Goal: Task Accomplishment & Management: Manage account settings

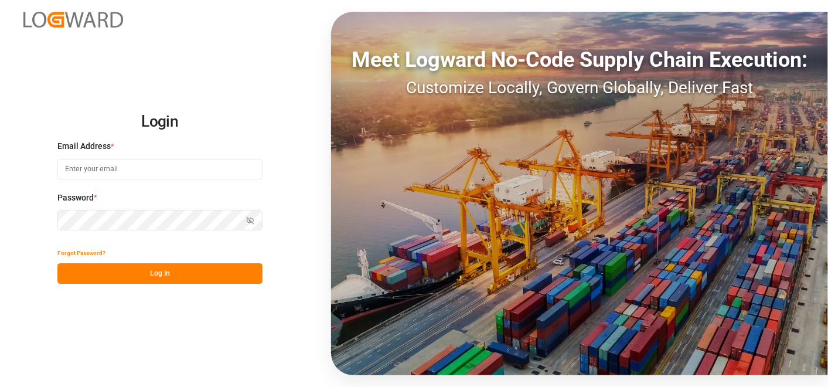
type input "[PERSON_NAME][EMAIL_ADDRESS][PERSON_NAME][DOMAIN_NAME]"
click at [182, 279] on button "Log In" at bounding box center [159, 273] width 205 height 20
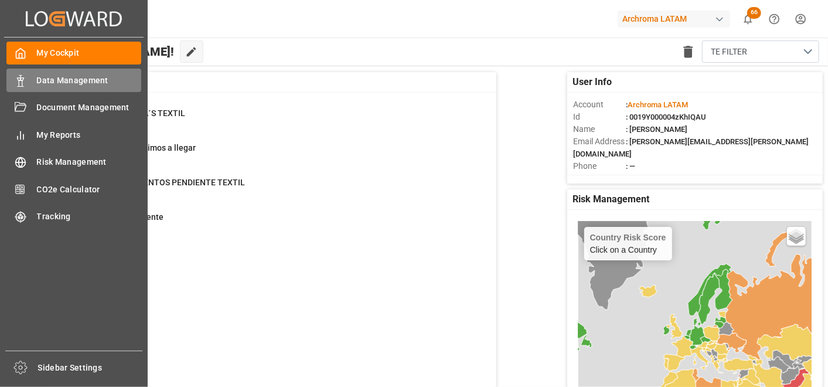
click at [37, 81] on span "Data Management" at bounding box center [89, 80] width 105 height 12
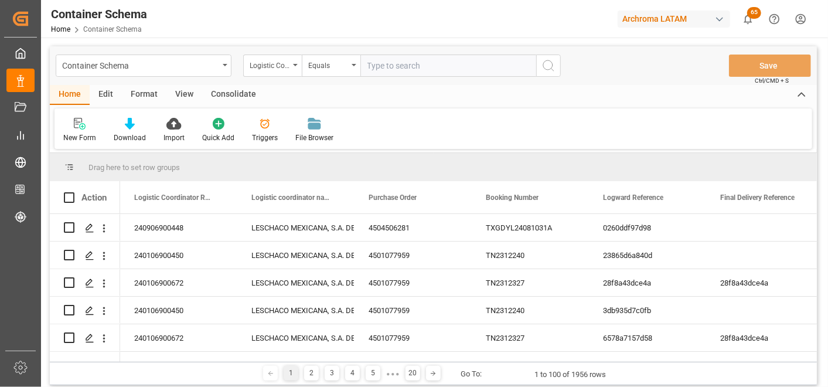
click at [224, 71] on div "Container Schema" at bounding box center [144, 65] width 176 height 22
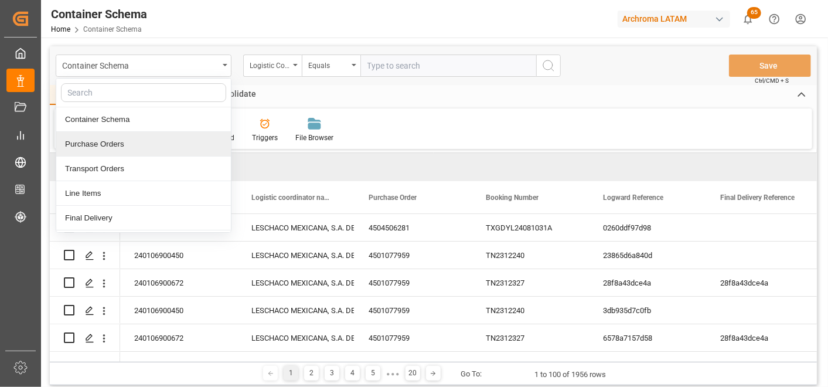
click at [145, 144] on div "Purchase Orders" at bounding box center [143, 144] width 175 height 25
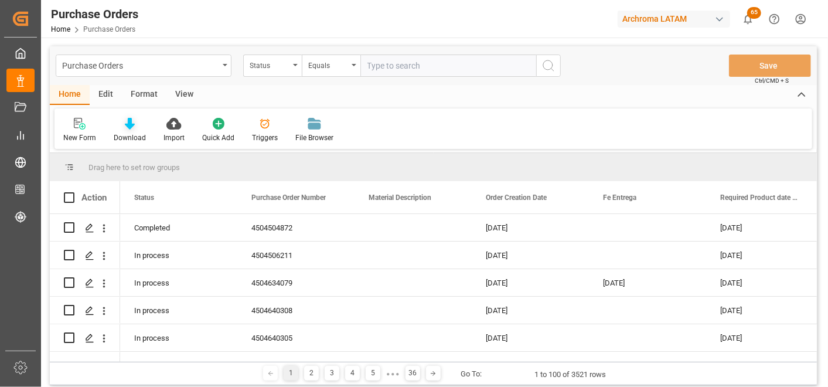
click at [125, 131] on div "Download" at bounding box center [130, 130] width 50 height 26
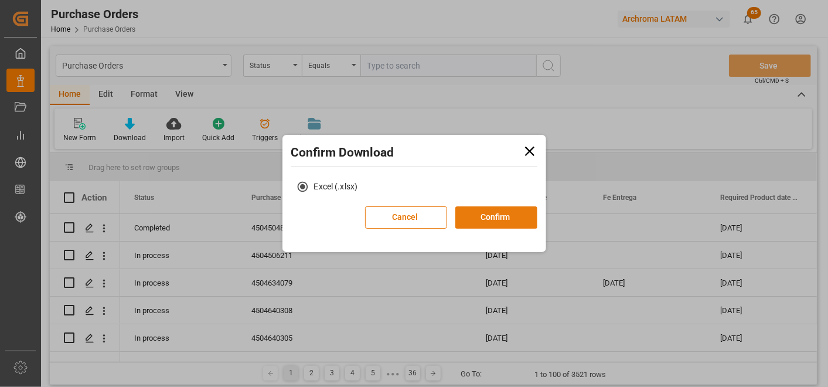
click at [505, 217] on button "Confirm" at bounding box center [496, 217] width 82 height 22
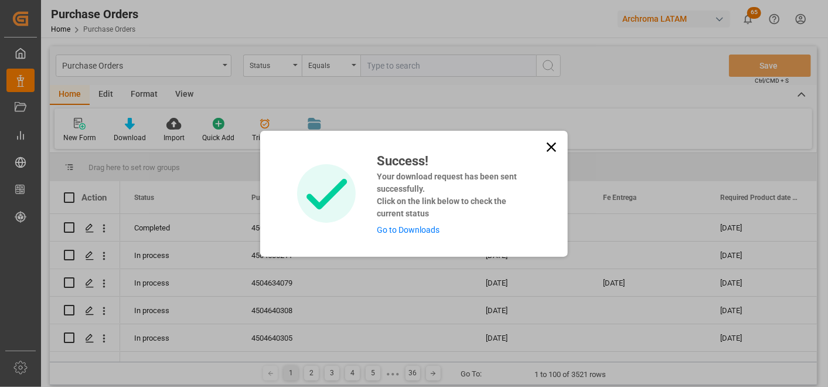
click at [418, 227] on link "Go to Downloads" at bounding box center [408, 229] width 63 height 9
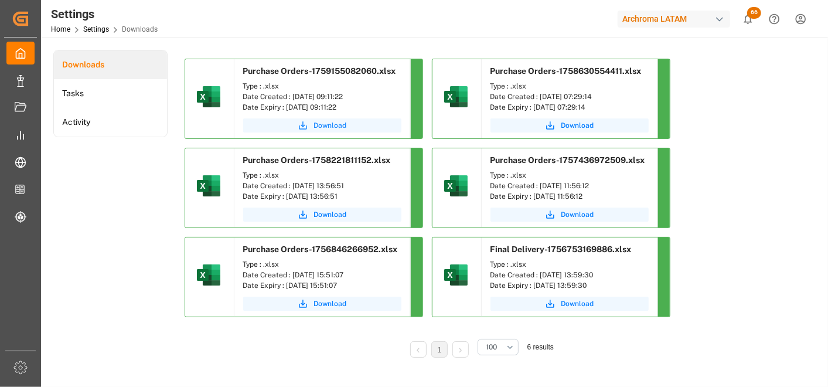
click at [340, 128] on span "Download" at bounding box center [330, 125] width 33 height 11
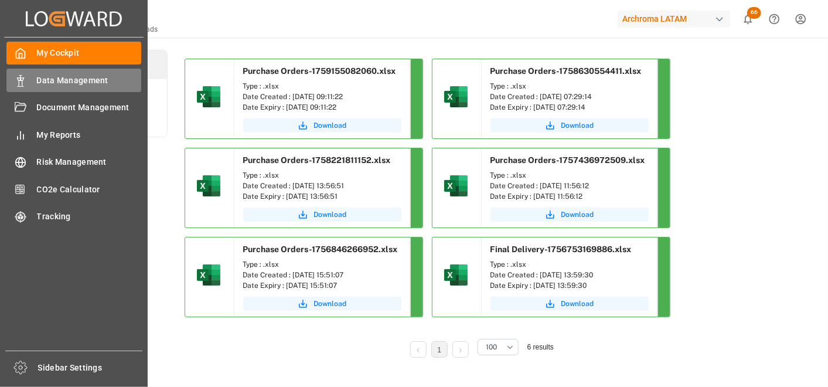
click at [24, 79] on icon at bounding box center [21, 81] width 12 height 12
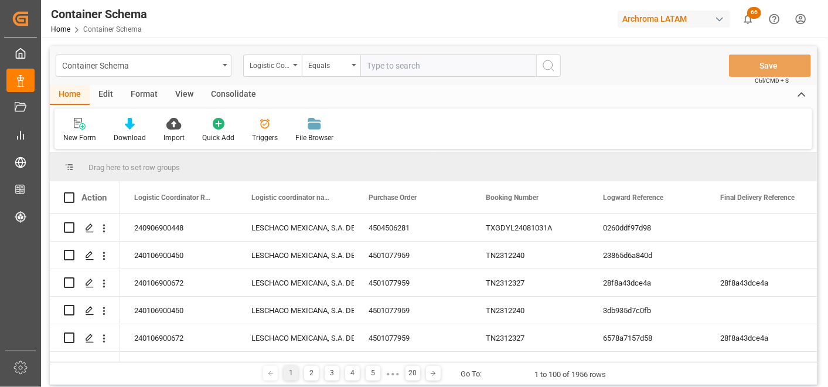
click at [223, 66] on div "Container Schema" at bounding box center [144, 65] width 176 height 22
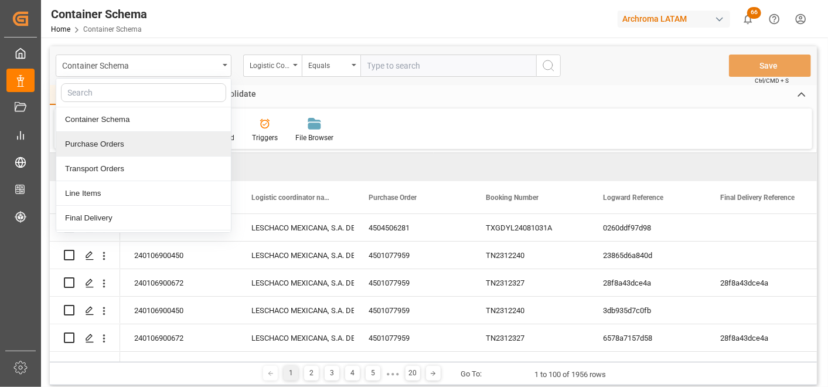
click at [151, 139] on div "Purchase Orders" at bounding box center [143, 144] width 175 height 25
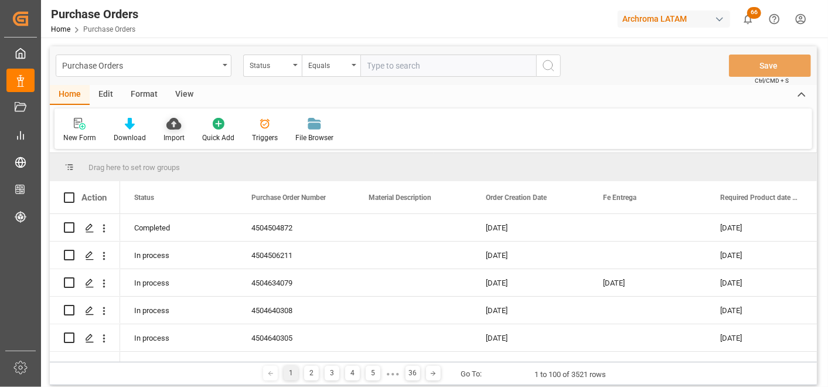
click at [163, 125] on div at bounding box center [173, 123] width 21 height 12
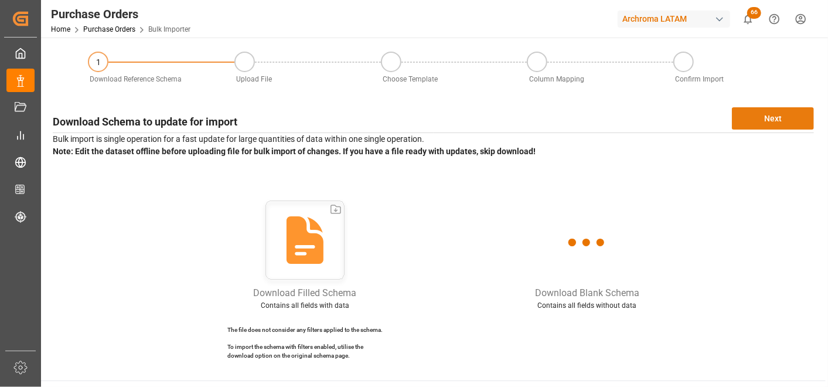
click at [763, 119] on button "Next" at bounding box center [773, 118] width 82 height 22
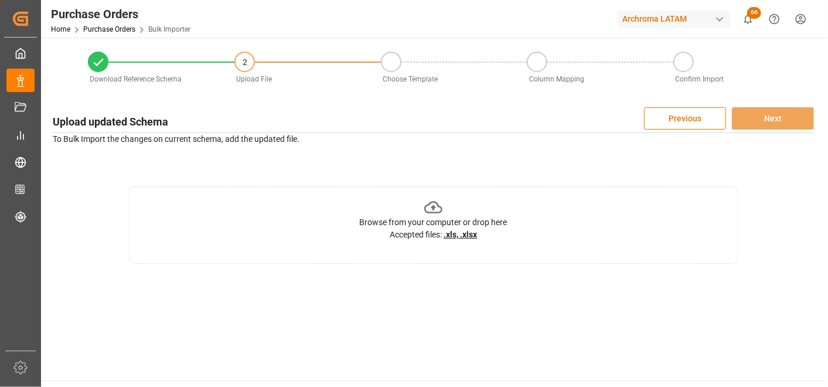
click at [528, 212] on div "Browse from your computer or drop here Accepted files: .xls, .xlsx" at bounding box center [433, 224] width 609 height 77
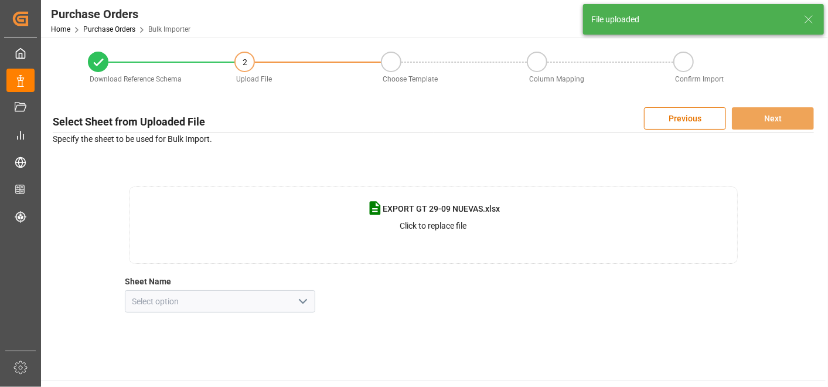
click at [306, 303] on icon "open menu" at bounding box center [303, 301] width 14 height 14
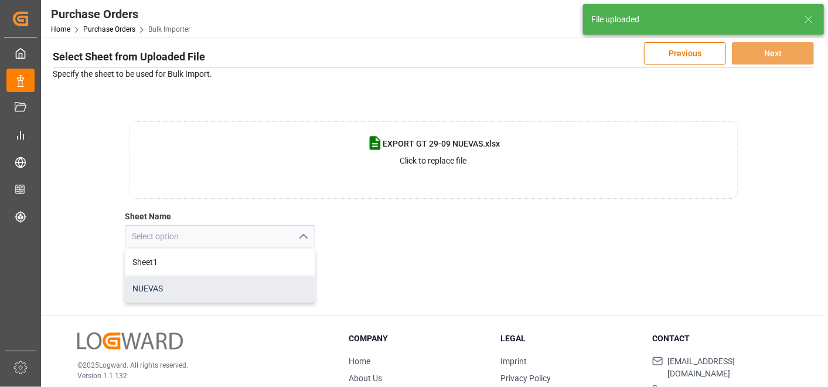
click at [259, 289] on div "NUEVAS" at bounding box center [219, 288] width 189 height 26
type input "NUEVAS"
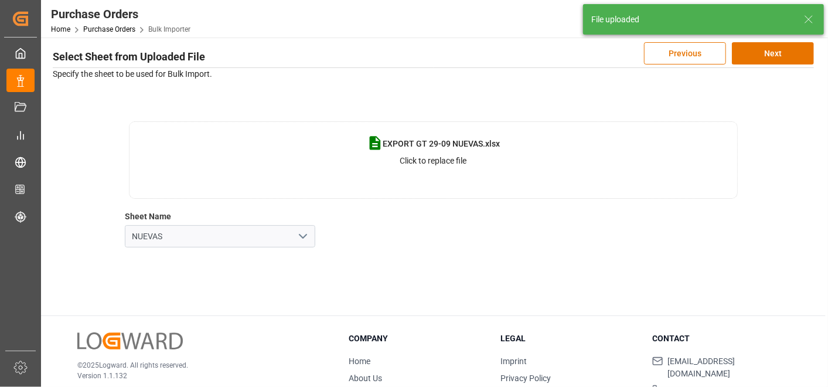
scroll to position [0, 0]
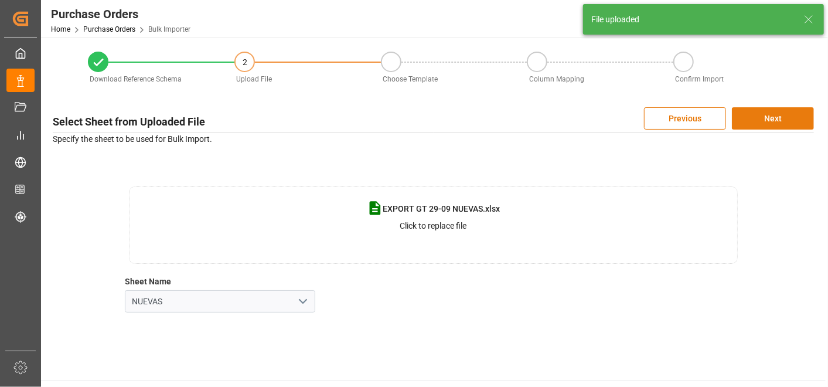
click at [771, 112] on button "Next" at bounding box center [773, 118] width 82 height 22
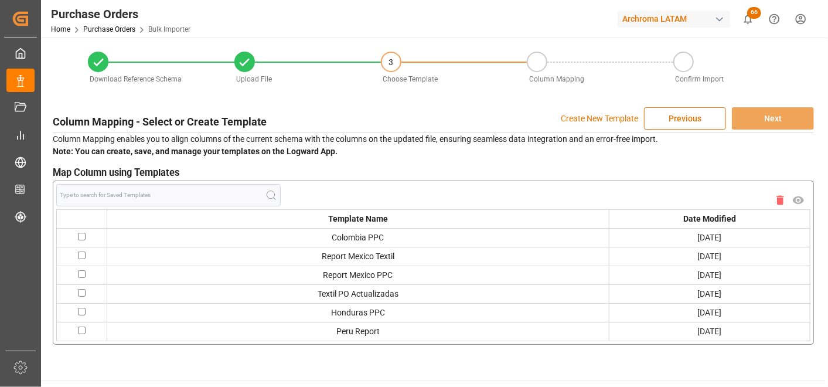
click at [607, 116] on p "Create New Template" at bounding box center [599, 118] width 77 height 22
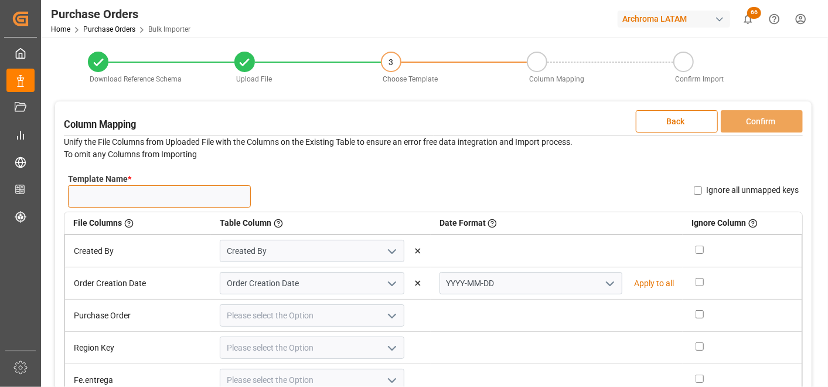
click at [193, 201] on input "Template Name *" at bounding box center [159, 196] width 183 height 22
type input "NUEVAS GT 29/09"
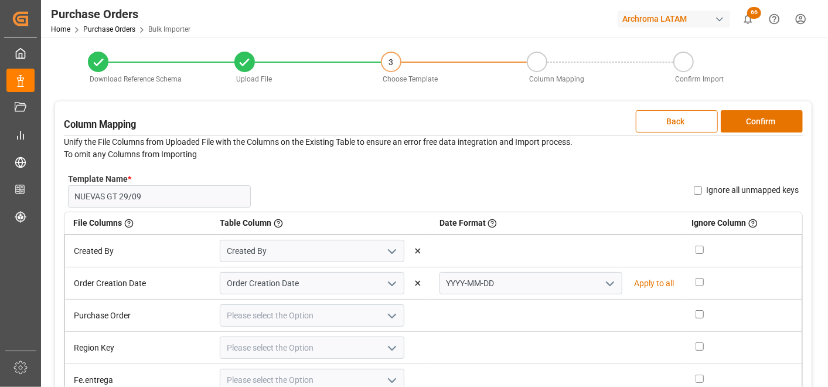
click at [605, 279] on icon "open menu" at bounding box center [610, 283] width 14 height 14
click at [582, 296] on div "DD-MM-YYYY" at bounding box center [531, 309] width 182 height 26
type input "DD-MM-YYYY"
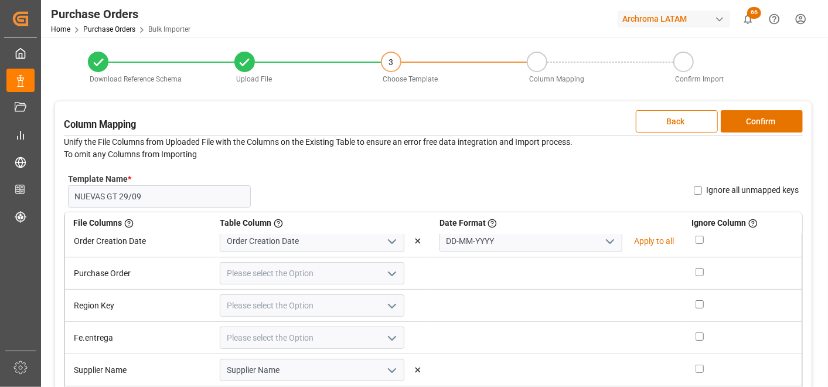
scroll to position [65, 0]
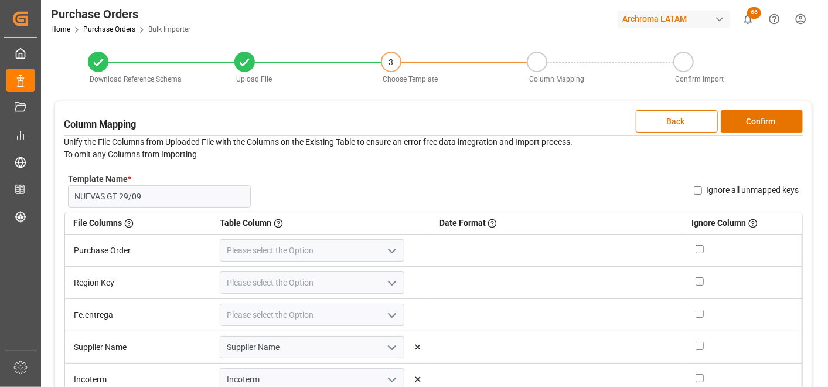
click at [390, 251] on polyline "open menu" at bounding box center [391, 251] width 7 height 4
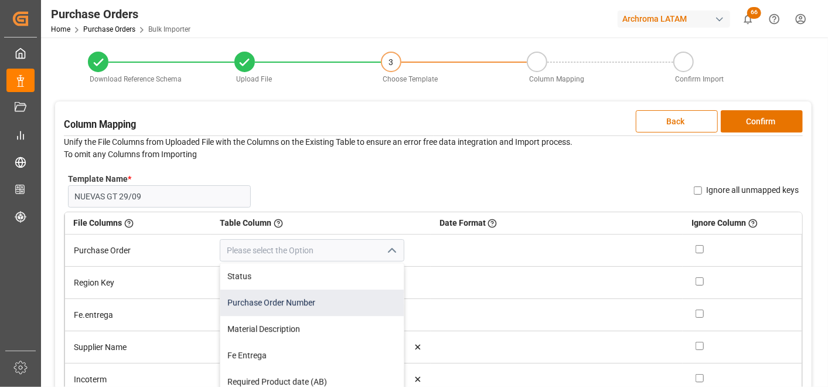
click at [343, 307] on div "Purchase Order Number" at bounding box center [311, 302] width 183 height 26
type input "Purchase Order Number"
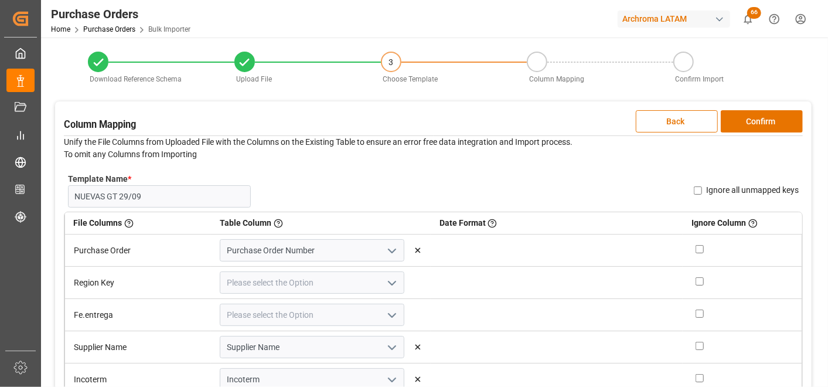
click at [387, 276] on icon "open menu" at bounding box center [392, 283] width 14 height 14
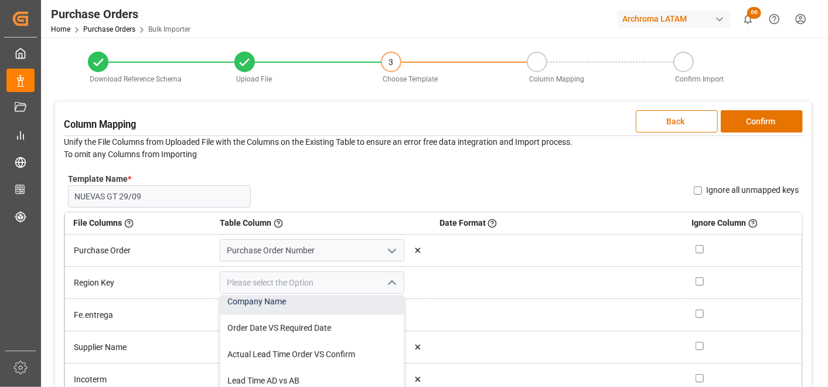
click at [313, 300] on div "Company Name" at bounding box center [311, 301] width 183 height 26
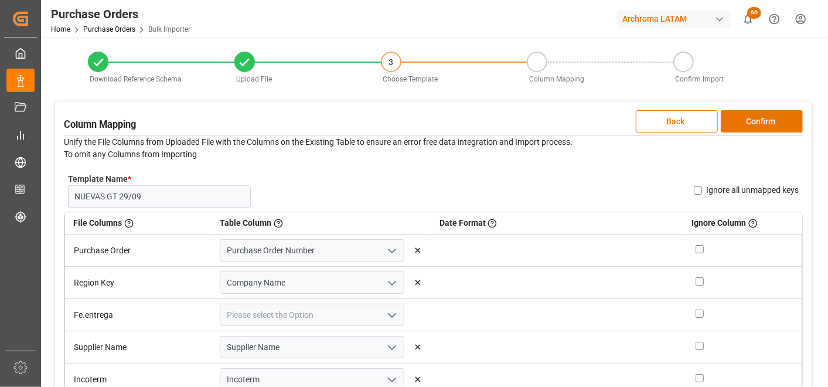
click at [389, 278] on icon "open menu" at bounding box center [392, 283] width 14 height 14
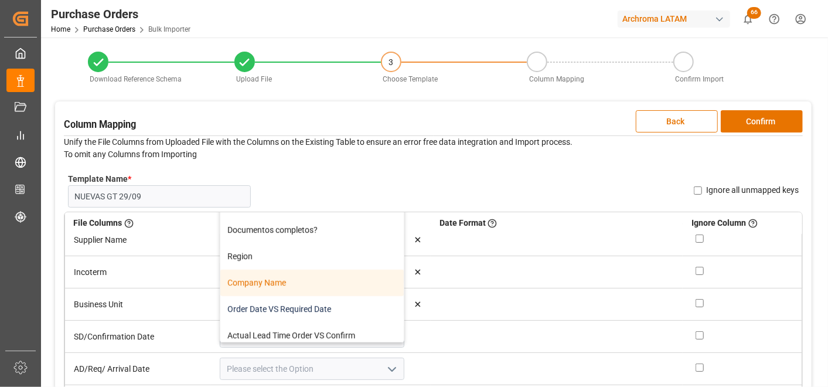
scroll to position [390, 0]
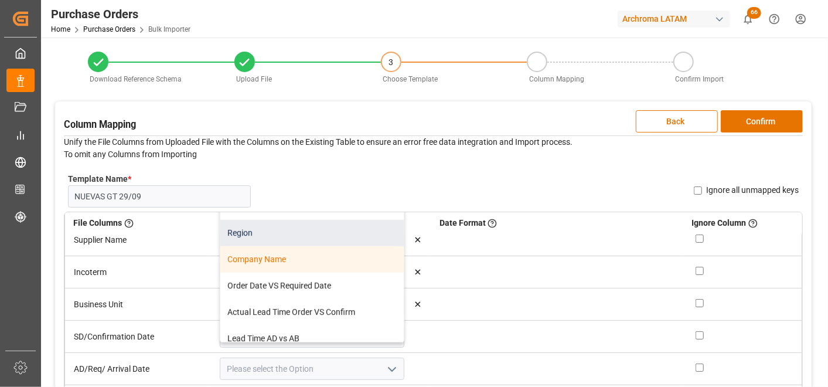
click at [290, 244] on div "Region" at bounding box center [311, 233] width 183 height 26
type input "Region"
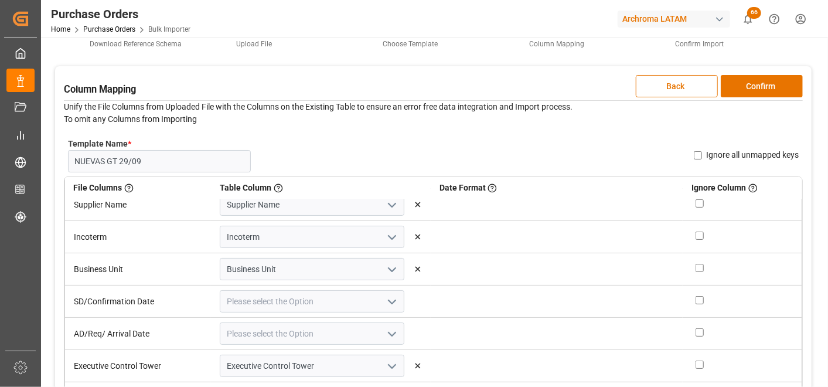
scroll to position [65, 0]
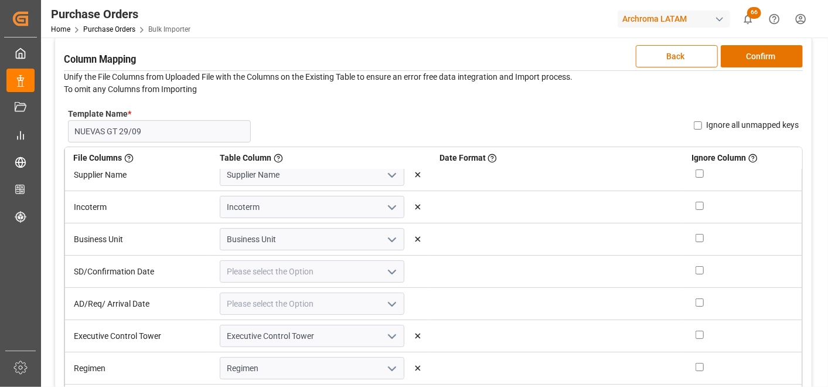
click at [390, 271] on icon "open menu" at bounding box center [392, 272] width 14 height 14
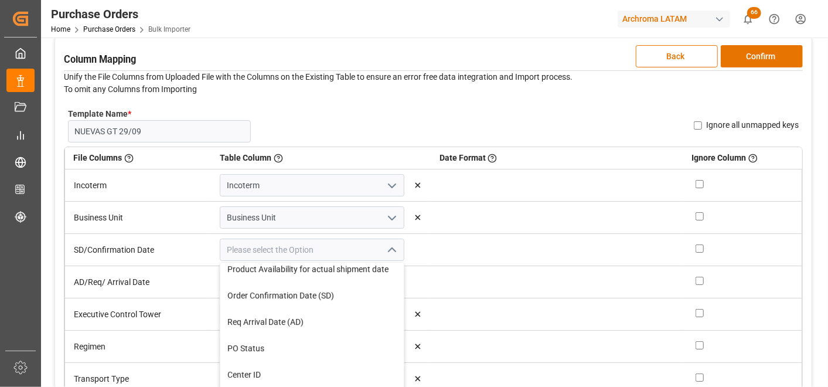
scroll to position [195, 0]
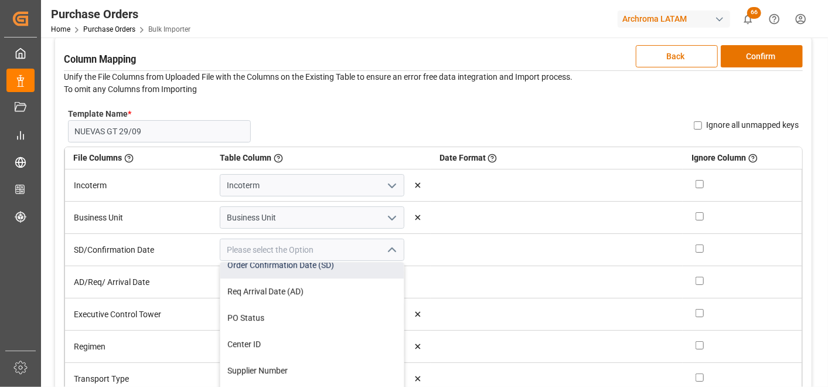
click at [344, 277] on div "Order Confirmation Date (SD)" at bounding box center [311, 265] width 183 height 26
type input "Order Confirmation Date (SD)"
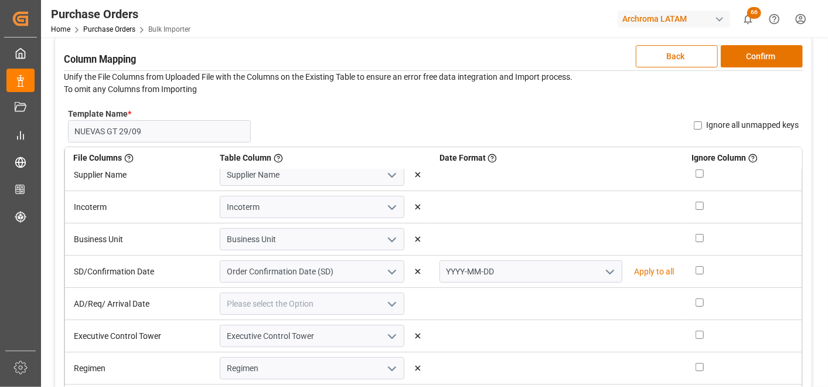
scroll to position [172, 0]
click at [603, 272] on icon "open menu" at bounding box center [610, 272] width 14 height 14
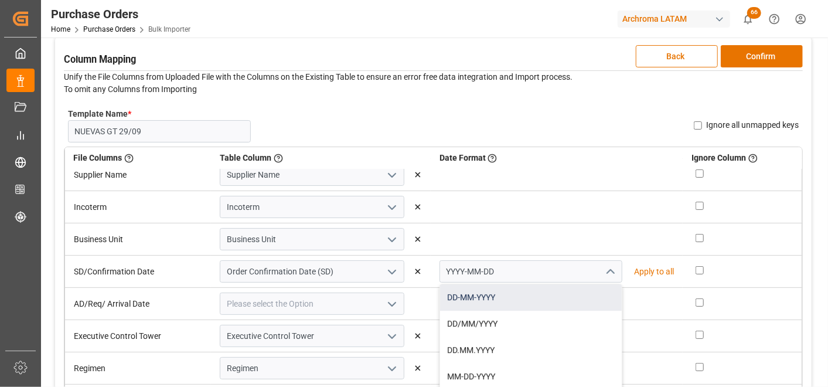
click at [570, 290] on div "DD-MM-YYYY" at bounding box center [531, 297] width 182 height 26
type input "DD-MM-YYYY"
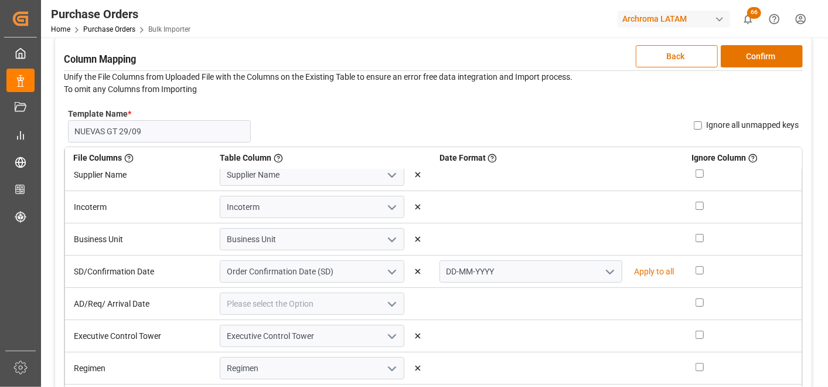
click at [390, 305] on polyline "open menu" at bounding box center [391, 304] width 7 height 4
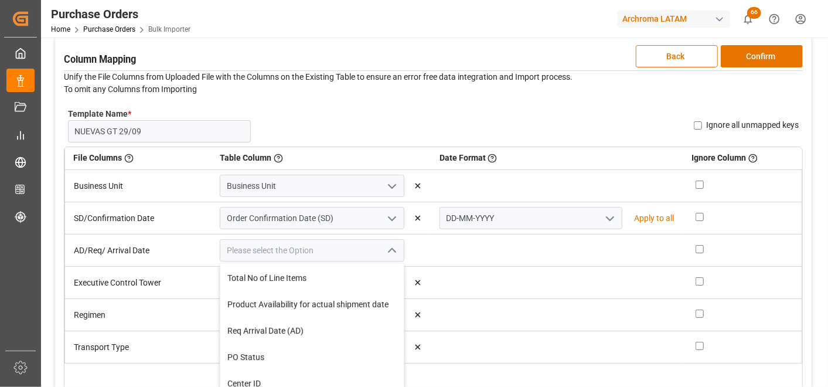
scroll to position [195, 0]
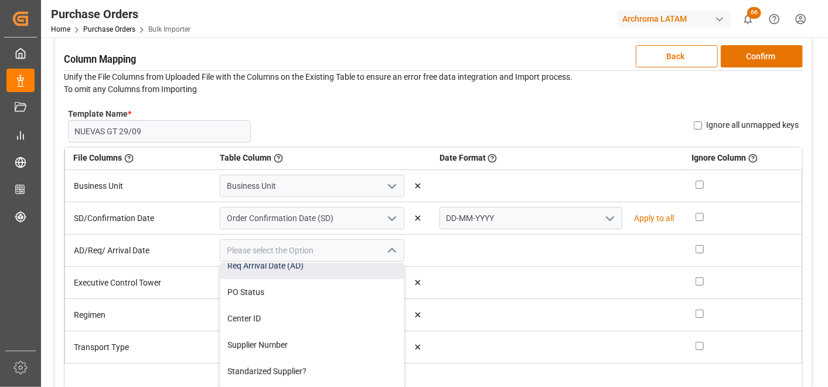
click at [307, 279] on div "Req Arrival Date (AD)" at bounding box center [311, 265] width 183 height 26
type input "Req Arrival Date (AD)"
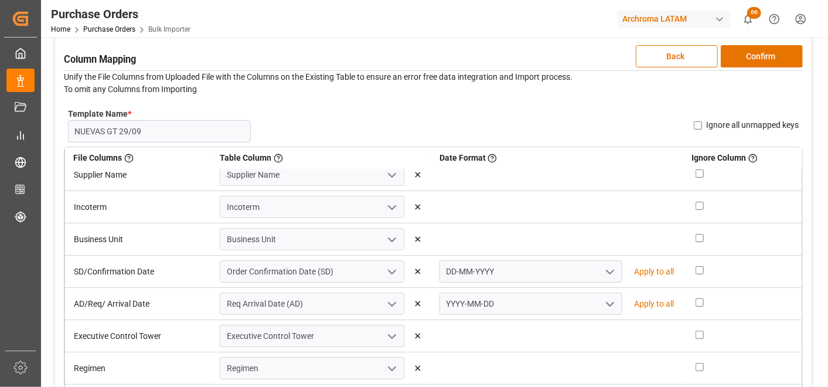
scroll to position [172, 0]
click at [603, 301] on icon "open menu" at bounding box center [610, 304] width 14 height 14
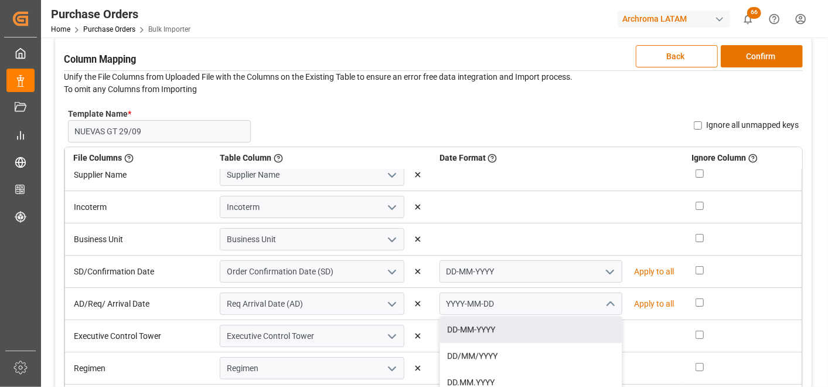
click at [579, 320] on div "DD-MM-YYYY" at bounding box center [531, 329] width 182 height 26
type input "DD-MM-YYYY"
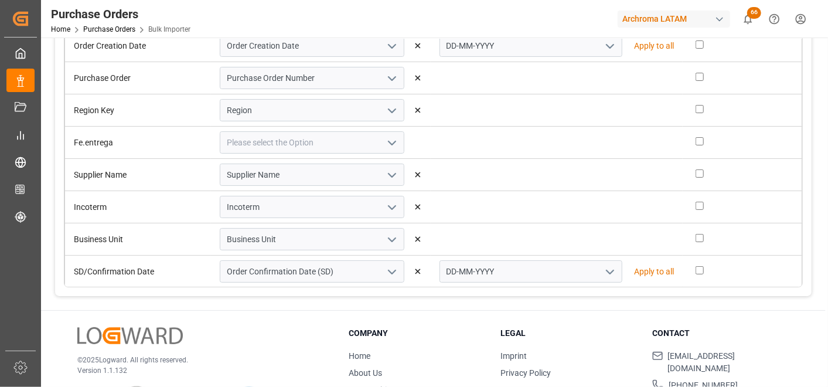
scroll to position [0, 0]
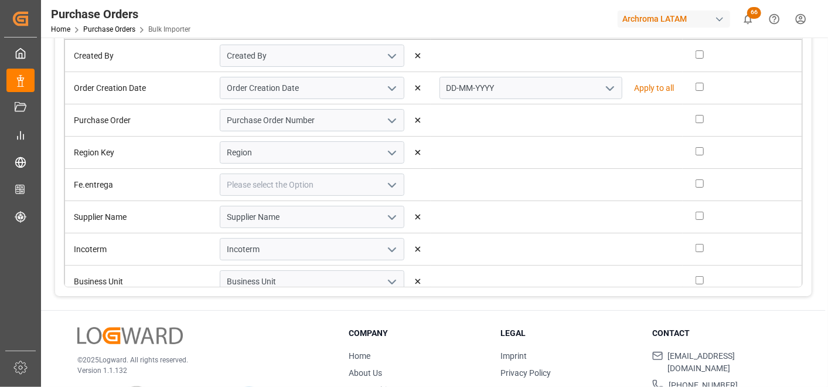
click at [387, 185] on icon "open menu" at bounding box center [392, 185] width 14 height 14
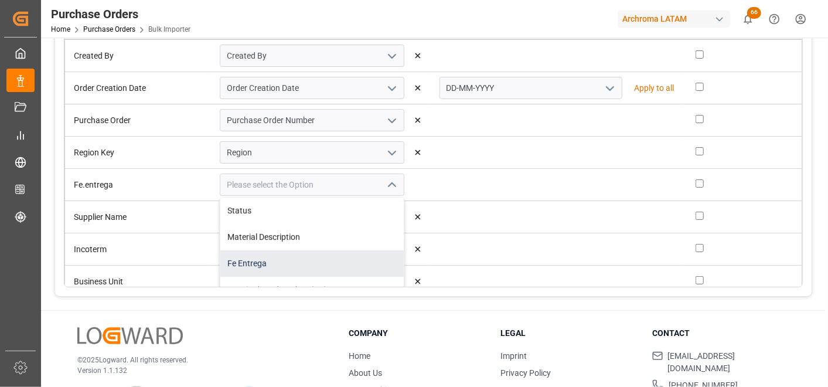
click at [327, 252] on div "Fe Entrega" at bounding box center [311, 263] width 183 height 26
type input "Fe Entrega"
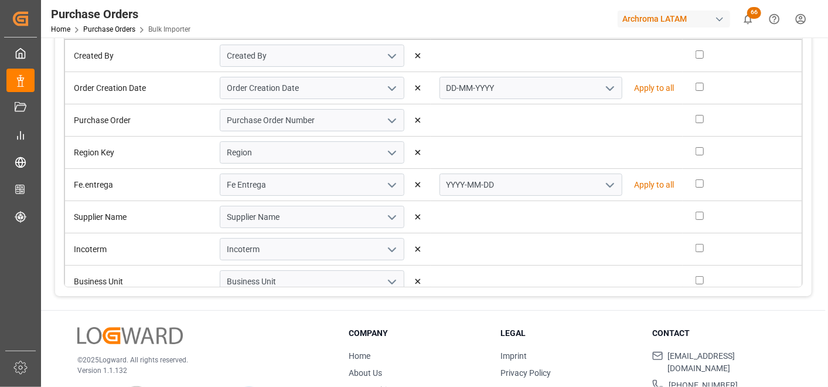
click at [603, 187] on icon "open menu" at bounding box center [610, 185] width 14 height 14
click at [577, 213] on div "DD-MM-YYYY" at bounding box center [531, 210] width 182 height 26
type input "DD-MM-YYYY"
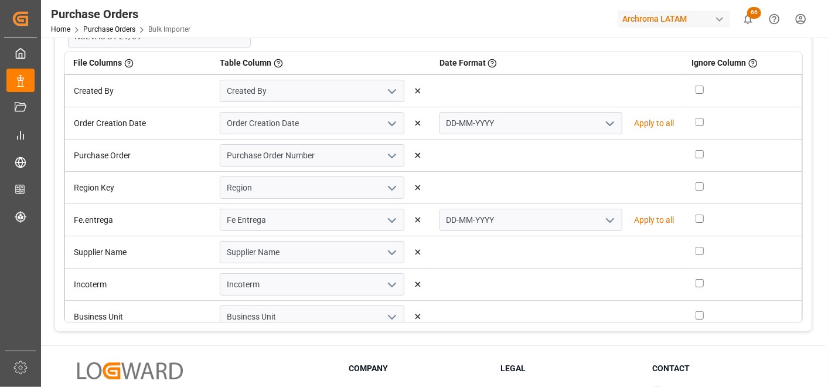
scroll to position [65, 0]
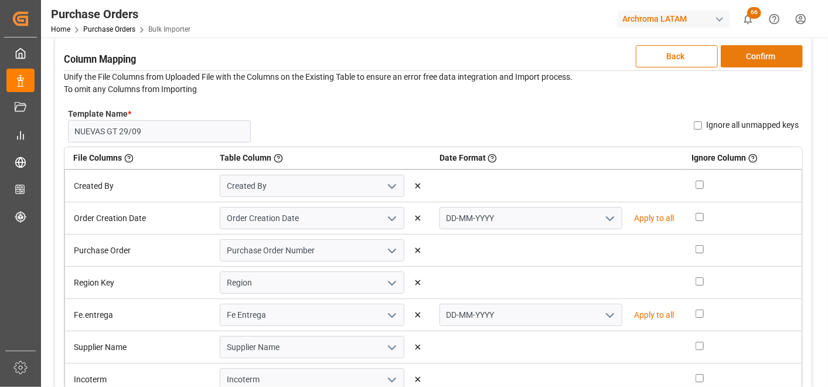
click at [753, 56] on button "Confirm" at bounding box center [761, 56] width 82 height 22
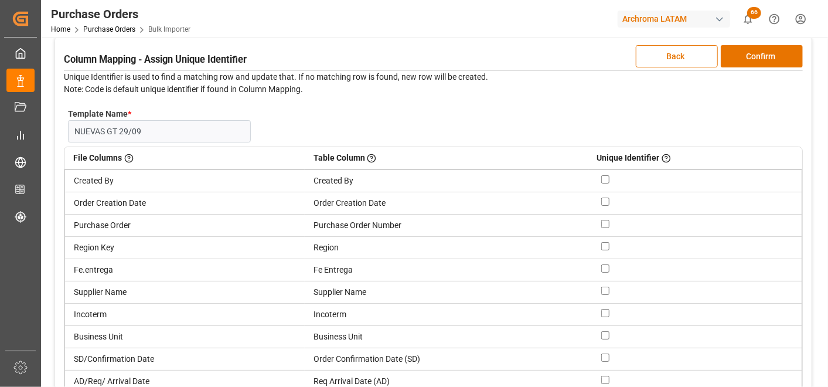
click at [604, 223] on input "checkbox" at bounding box center [605, 224] width 8 height 8
checkbox input "true"
click at [746, 56] on button "Confirm" at bounding box center [761, 56] width 82 height 22
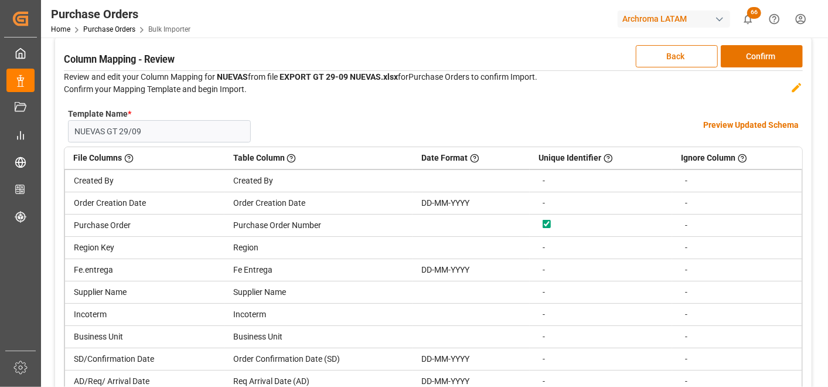
click at [735, 124] on h4 "Preview Updated Schema" at bounding box center [750, 125] width 95 height 12
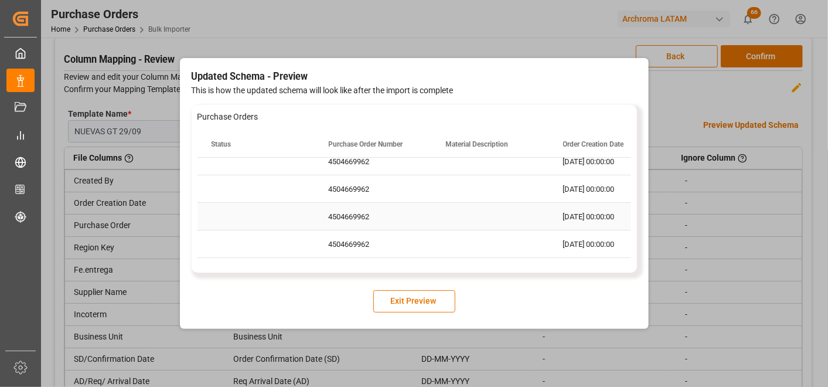
scroll to position [0, 0]
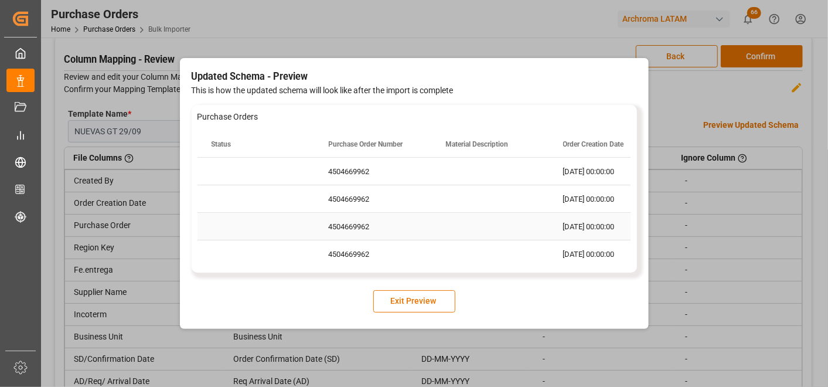
click at [466, 235] on div "Press SPACE to select this row." at bounding box center [490, 226] width 117 height 27
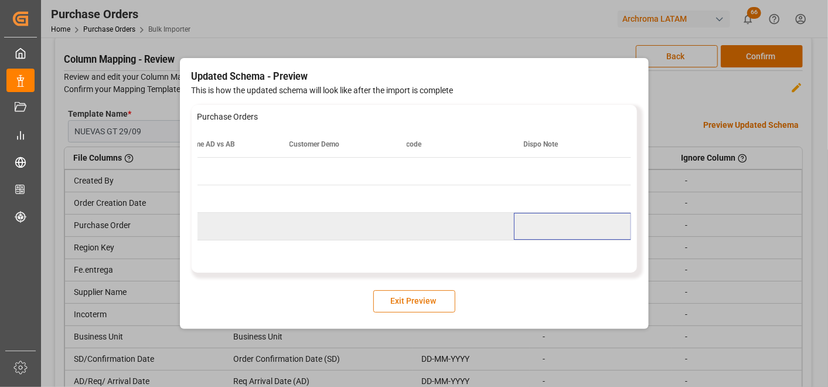
click at [422, 293] on button "Exit Preview" at bounding box center [414, 301] width 82 height 22
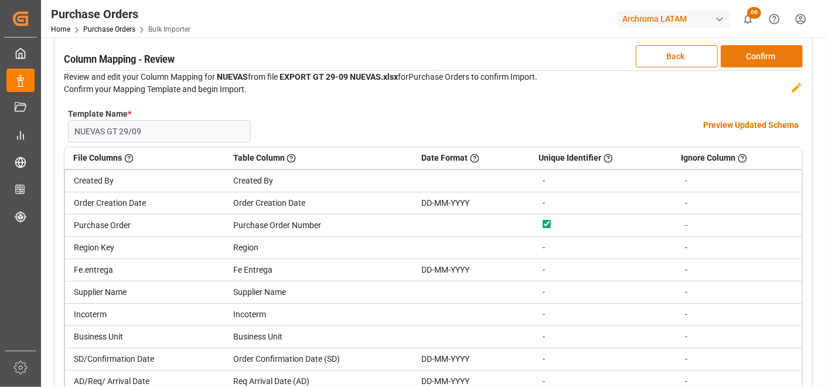
click at [786, 53] on button "Confirm" at bounding box center [761, 56] width 82 height 22
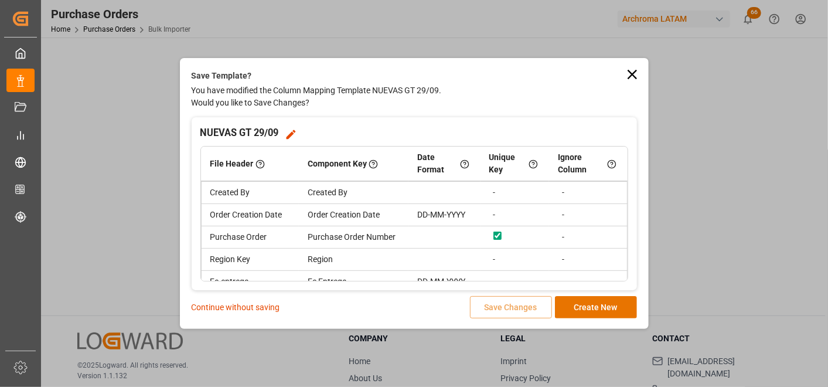
click at [266, 302] on p "Continue without saving" at bounding box center [236, 307] width 88 height 12
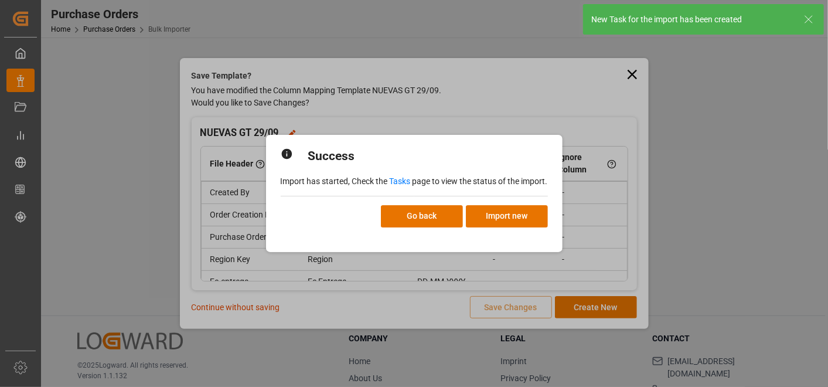
click at [395, 176] on link "Tasks" at bounding box center [399, 180] width 21 height 9
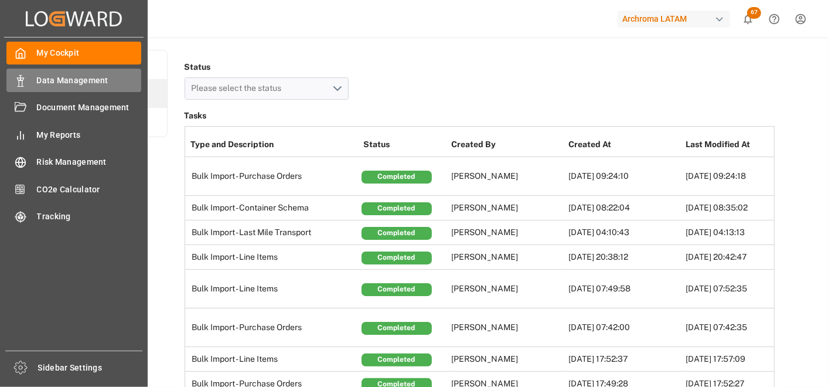
click at [32, 73] on div "Data Management Data Management" at bounding box center [73, 80] width 135 height 23
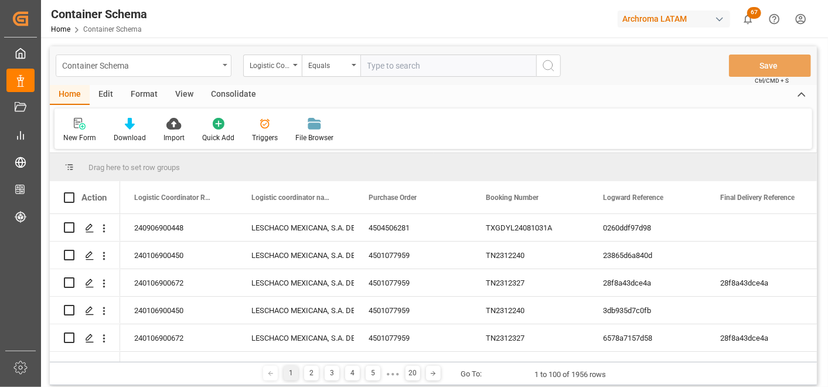
click at [225, 64] on icon "open menu" at bounding box center [225, 65] width 5 height 2
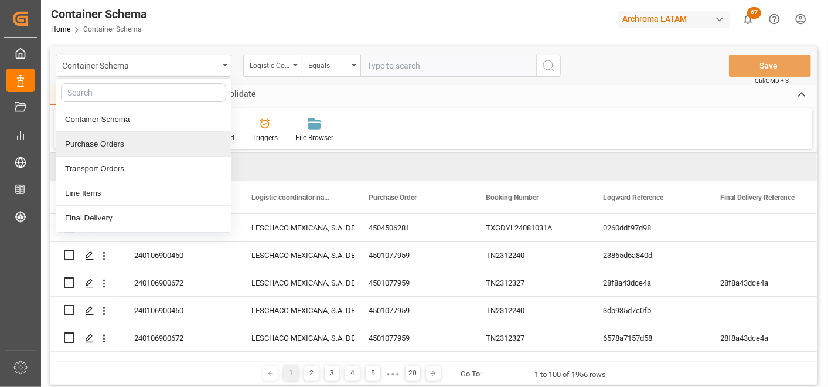
click at [180, 147] on div "Purchase Orders" at bounding box center [143, 144] width 175 height 25
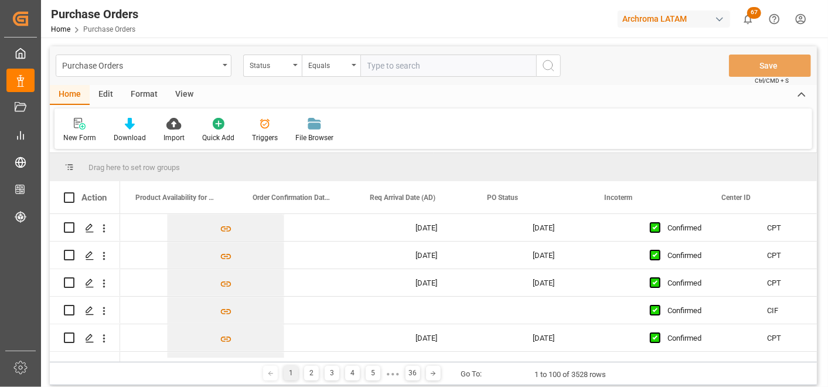
scroll to position [0, 1243]
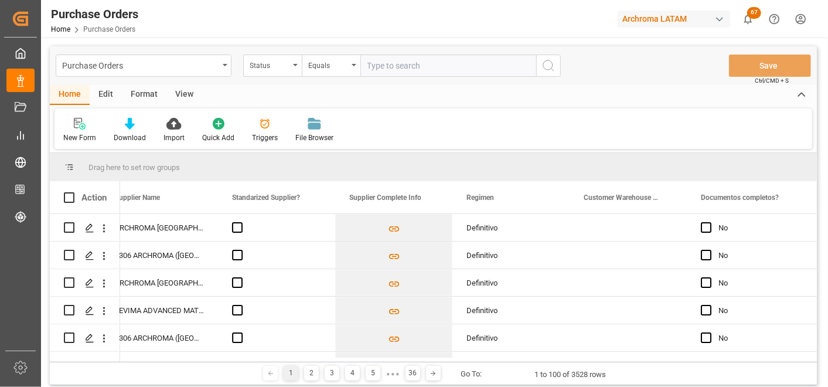
drag, startPoint x: 495, startPoint y: 357, endPoint x: 579, endPoint y: 356, distance: 83.2
click at [579, 356] on div "Action Supplier Number Supplier Name Standarized Supplier?" at bounding box center [433, 271] width 767 height 180
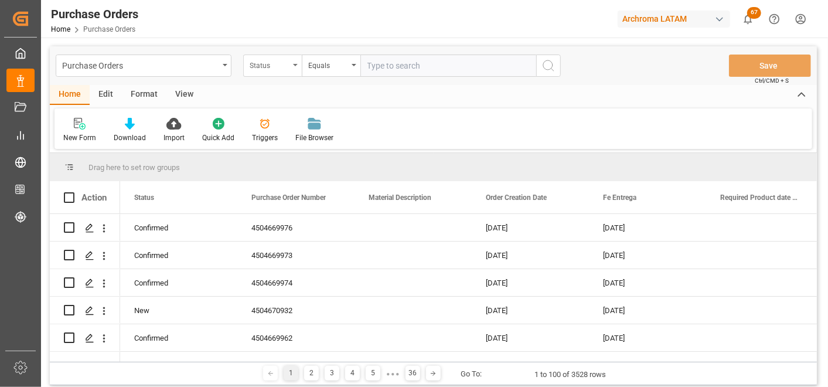
click at [271, 67] on div "Status" at bounding box center [270, 63] width 40 height 13
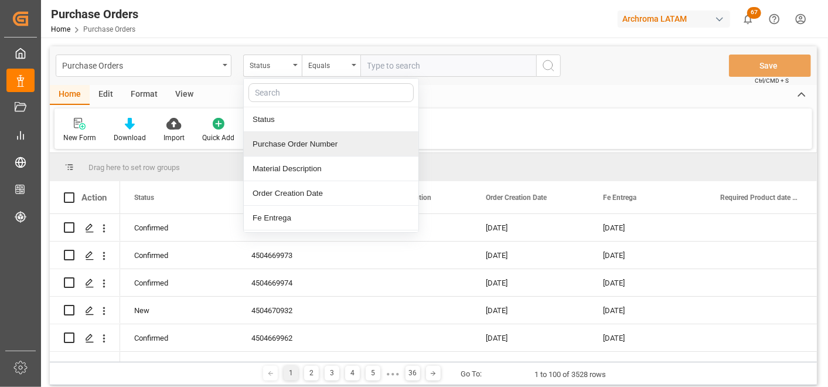
click at [302, 145] on div "Purchase Order Number" at bounding box center [331, 144] width 175 height 25
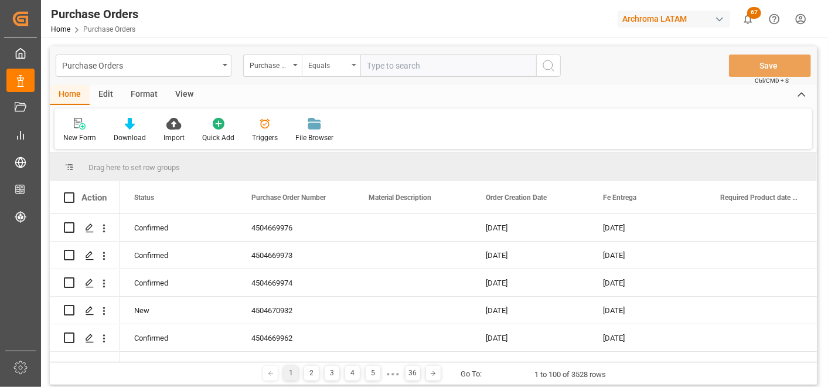
click at [309, 70] on div "Equals" at bounding box center [328, 63] width 40 height 13
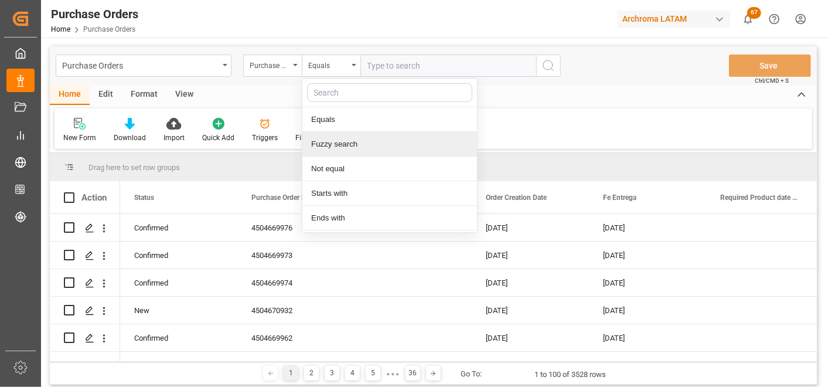
click at [330, 139] on div "Fuzzy search" at bounding box center [389, 144] width 175 height 25
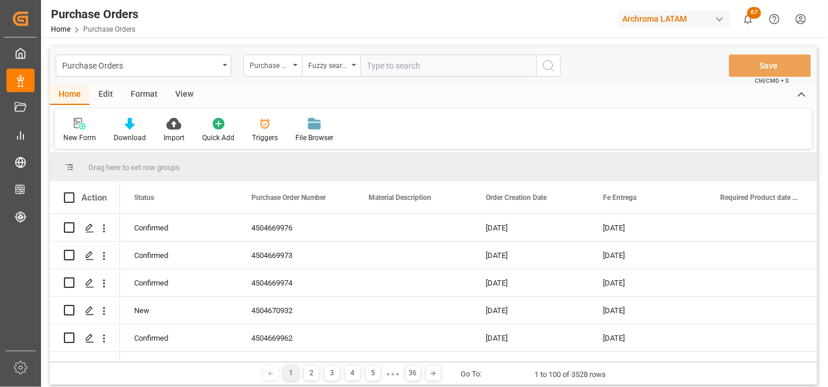
click at [373, 74] on input "text" at bounding box center [448, 65] width 176 height 22
paste input "4504669962"
type input "4504669962"
click at [555, 66] on icon "search button" at bounding box center [548, 66] width 14 height 14
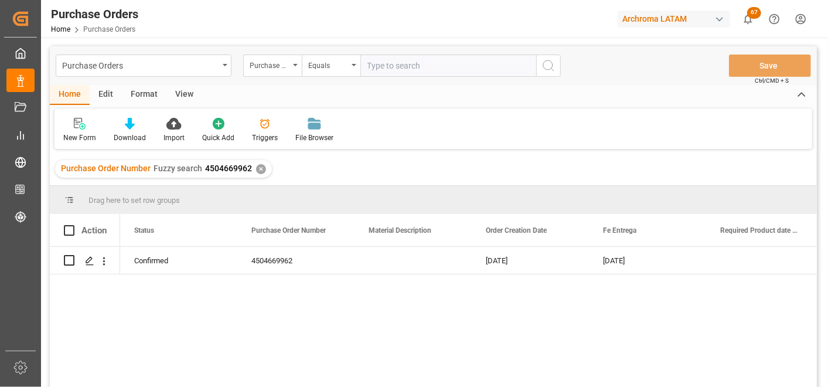
click at [253, 169] on div "Purchase Order Number Fuzzy search 4504669962 ✕" at bounding box center [163, 169] width 217 height 18
drag, startPoint x: 268, startPoint y: 162, endPoint x: 261, endPoint y: 166, distance: 7.6
click at [268, 163] on div "Purchase Order Number Fuzzy search 4504669962 ✕" at bounding box center [433, 168] width 767 height 33
click at [259, 168] on div "✕" at bounding box center [261, 169] width 10 height 10
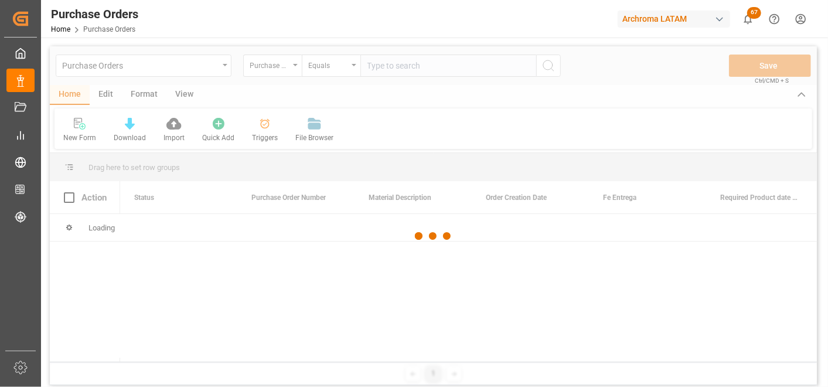
click at [333, 73] on div at bounding box center [433, 236] width 767 height 380
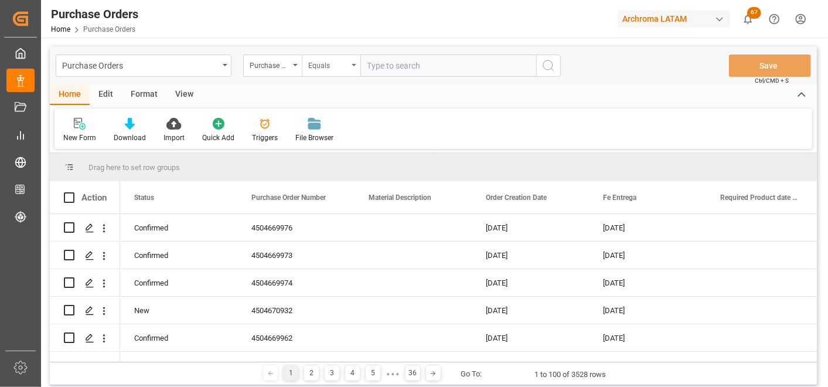
click at [354, 69] on div "Equals" at bounding box center [331, 65] width 59 height 22
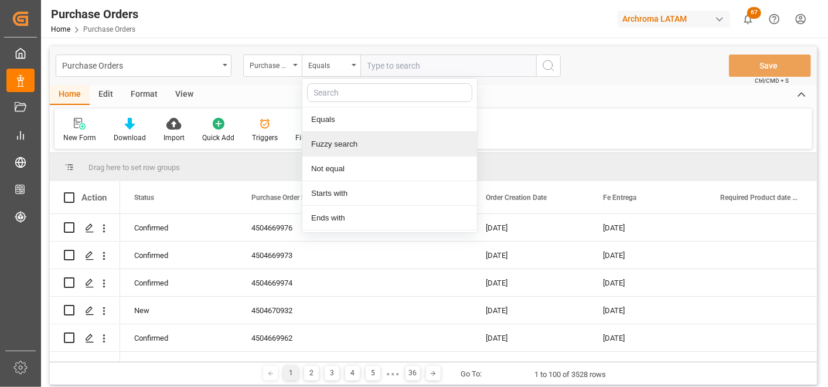
click at [353, 135] on div "Fuzzy search" at bounding box center [389, 144] width 175 height 25
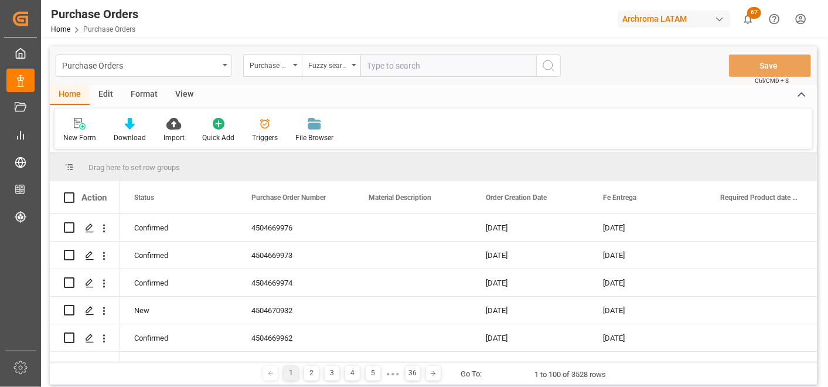
paste input "4504669973"
type input "4504669973"
click at [539, 68] on button "search button" at bounding box center [548, 65] width 25 height 22
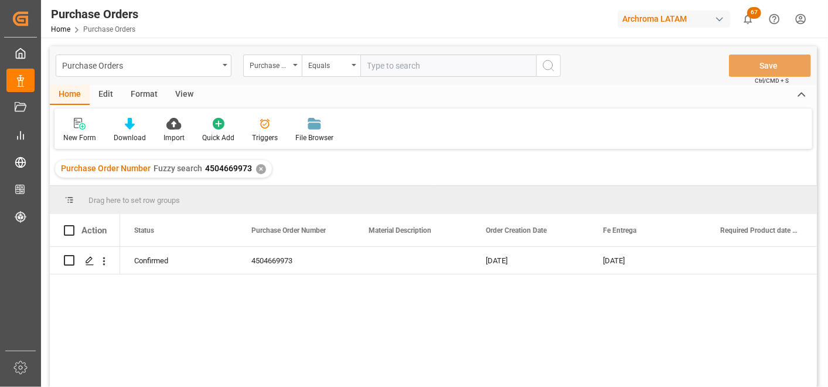
click at [264, 167] on div "Purchase Order Number Fuzzy search 4504669973 ✕" at bounding box center [163, 169] width 217 height 18
click at [258, 167] on div "✕" at bounding box center [261, 169] width 10 height 10
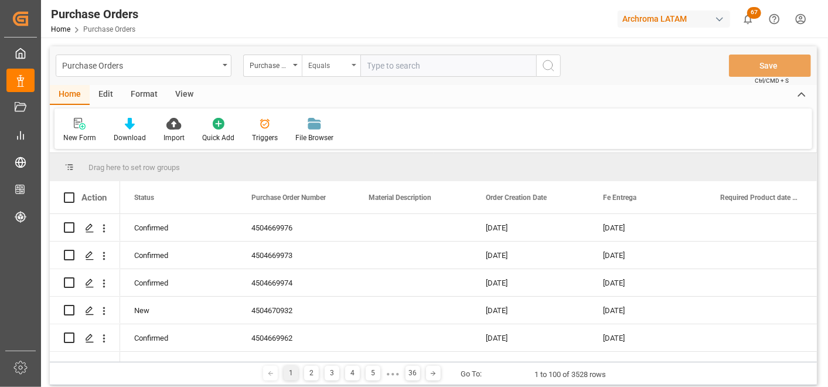
click at [348, 69] on div "Equals" at bounding box center [331, 65] width 59 height 22
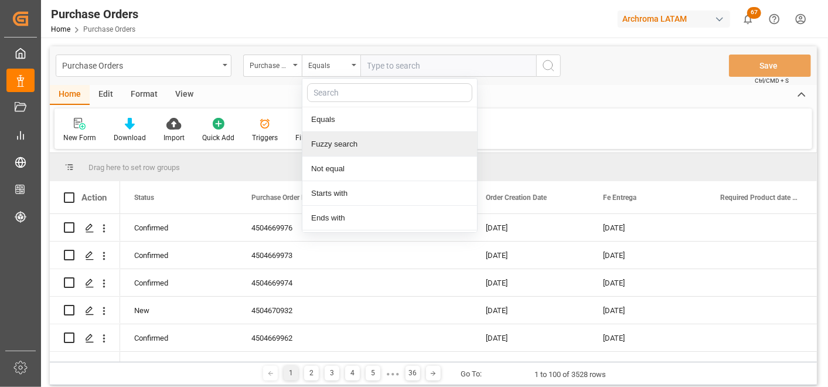
click at [336, 141] on div "Fuzzy search" at bounding box center [389, 144] width 175 height 25
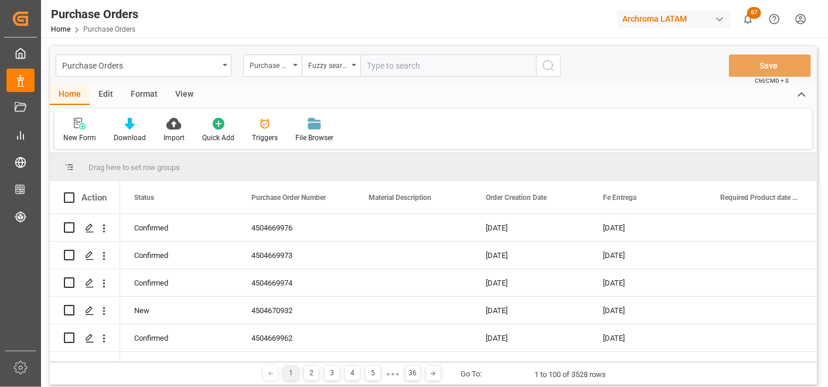
paste input "4504669974"
type input "4504669974"
click at [540, 66] on button "search button" at bounding box center [548, 65] width 25 height 22
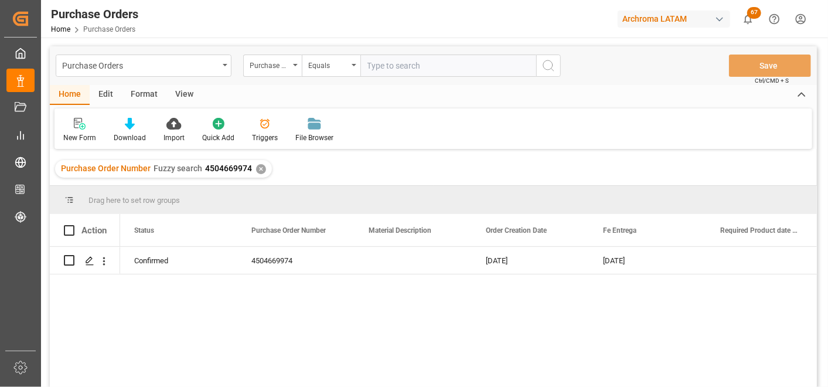
click at [258, 170] on div "✕" at bounding box center [261, 169] width 10 height 10
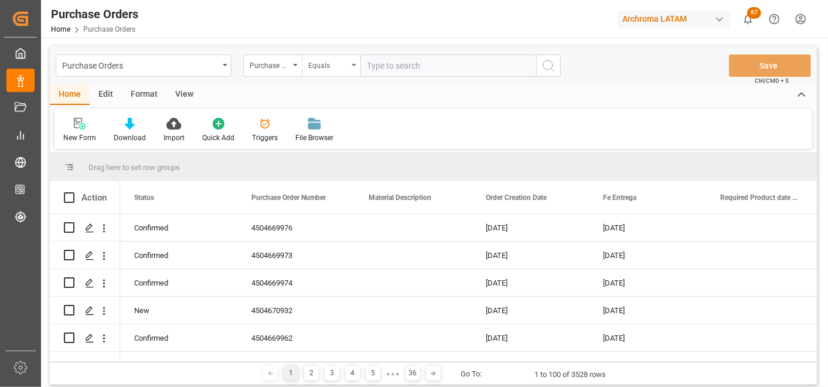
click at [349, 65] on div "Equals" at bounding box center [331, 65] width 59 height 22
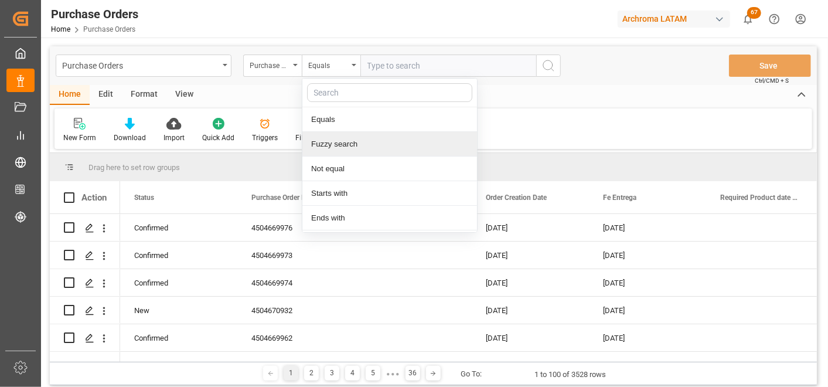
click at [357, 138] on div "Fuzzy search" at bounding box center [389, 144] width 175 height 25
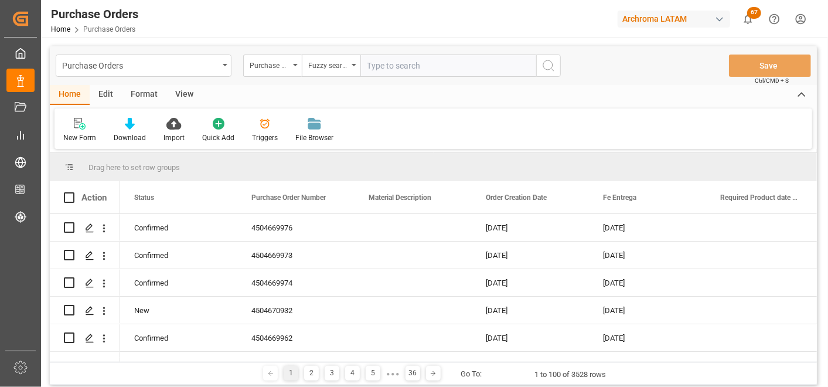
paste input "4504669975"
type input "4504669975"
click at [545, 67] on icon "search button" at bounding box center [548, 66] width 14 height 14
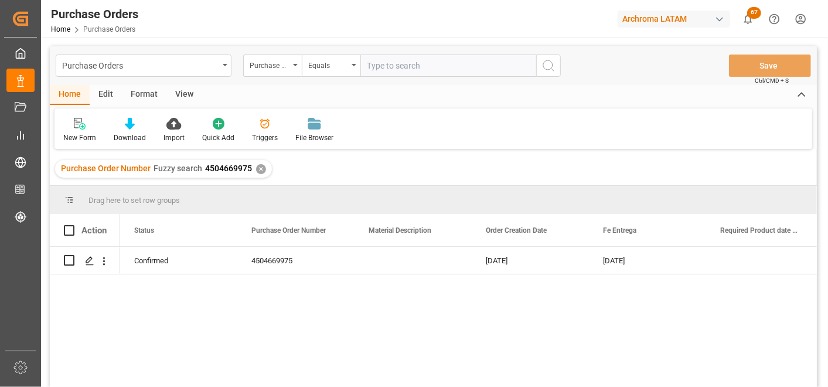
click at [258, 162] on div "Purchase Order Number Fuzzy search 4504669975 ✕" at bounding box center [163, 169] width 217 height 18
click at [259, 166] on div "✕" at bounding box center [261, 169] width 10 height 10
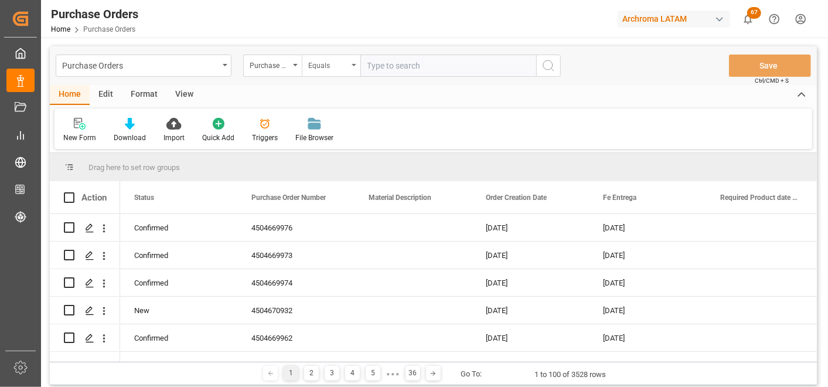
click at [346, 68] on div "Equals" at bounding box center [328, 63] width 40 height 13
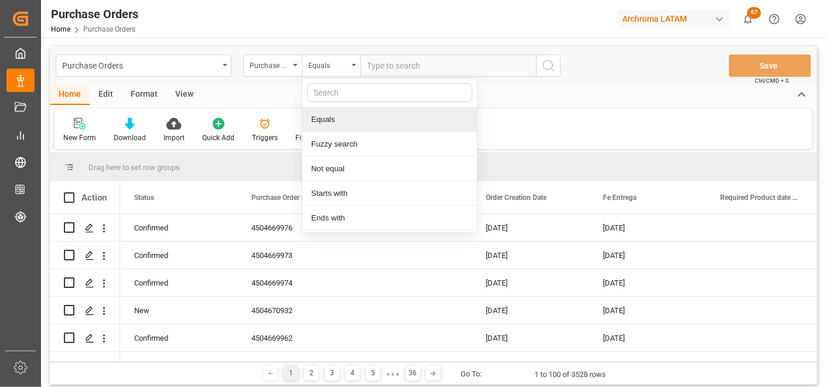
click at [359, 142] on div "Fuzzy search" at bounding box center [389, 144] width 175 height 25
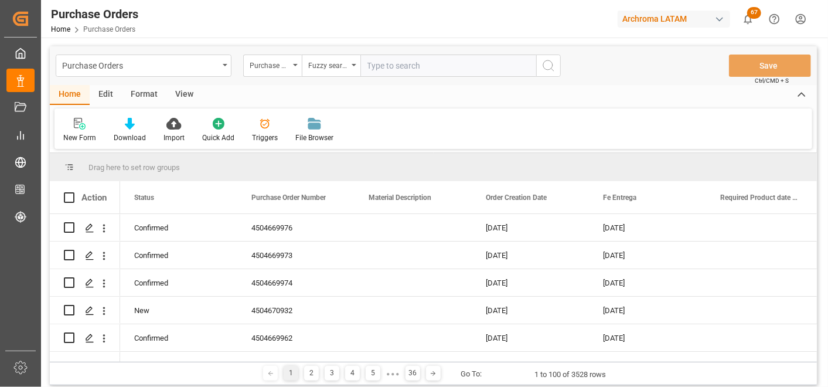
paste input "4504669976"
type input "4504669976"
click at [542, 71] on icon "search button" at bounding box center [548, 66] width 14 height 14
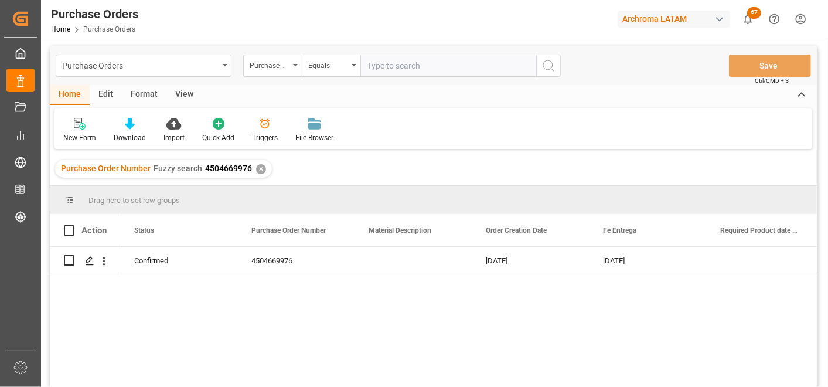
click at [253, 170] on div "Purchase Order Number Fuzzy search 4504669976 ✕" at bounding box center [163, 169] width 217 height 18
click at [262, 162] on div "Purchase Order Number Fuzzy search 4504669976 ✕" at bounding box center [163, 169] width 217 height 18
click at [262, 168] on div "Purchase Order Number Fuzzy search 4504669976 ✕" at bounding box center [163, 169] width 217 height 18
click at [261, 164] on div "✕" at bounding box center [261, 169] width 10 height 10
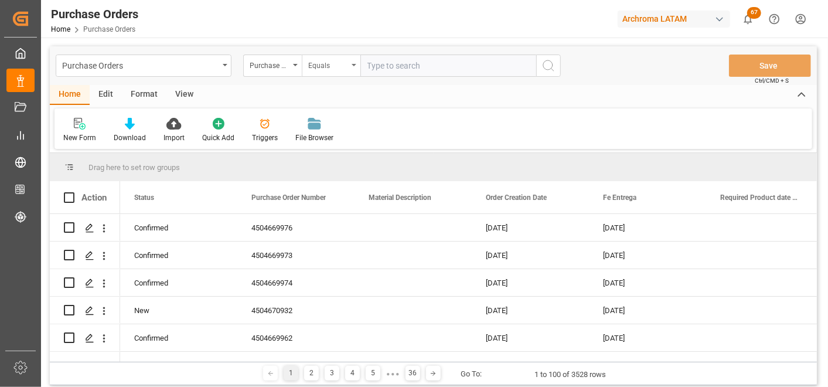
click at [347, 66] on div "Equals" at bounding box center [328, 63] width 40 height 13
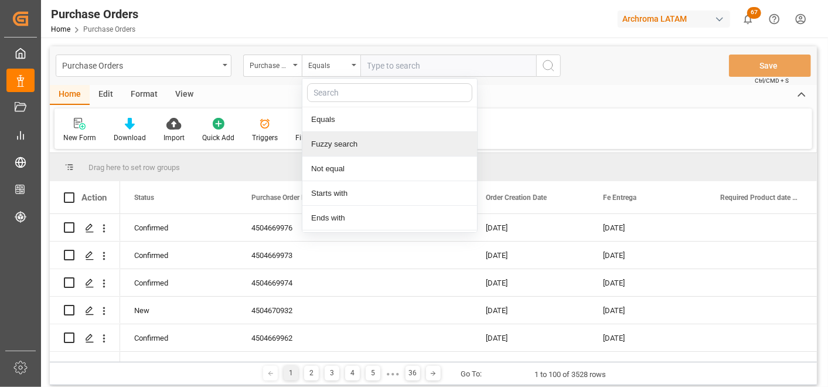
click at [348, 141] on div "Fuzzy search" at bounding box center [389, 144] width 175 height 25
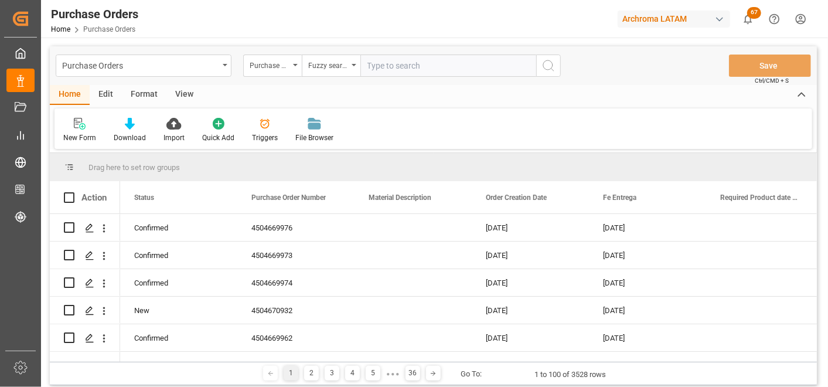
paste input "4504670403"
type input "4504670403"
click at [551, 59] on icon "search button" at bounding box center [548, 66] width 14 height 14
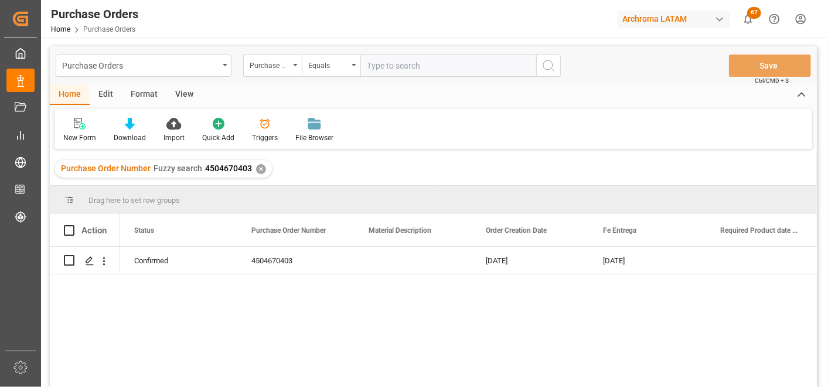
click at [262, 168] on div "✕" at bounding box center [261, 169] width 10 height 10
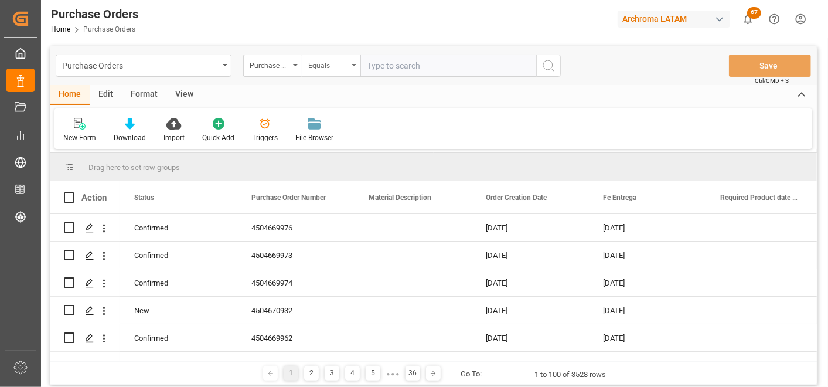
click at [350, 67] on div "Equals" at bounding box center [331, 65] width 59 height 22
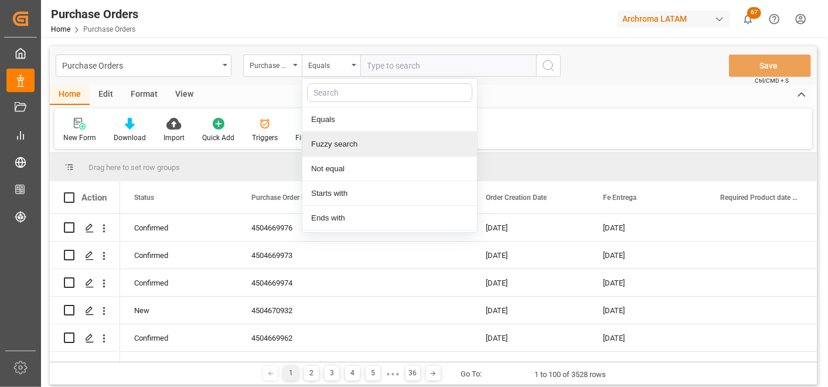
click at [354, 142] on div "Fuzzy search" at bounding box center [389, 144] width 175 height 25
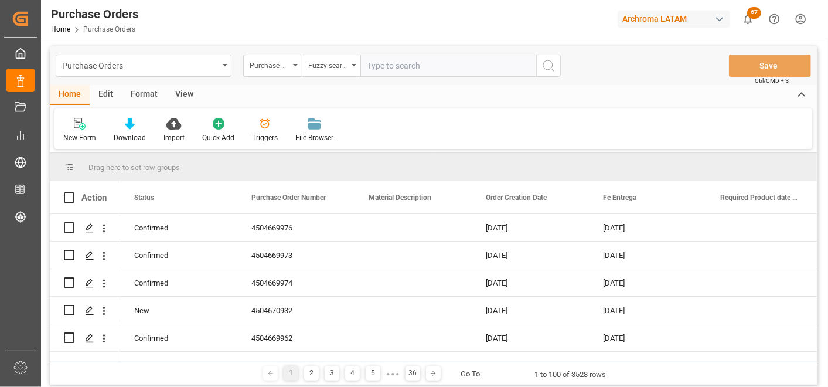
paste input "4504670932"
type input "4504670932"
click at [541, 67] on button "search button" at bounding box center [548, 65] width 25 height 22
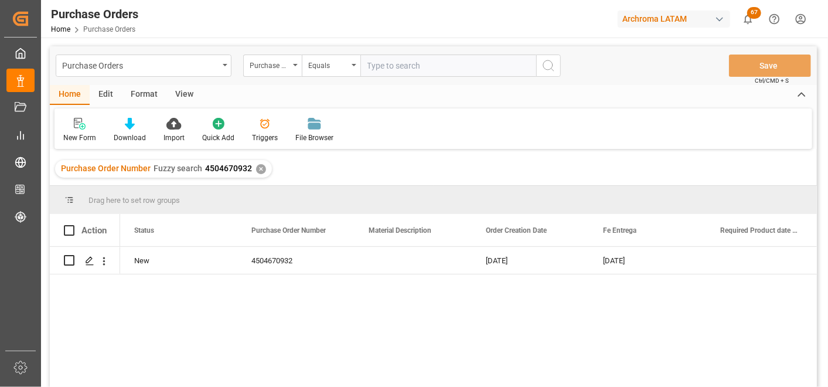
click at [259, 167] on div "✕" at bounding box center [261, 169] width 10 height 10
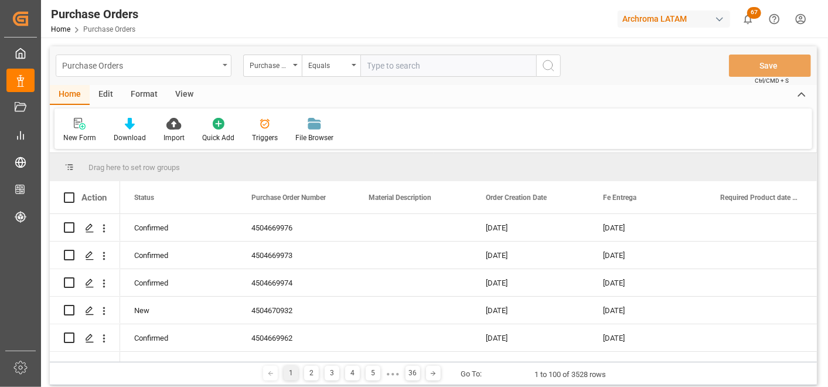
click at [224, 71] on div "Purchase Orders" at bounding box center [144, 65] width 176 height 22
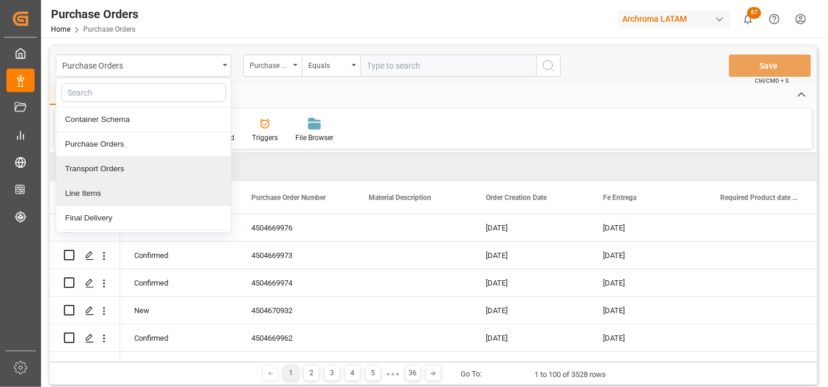
click at [131, 192] on div "Line Items" at bounding box center [143, 193] width 175 height 25
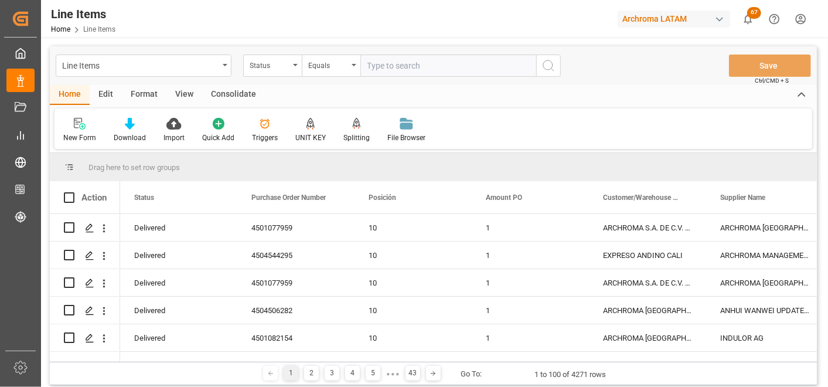
click at [287, 70] on div "Status" at bounding box center [270, 63] width 40 height 13
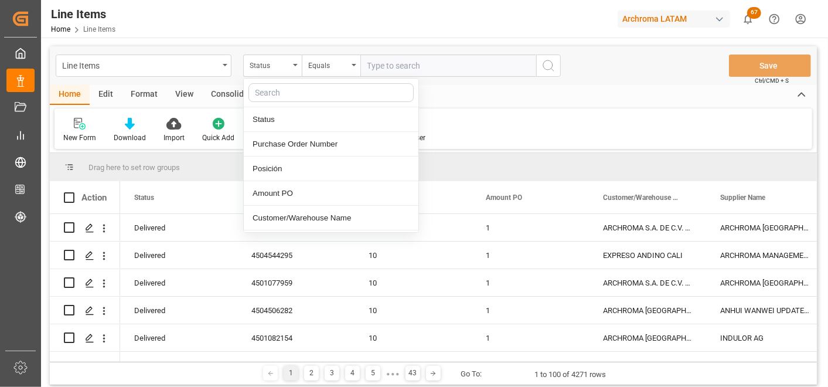
click at [496, 98] on div "Home Edit Format View Consolidate" at bounding box center [433, 95] width 767 height 20
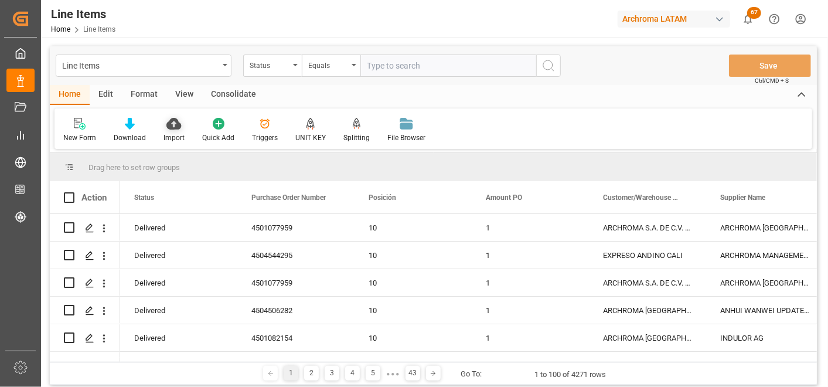
click at [173, 132] on div "Import" at bounding box center [173, 137] width 21 height 11
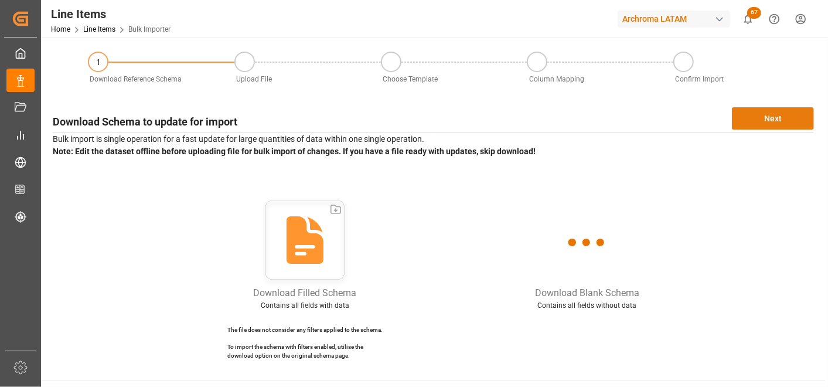
click at [764, 112] on button "Next" at bounding box center [773, 118] width 82 height 22
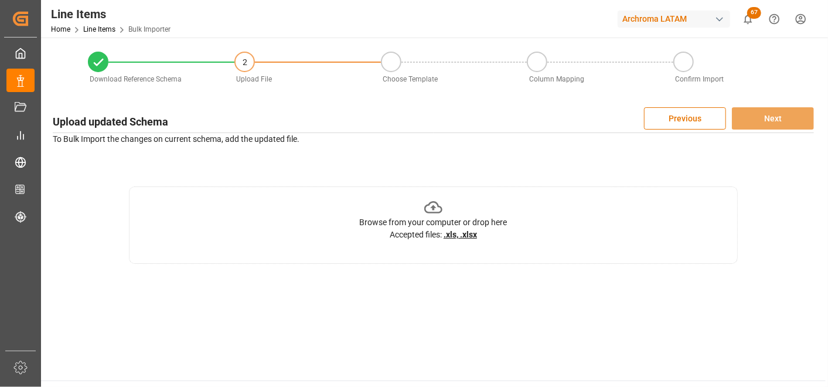
click at [436, 198] on icon at bounding box center [433, 207] width 18 height 18
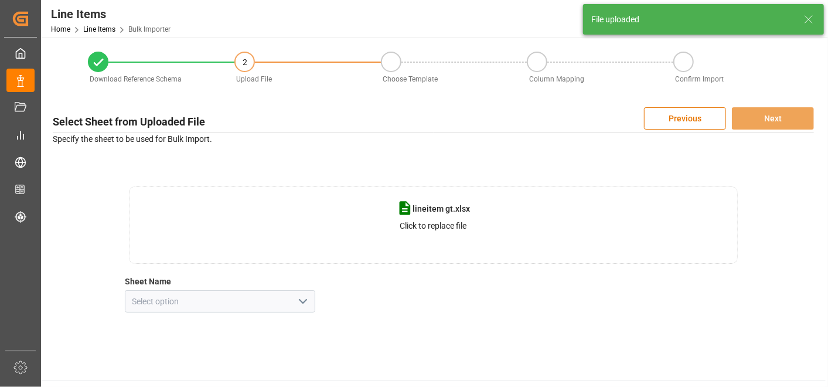
click at [298, 301] on icon "open menu" at bounding box center [303, 301] width 14 height 14
click at [280, 324] on div "Hoja1" at bounding box center [219, 327] width 189 height 26
type input "Hoja1"
click at [792, 114] on button "Next" at bounding box center [773, 118] width 82 height 22
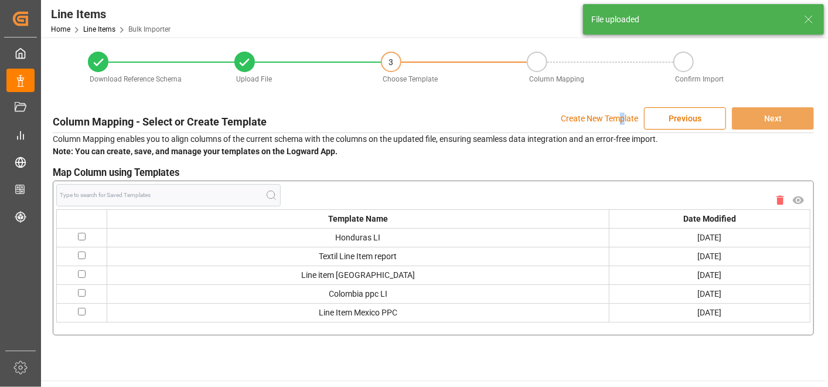
click at [622, 119] on p "Create New Template" at bounding box center [599, 118] width 77 height 22
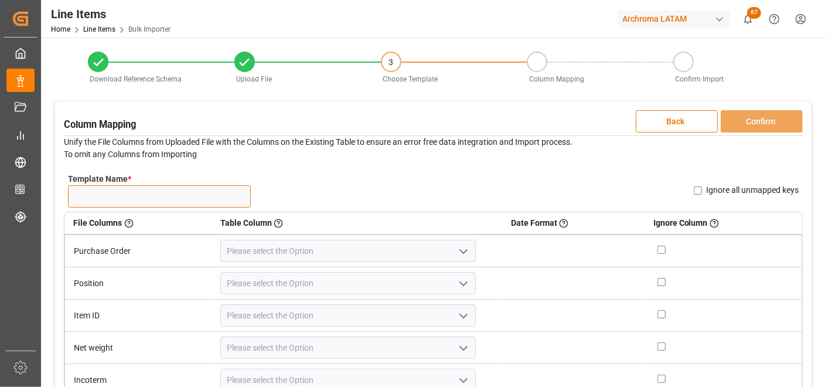
click at [190, 202] on input "Template Name *" at bounding box center [159, 196] width 183 height 22
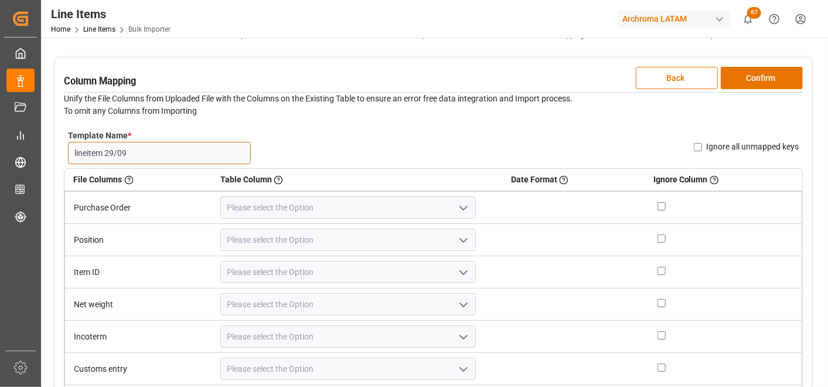
scroll to position [65, 0]
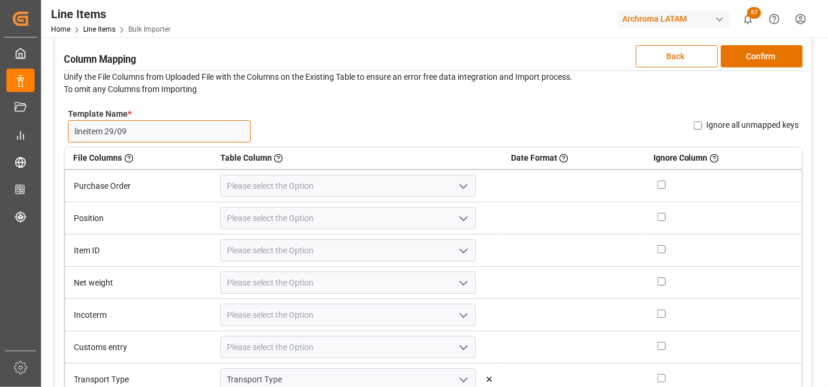
type input "lineitem 29/09"
click at [456, 190] on icon "open menu" at bounding box center [463, 186] width 14 height 14
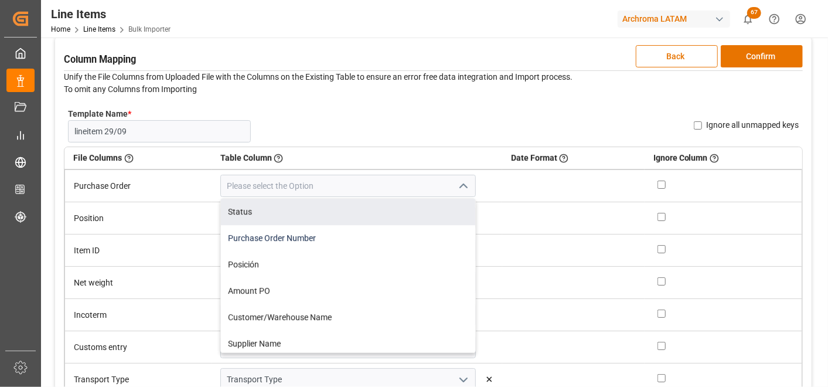
click at [413, 230] on div "Purchase Order Number" at bounding box center [348, 238] width 254 height 26
type input "Purchase Order Number"
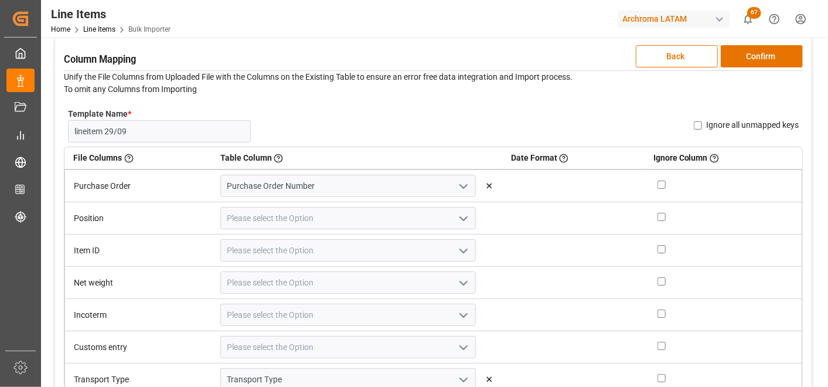
click at [456, 215] on icon "open menu" at bounding box center [463, 218] width 14 height 14
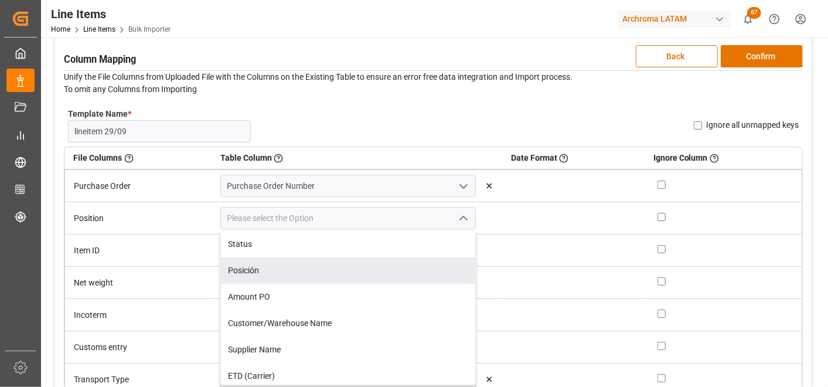
drag, startPoint x: 395, startPoint y: 258, endPoint x: 402, endPoint y: 257, distance: 7.2
click at [395, 259] on div "Posición" at bounding box center [348, 270] width 254 height 26
type input "Posición"
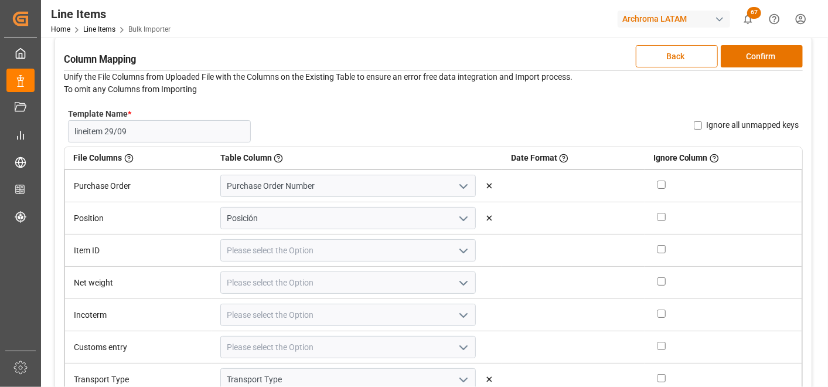
click at [456, 247] on icon "open menu" at bounding box center [463, 251] width 14 height 14
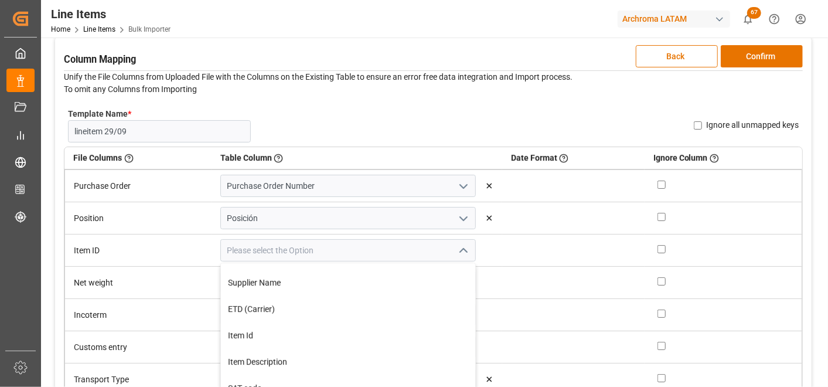
scroll to position [130, 0]
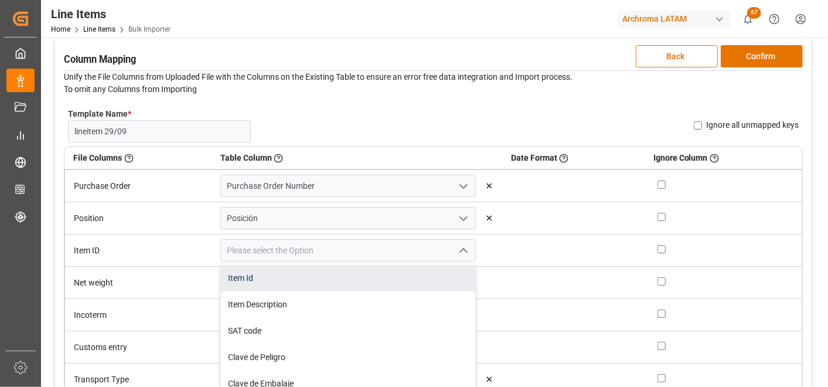
click at [385, 283] on div "Item Id" at bounding box center [348, 278] width 254 height 26
type input "Item Id"
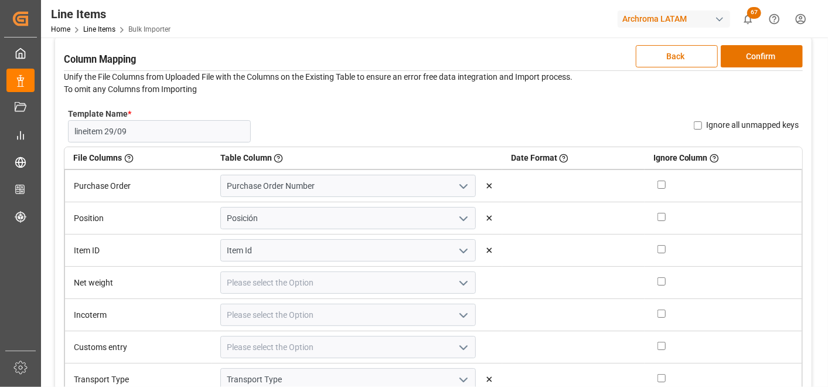
click at [456, 285] on icon "open menu" at bounding box center [463, 283] width 14 height 14
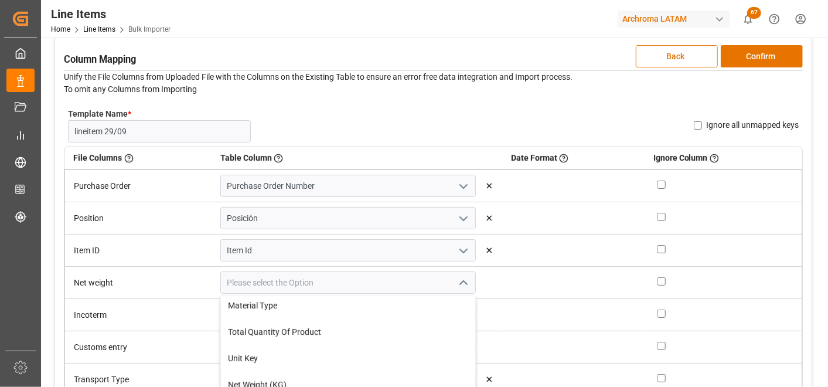
scroll to position [325, 0]
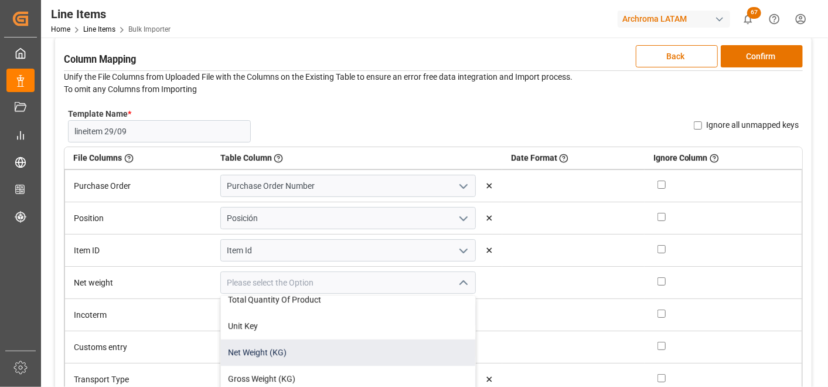
click at [398, 342] on div "Net Weight (KG)" at bounding box center [348, 352] width 254 height 26
type input "Net Weight (KG)"
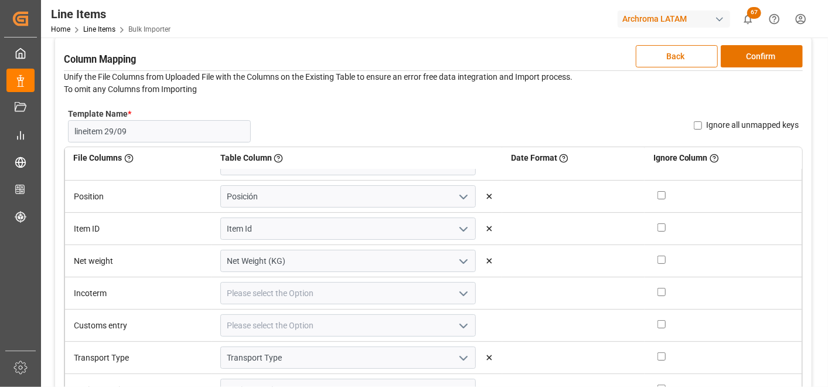
scroll to position [43, 0]
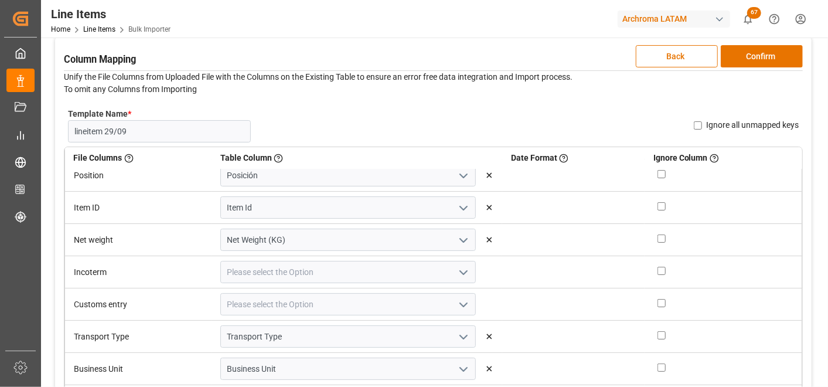
click at [456, 267] on icon "open menu" at bounding box center [463, 272] width 14 height 14
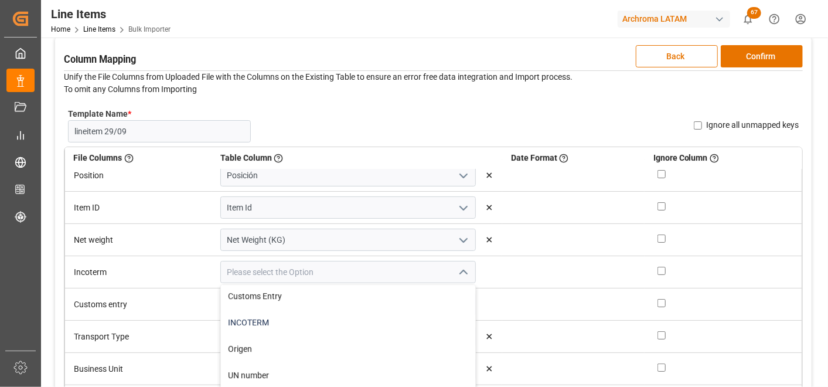
scroll to position [586, 0]
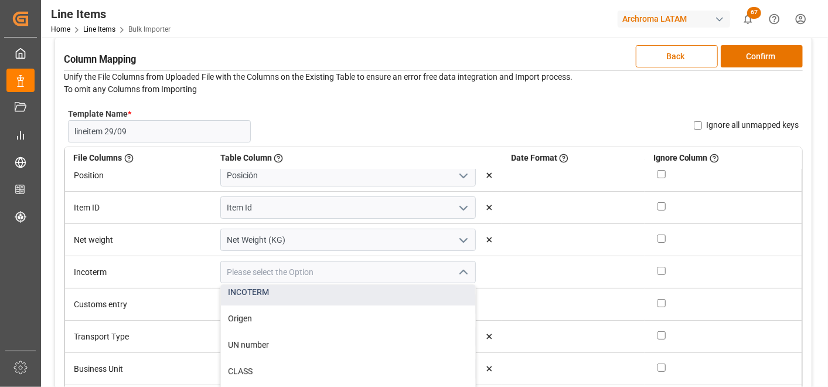
click at [387, 297] on div "INCOTERM" at bounding box center [348, 292] width 254 height 26
type input "INCOTERM"
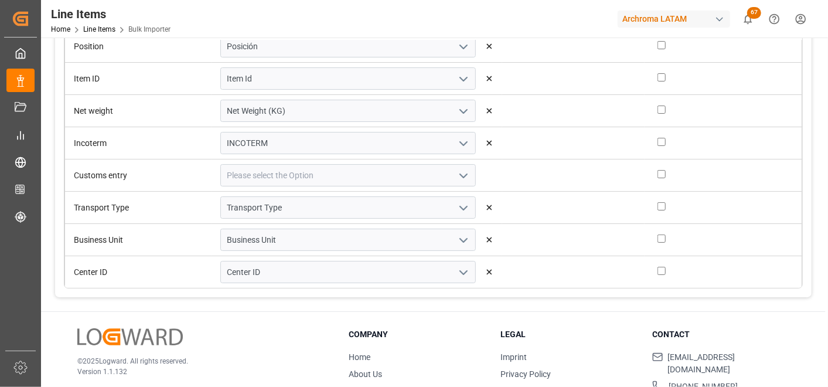
scroll to position [195, 0]
click at [456, 172] on icon "open menu" at bounding box center [463, 175] width 14 height 14
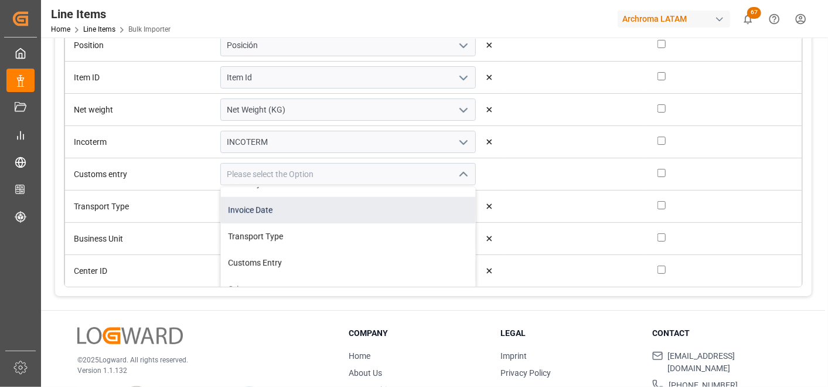
scroll to position [520, 0]
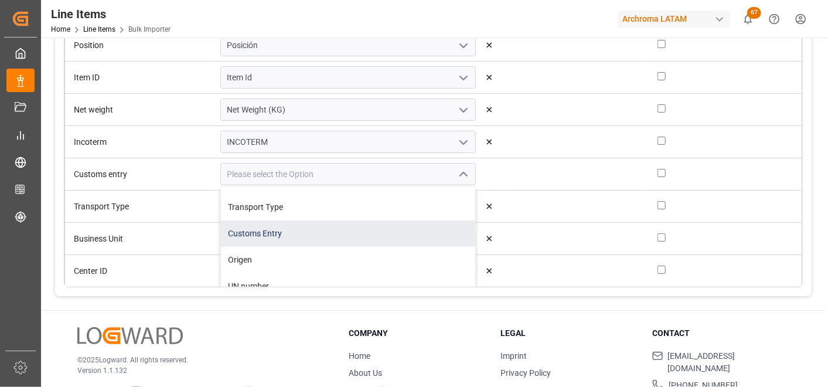
click at [401, 232] on div "Customs Entry" at bounding box center [348, 233] width 254 height 26
type input "Customs Entry"
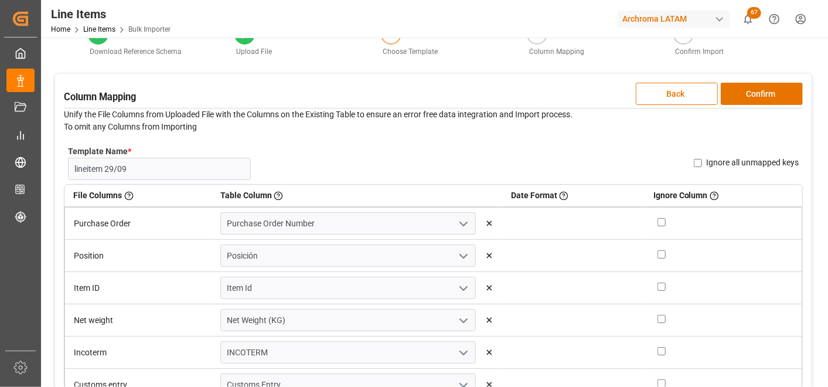
scroll to position [0, 0]
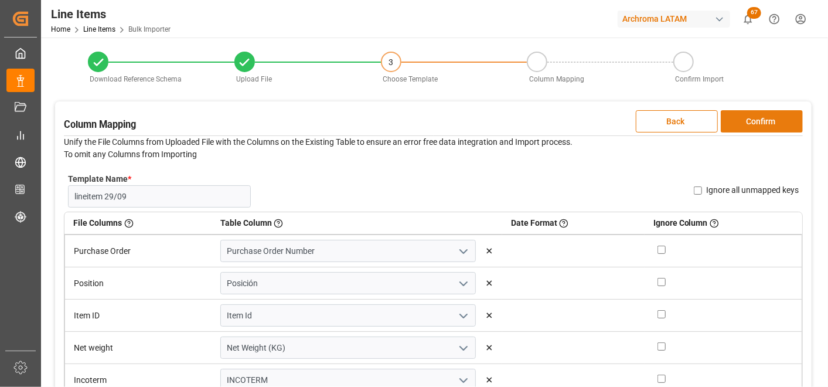
click at [757, 127] on button "Confirm" at bounding box center [761, 121] width 82 height 22
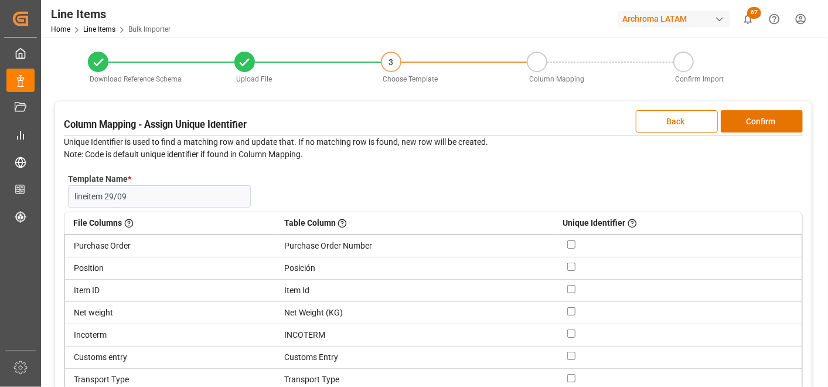
click at [569, 264] on input "checkbox" at bounding box center [571, 266] width 8 height 8
checkbox input "true"
click at [570, 242] on input "checkbox" at bounding box center [571, 244] width 8 height 8
checkbox input "true"
click at [747, 122] on button "Confirm" at bounding box center [761, 121] width 82 height 22
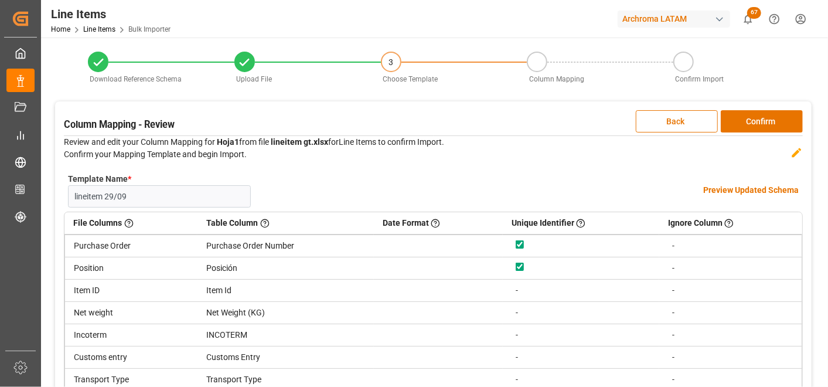
click at [740, 194] on h4 "Preview Updated Schema" at bounding box center [750, 190] width 95 height 12
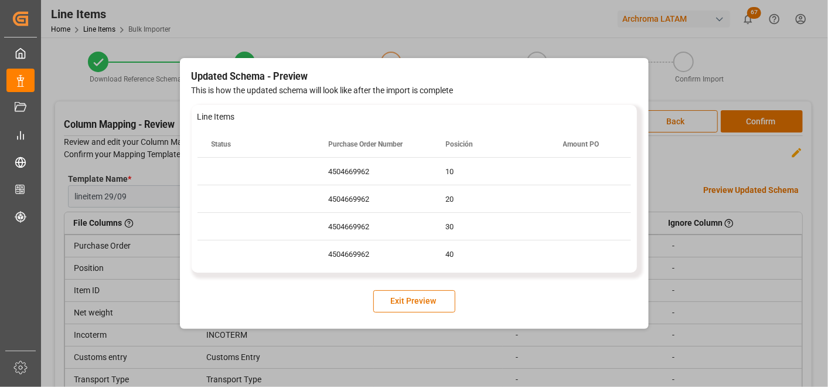
click at [524, 241] on div "40" at bounding box center [490, 253] width 117 height 27
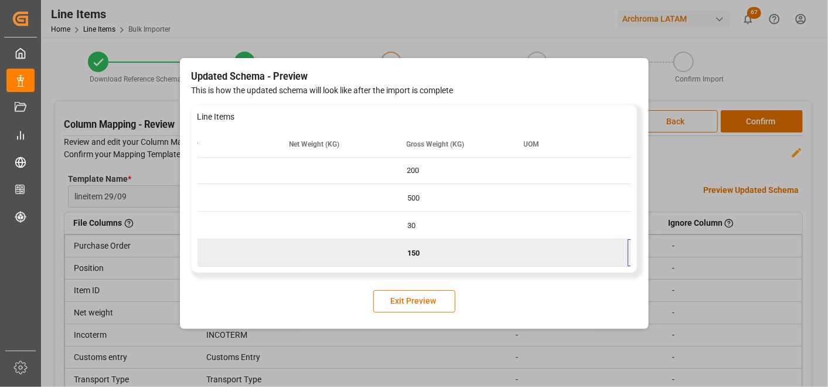
scroll to position [0, 1913]
click at [438, 297] on button "Exit Preview" at bounding box center [414, 301] width 82 height 22
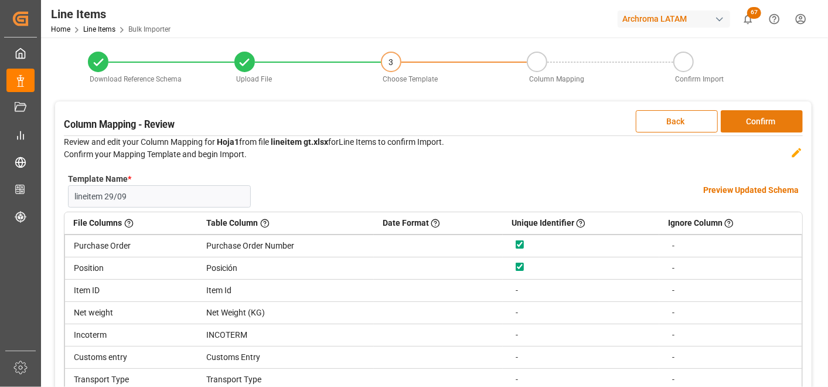
click at [770, 126] on button "Confirm" at bounding box center [761, 121] width 82 height 22
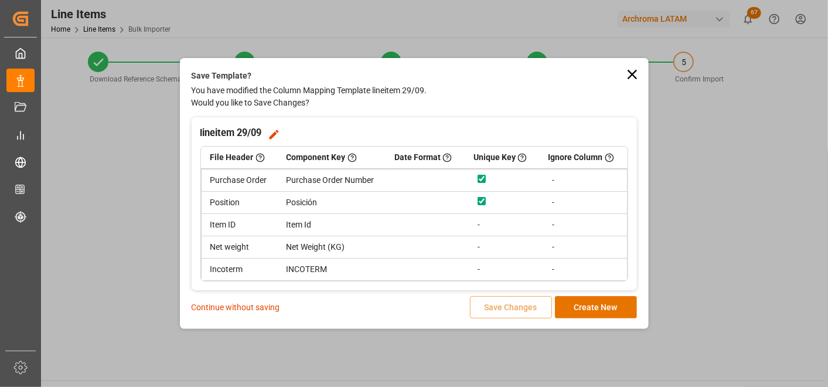
click at [254, 309] on p "Continue without saving" at bounding box center [236, 307] width 88 height 12
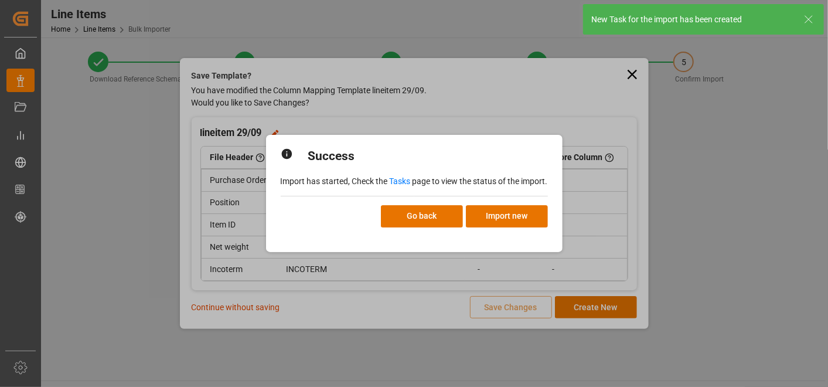
click at [395, 182] on link "Tasks" at bounding box center [399, 180] width 21 height 9
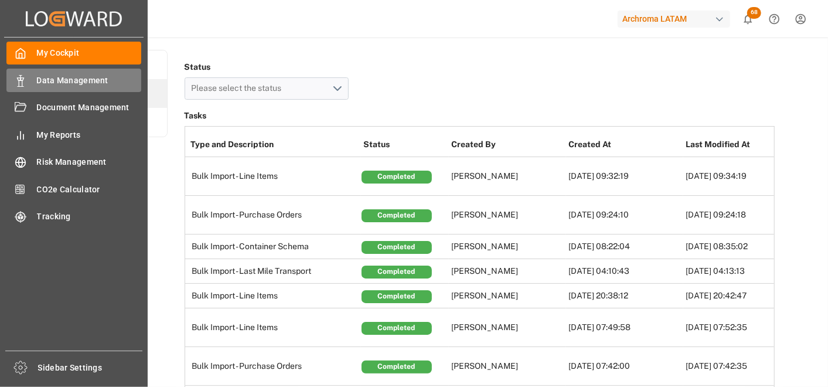
click at [22, 77] on icon at bounding box center [21, 81] width 12 height 12
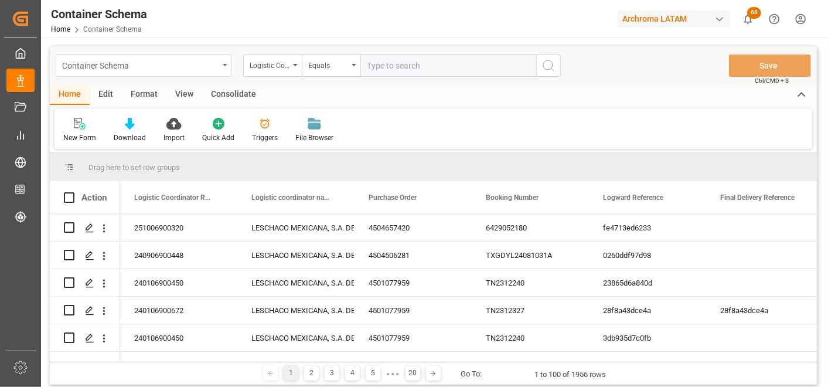
click at [225, 61] on div "Container Schema" at bounding box center [144, 65] width 176 height 22
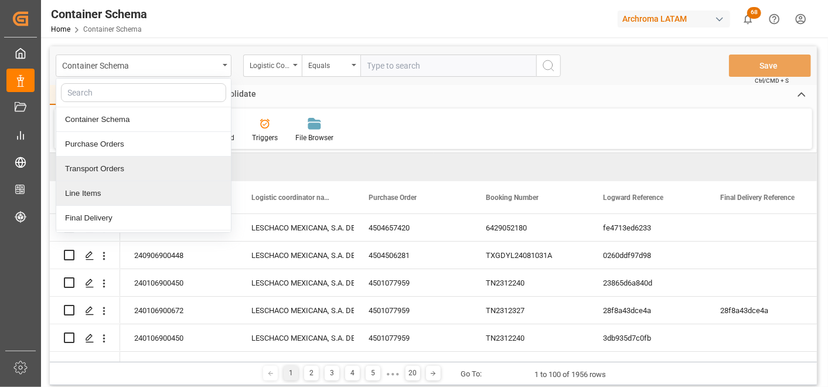
click at [148, 192] on div "Line Items" at bounding box center [143, 193] width 175 height 25
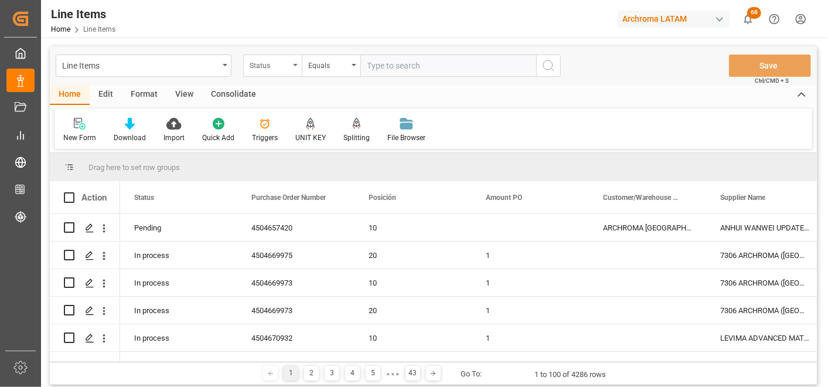
click at [268, 71] on div "Status" at bounding box center [272, 65] width 59 height 22
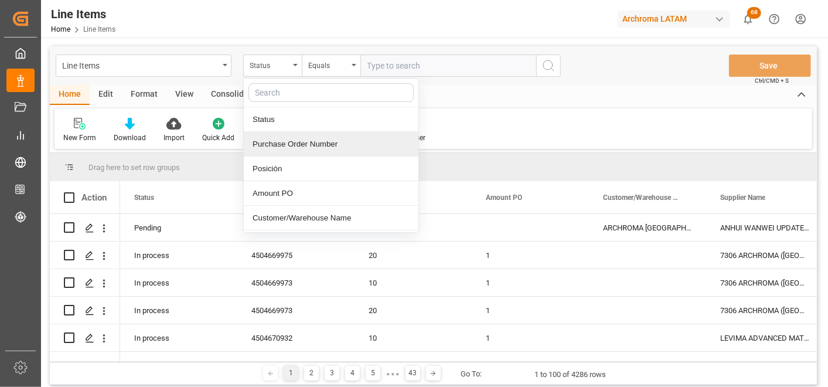
click at [280, 146] on div "Purchase Order Number" at bounding box center [331, 144] width 175 height 25
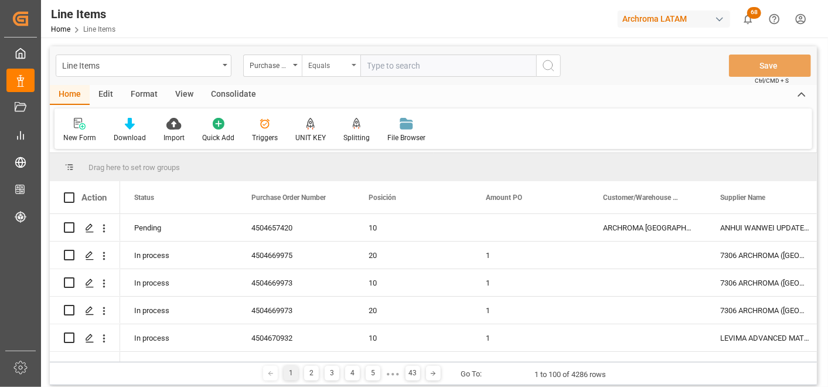
click at [332, 57] on div "Equals" at bounding box center [328, 63] width 40 height 13
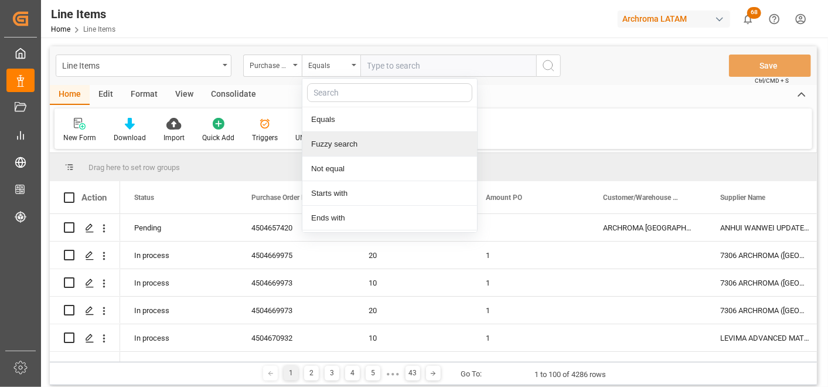
click at [337, 137] on div "Fuzzy search" at bounding box center [389, 144] width 175 height 25
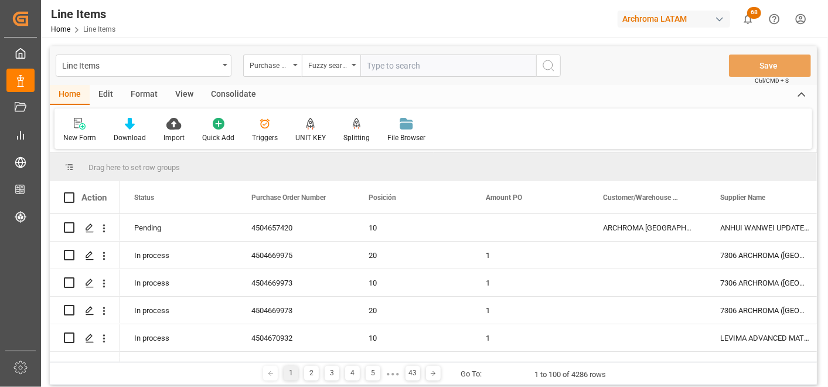
paste input "4504669962"
type input "4504669962"
click at [554, 69] on icon "search button" at bounding box center [548, 66] width 14 height 14
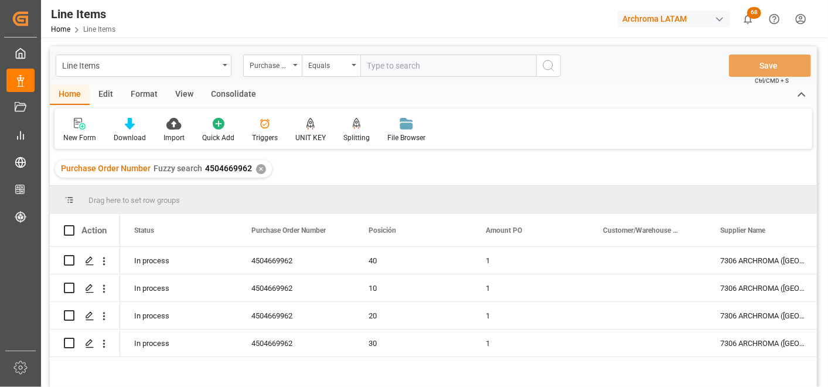
click at [256, 170] on div "✕" at bounding box center [261, 169] width 10 height 10
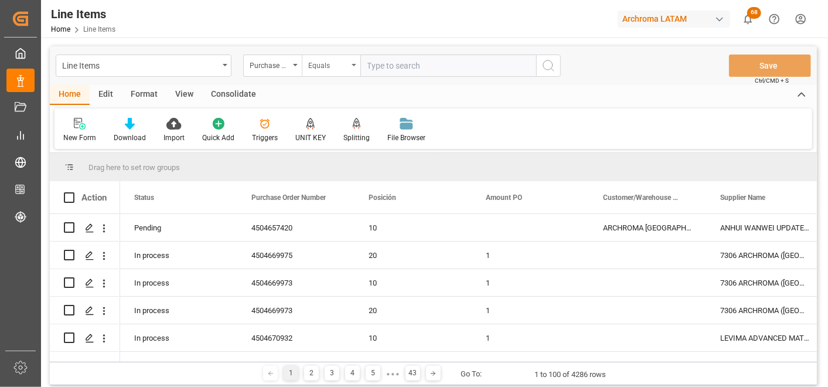
click at [347, 69] on div "Equals" at bounding box center [328, 63] width 40 height 13
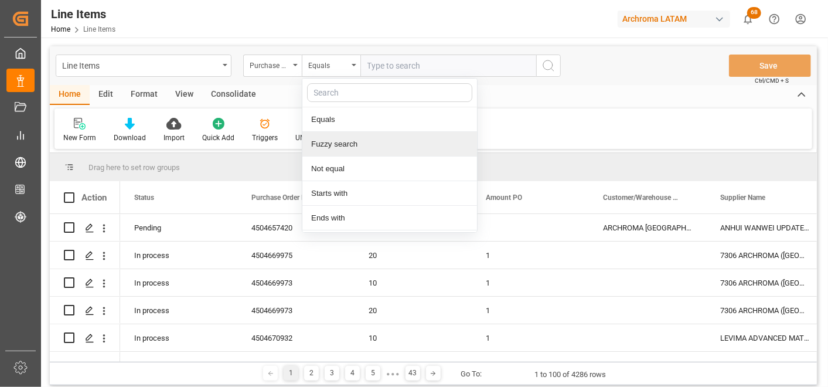
click at [348, 138] on div "Fuzzy search" at bounding box center [389, 144] width 175 height 25
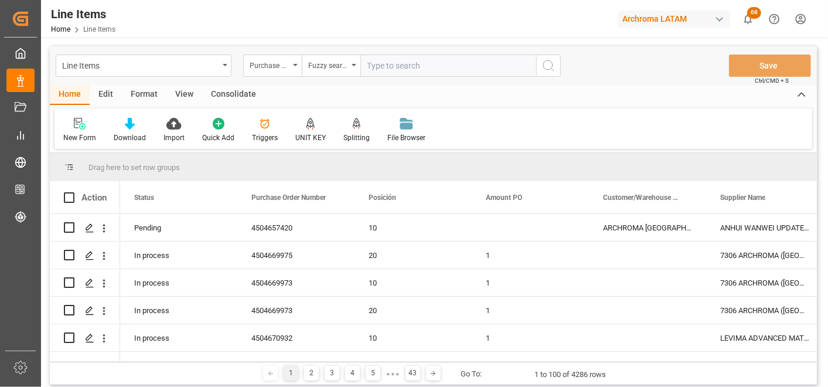
paste input "4504669973"
type input "4504669973"
click at [542, 60] on icon "search button" at bounding box center [548, 66] width 14 height 14
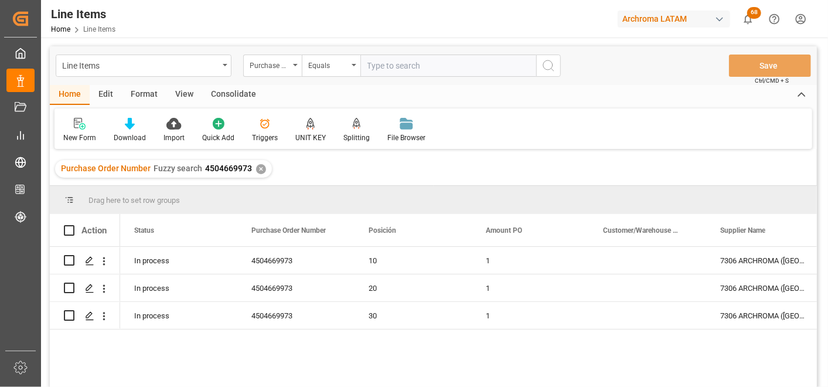
click at [259, 165] on div "✕" at bounding box center [261, 169] width 10 height 10
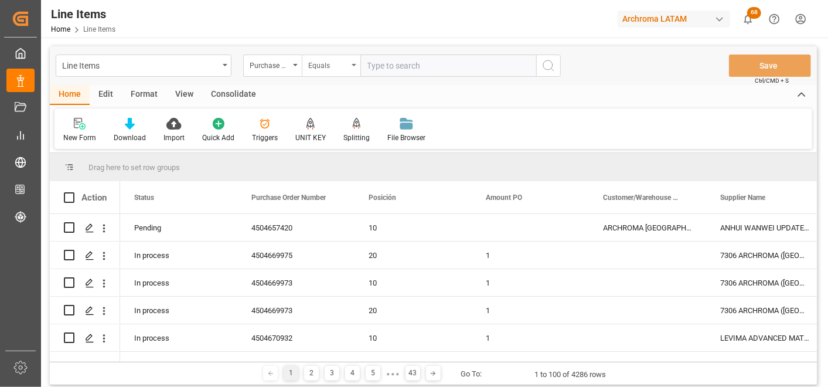
click at [342, 75] on div "Equals" at bounding box center [331, 65] width 59 height 22
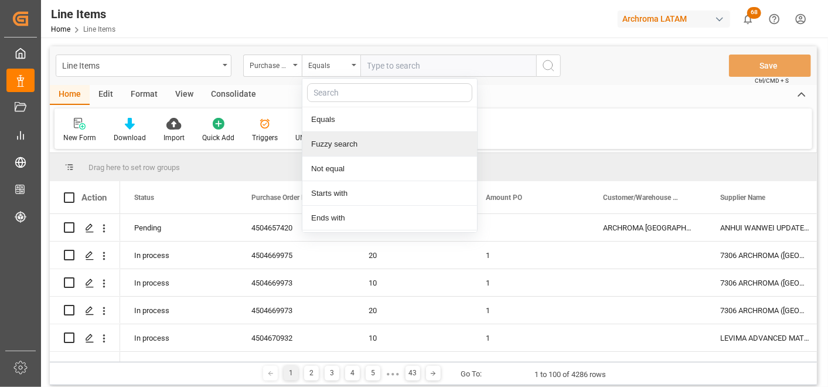
click at [342, 142] on div "Fuzzy search" at bounding box center [389, 144] width 175 height 25
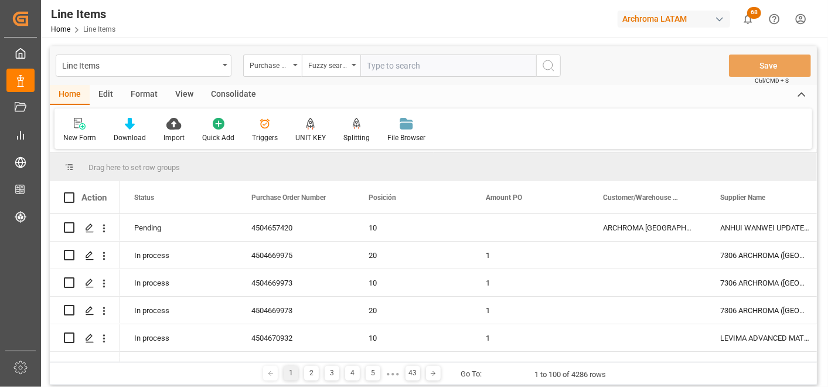
paste input "4504669974"
type input "4504669974"
click at [555, 71] on icon "search button" at bounding box center [548, 66] width 14 height 14
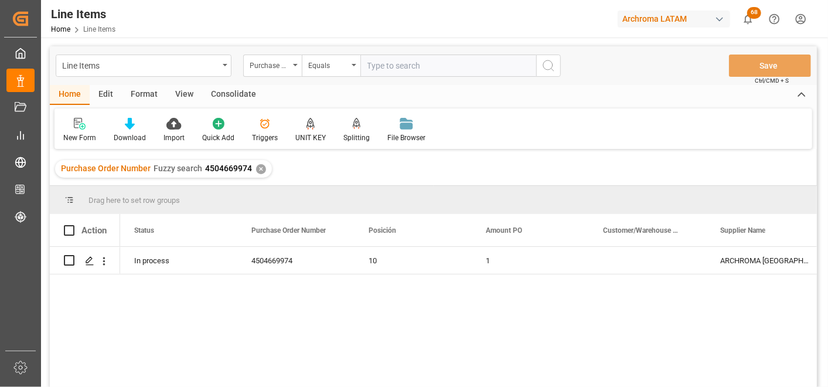
click at [261, 171] on div "✕" at bounding box center [261, 169] width 10 height 10
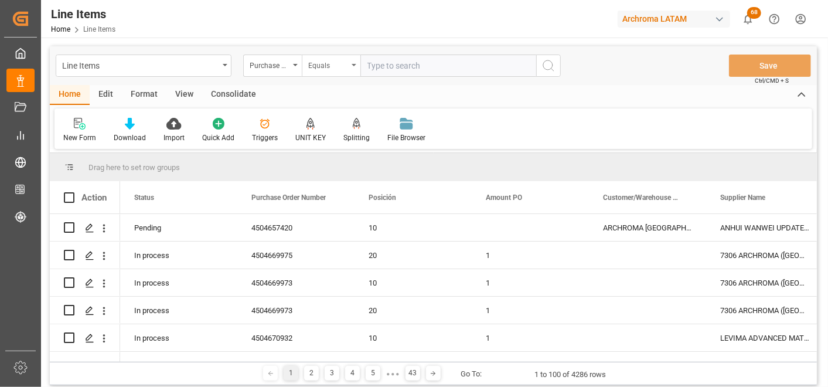
click at [347, 67] on div "Equals" at bounding box center [328, 63] width 40 height 13
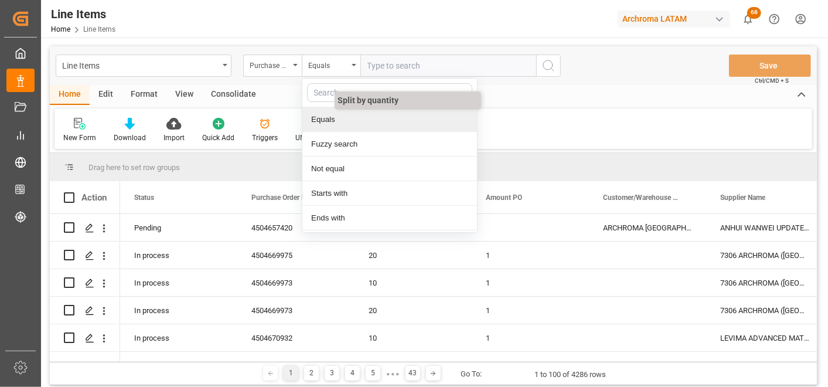
click at [358, 138] on div "Fuzzy search" at bounding box center [389, 144] width 175 height 25
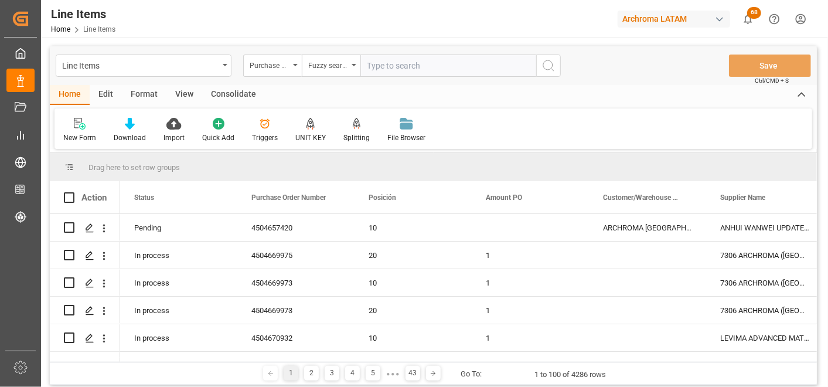
paste input "4504669975"
type input "4504669975"
click at [541, 67] on icon "search button" at bounding box center [548, 66] width 14 height 14
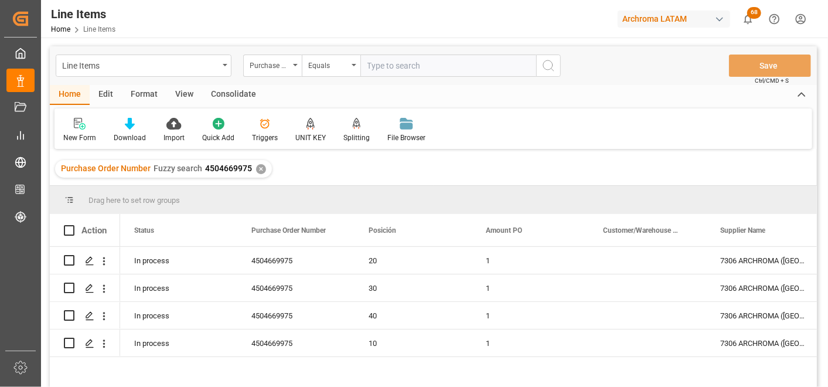
click at [259, 171] on div "✕" at bounding box center [261, 169] width 10 height 10
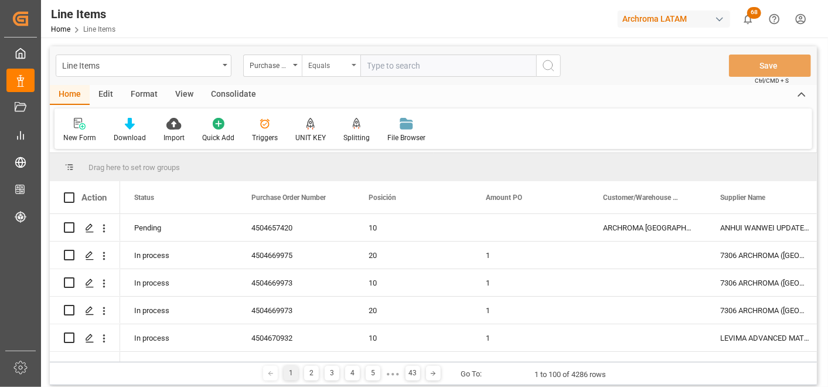
click at [350, 71] on div "Equals" at bounding box center [331, 65] width 59 height 22
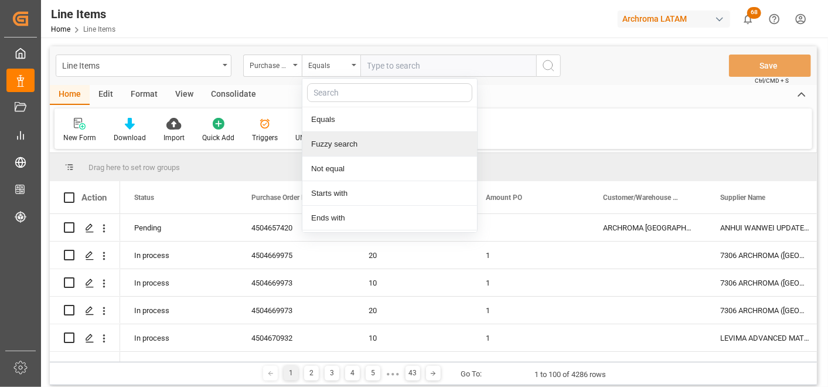
click at [352, 143] on div "Fuzzy search" at bounding box center [389, 144] width 175 height 25
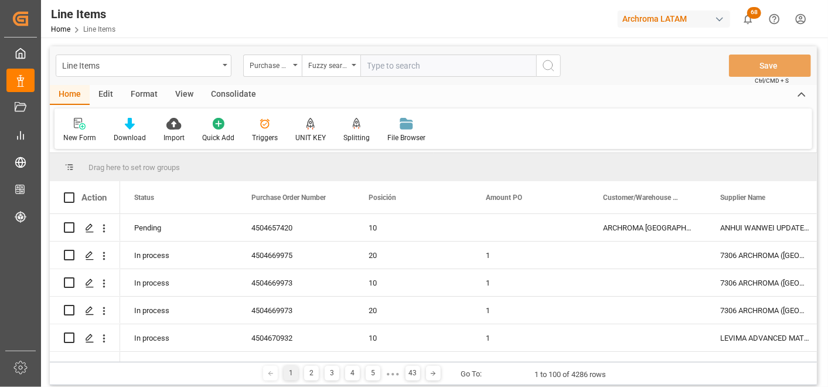
paste input "4504669976"
type input "4504669976"
click at [546, 67] on icon "search button" at bounding box center [548, 66] width 14 height 14
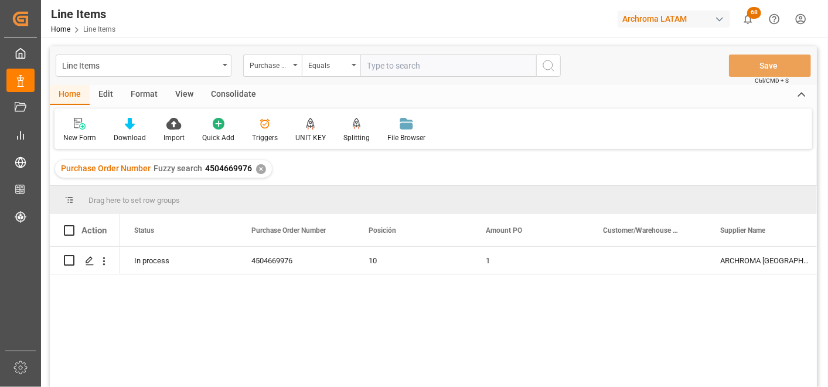
click at [258, 168] on div "✕" at bounding box center [261, 169] width 10 height 10
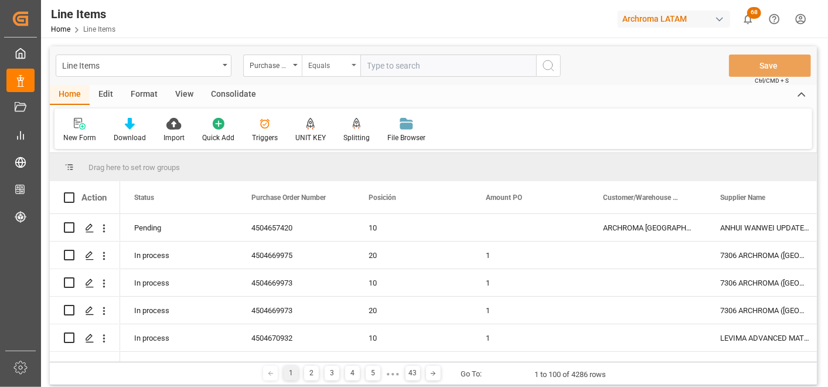
click at [348, 72] on div "Equals" at bounding box center [331, 65] width 59 height 22
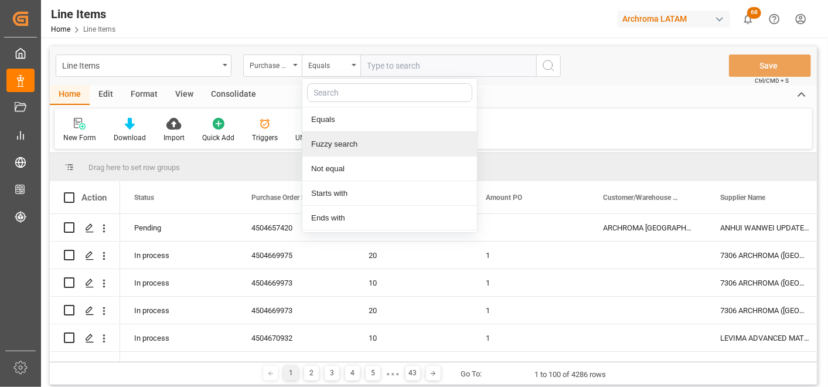
click at [352, 143] on div "Fuzzy search" at bounding box center [389, 144] width 175 height 25
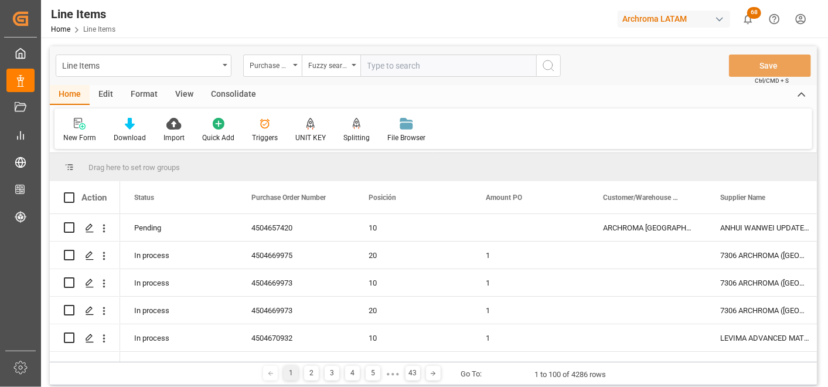
paste input "4504670403"
type input "4504670403"
click at [551, 62] on icon "search button" at bounding box center [548, 66] width 14 height 14
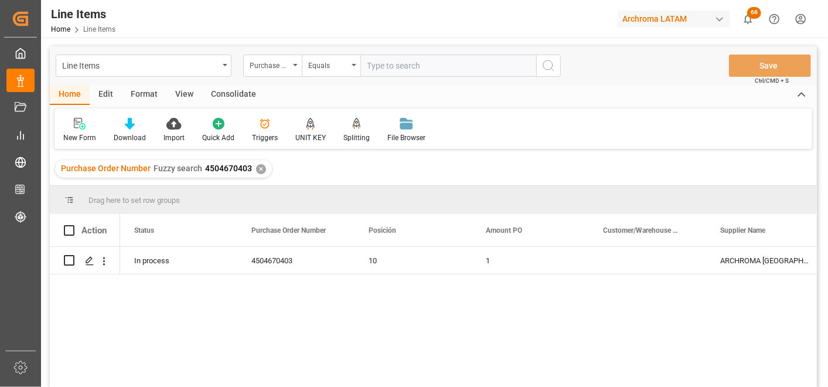
click at [260, 170] on div "✕" at bounding box center [261, 169] width 10 height 10
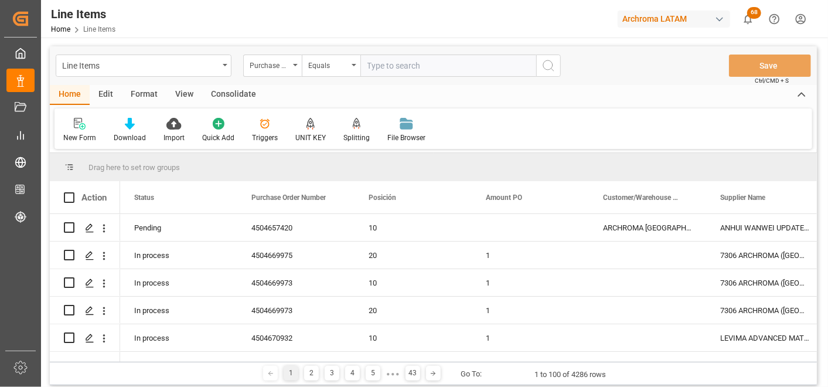
click at [339, 70] on div "Equals" at bounding box center [328, 63] width 40 height 13
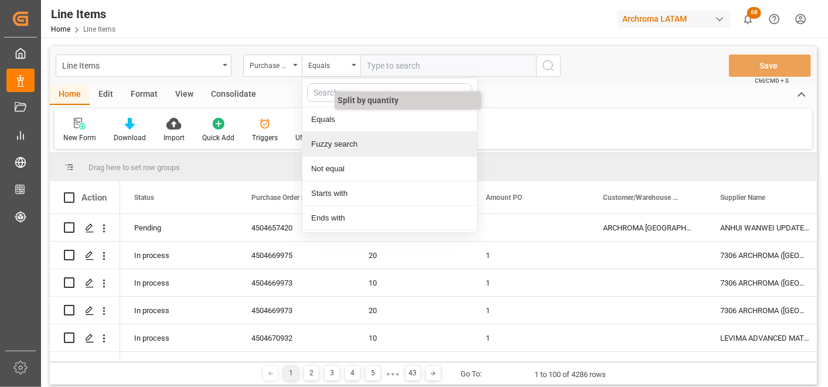
click at [354, 138] on div "Fuzzy search" at bounding box center [389, 144] width 175 height 25
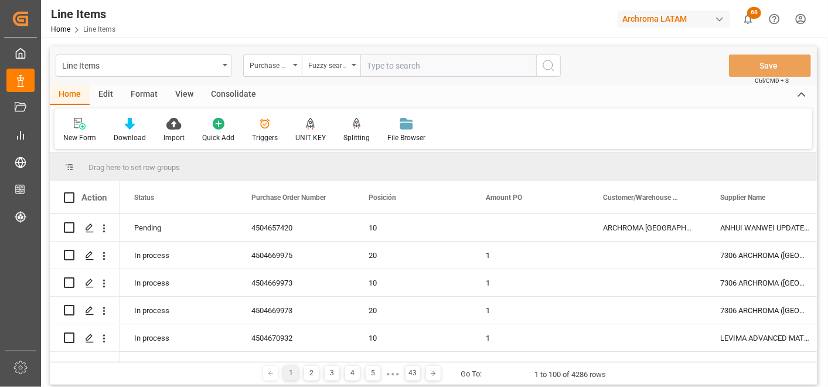
paste input "4504670932"
type input "4504670932"
click at [546, 71] on icon "search button" at bounding box center [548, 66] width 14 height 14
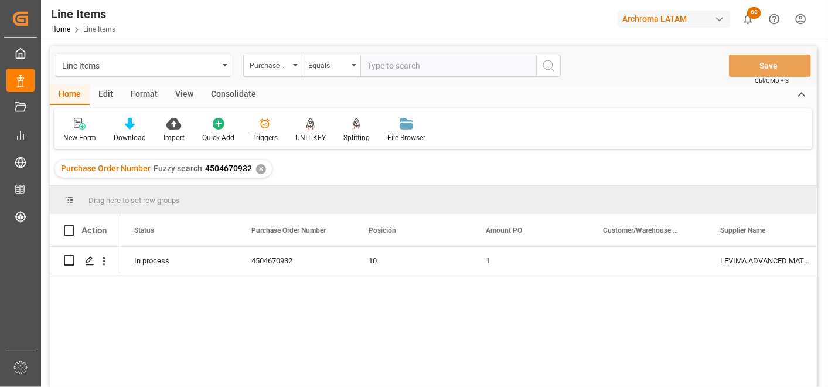
click at [259, 168] on div "✕" at bounding box center [261, 169] width 10 height 10
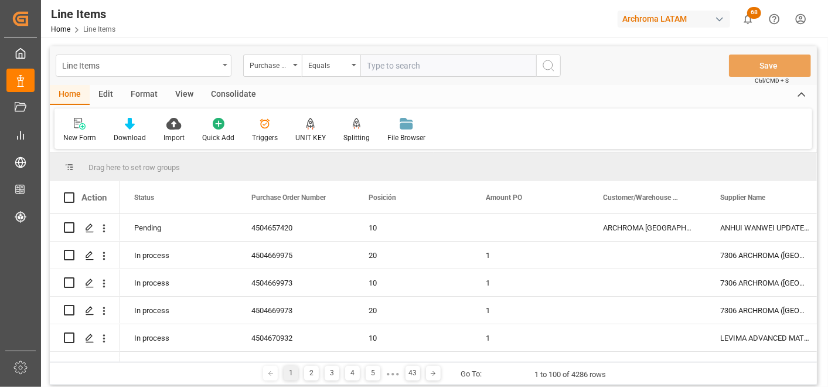
click at [209, 61] on div "Line Items" at bounding box center [140, 64] width 156 height 15
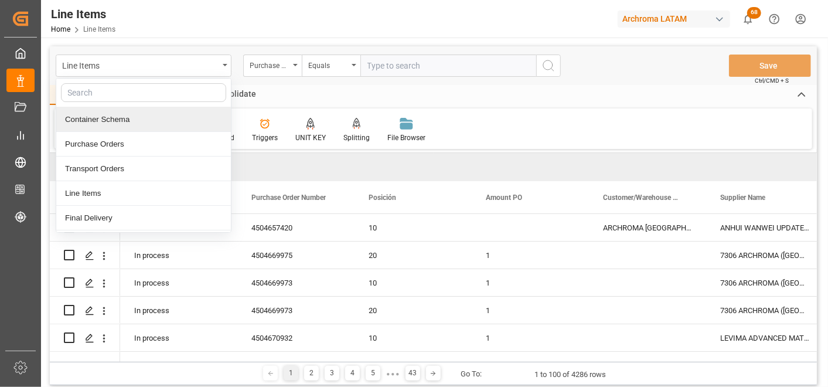
click at [148, 123] on div "Container Schema" at bounding box center [143, 119] width 175 height 25
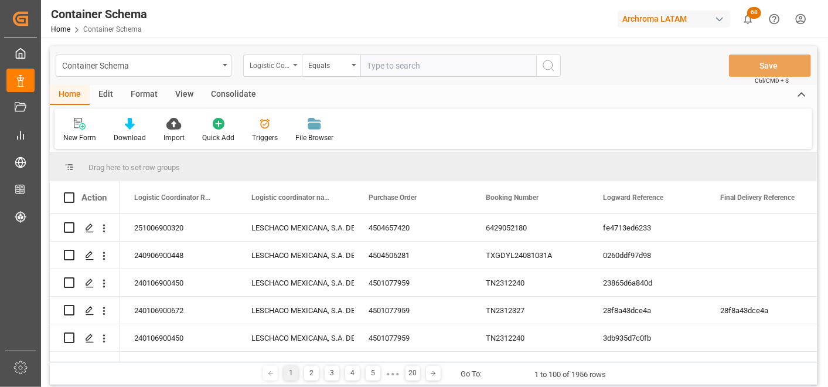
click at [288, 72] on div "Logistic Coordinator Reference Number" at bounding box center [272, 65] width 59 height 22
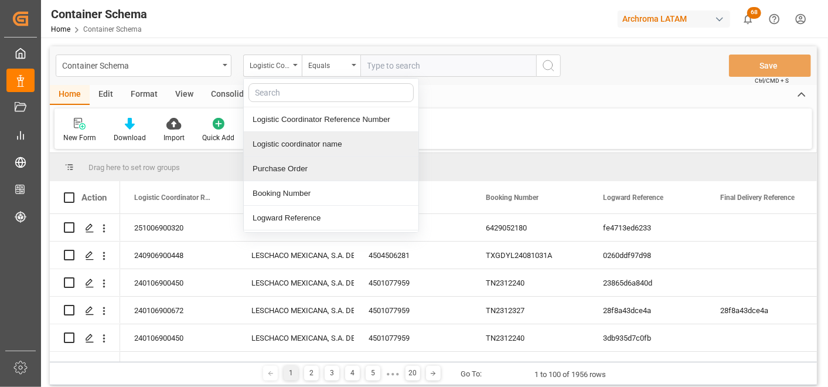
click at [292, 162] on div "Purchase Order" at bounding box center [331, 168] width 175 height 25
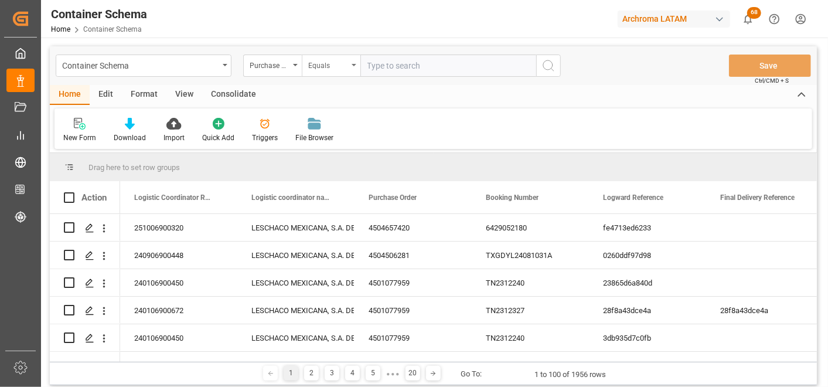
click at [323, 69] on div "Equals" at bounding box center [328, 63] width 40 height 13
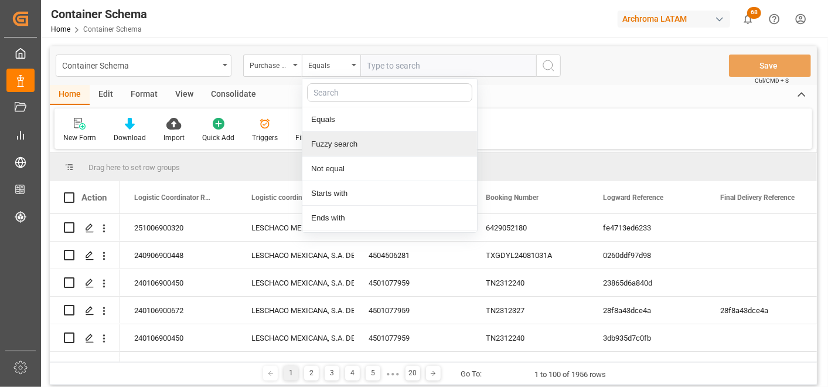
click at [350, 145] on div "Fuzzy search" at bounding box center [389, 144] width 175 height 25
paste input "4504652934"
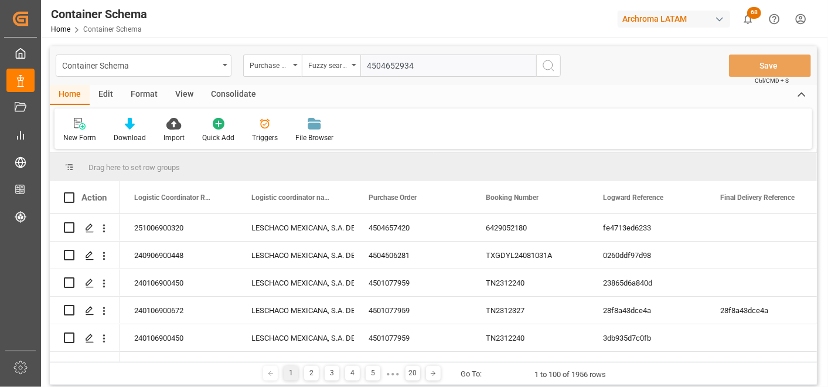
type input "4504652934"
click at [548, 66] on icon "search button" at bounding box center [548, 66] width 14 height 14
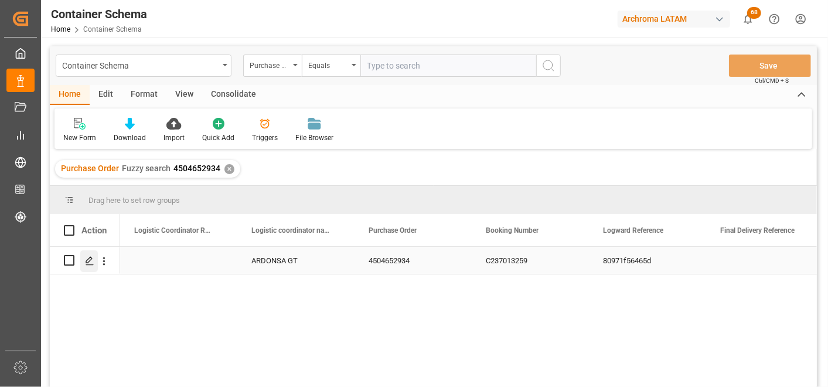
click at [91, 258] on polygon "Press SPACE to select this row." at bounding box center [89, 260] width 6 height 6
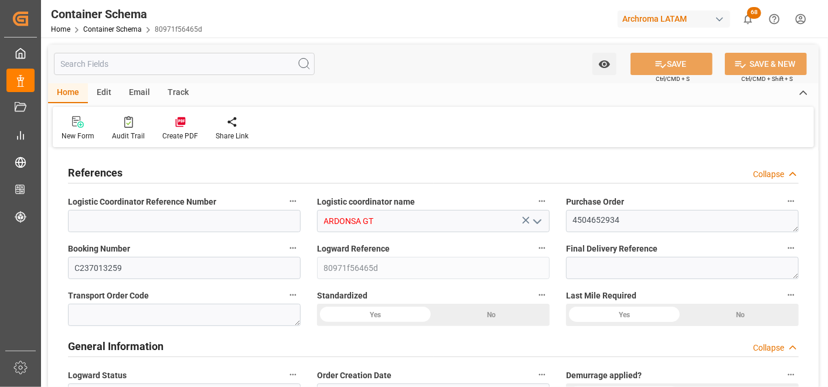
type input "0"
type input "2"
type input "3"
type input "1100"
type input "1181.74"
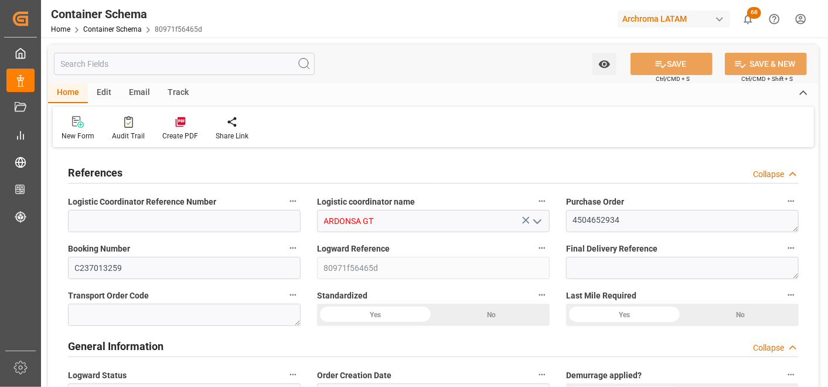
type input "[PERSON_NAME]"
type input "[PERSON_NAME] Marine Transport Corp."
type input "CNSGH"
type input "GTPRQ"
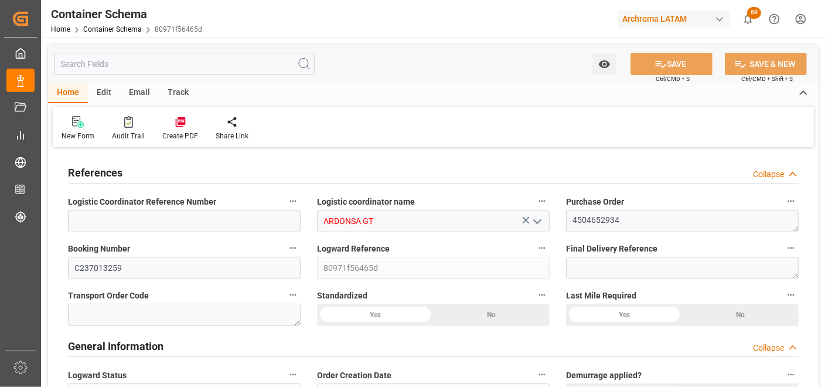
type input "GTPRQ"
type input "9968554"
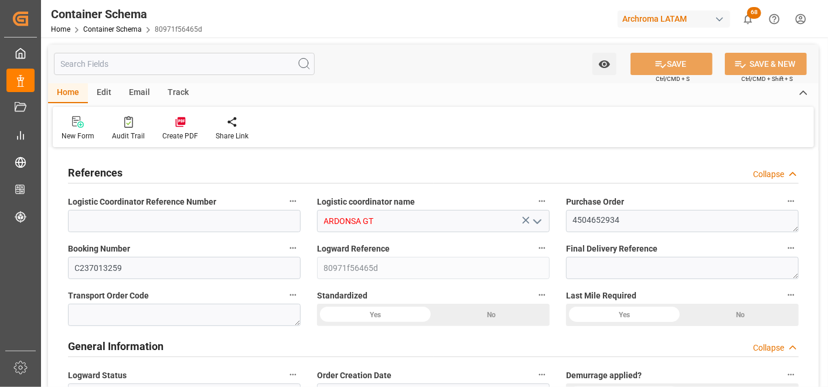
type input "0"
type input "26"
type input "1"
type input "CNSHG"
type input "GTPRQ"
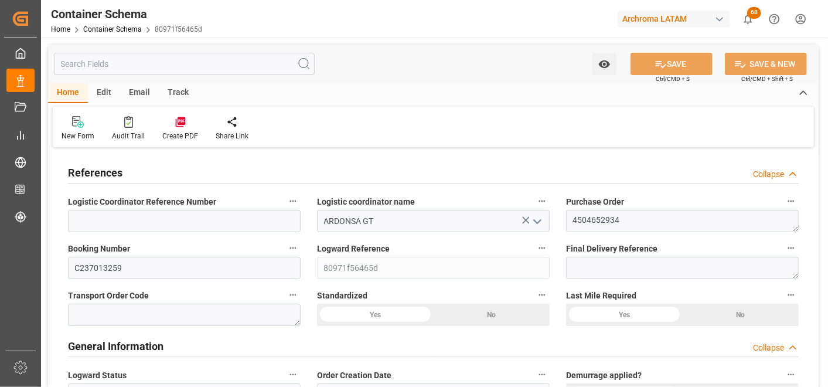
type input "[DATE] 17:00"
type input "[DATE]"
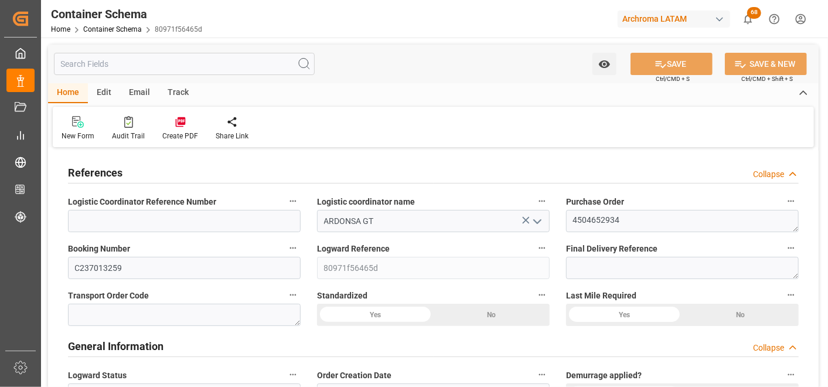
type input "[DATE]"
type input "[DATE] 13:27"
type input "[DATE] 22:03"
type input "[DATE]"
type input "[DATE] 17:00"
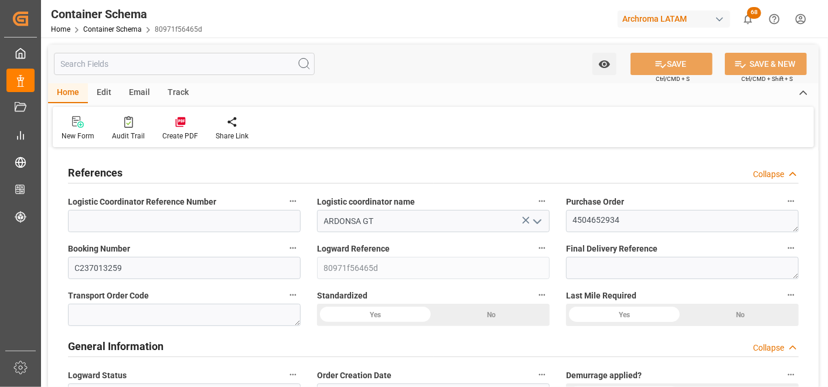
type input "[DATE] 17:54"
type input "[DATE] 18:00"
type input "[DATE] 00:27"
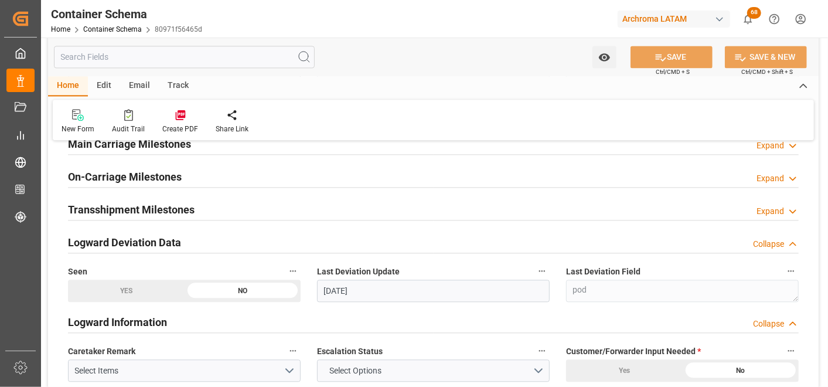
scroll to position [1366, 0]
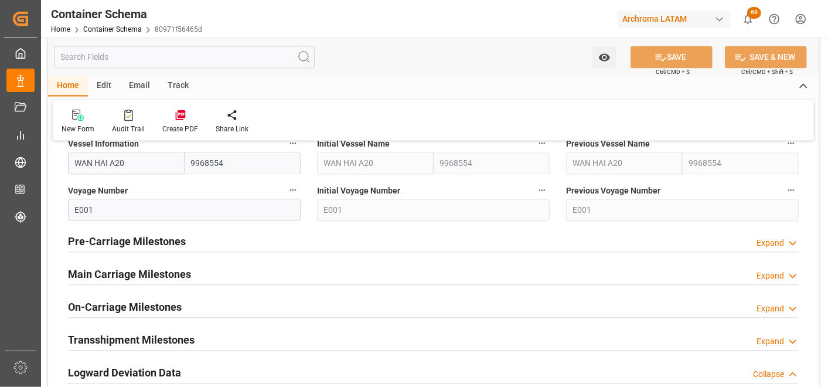
click at [147, 268] on h2 "Main Carriage Milestones" at bounding box center [129, 274] width 123 height 16
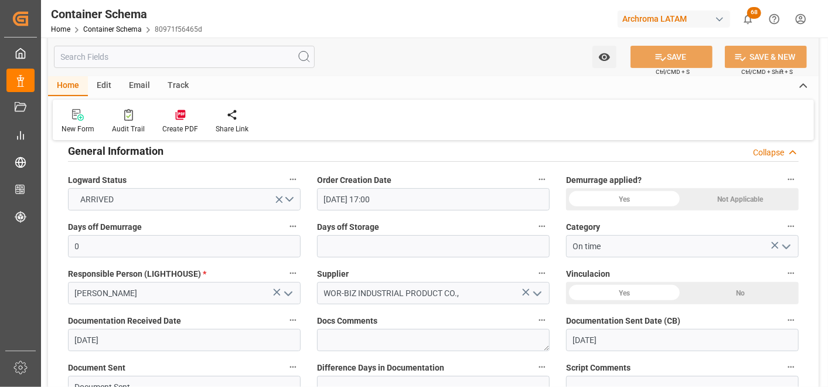
scroll to position [0, 0]
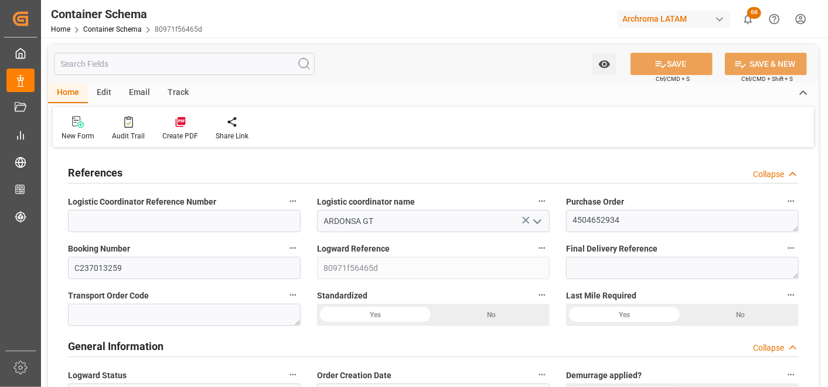
click at [131, 91] on div "Email" at bounding box center [139, 93] width 39 height 20
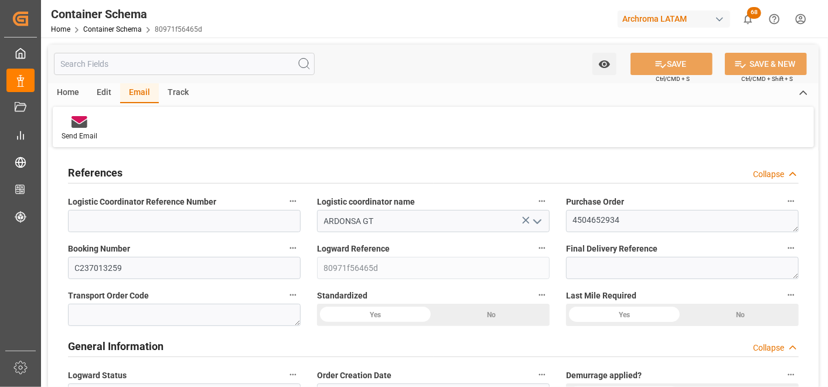
click at [89, 119] on div at bounding box center [79, 121] width 36 height 12
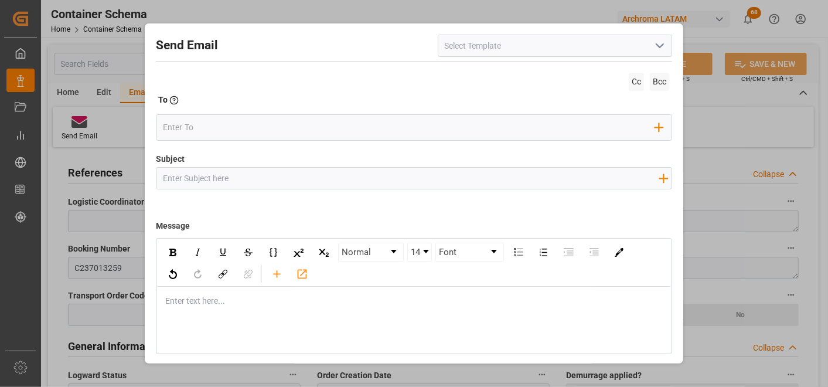
click at [650, 50] on button "open menu" at bounding box center [659, 46] width 18 height 18
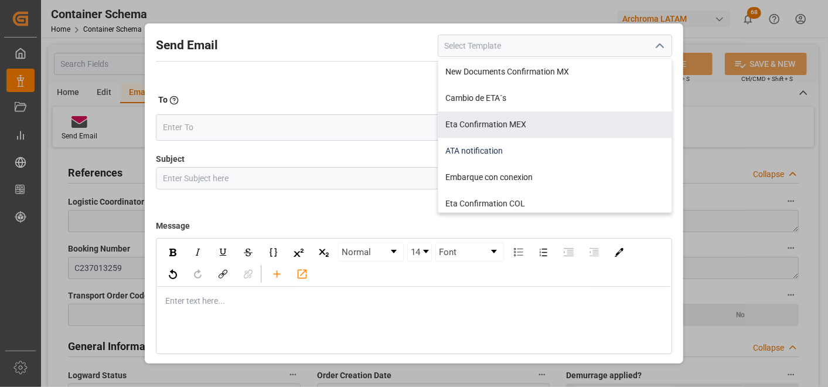
click at [517, 144] on div "ATA notification" at bounding box center [554, 151] width 233 height 26
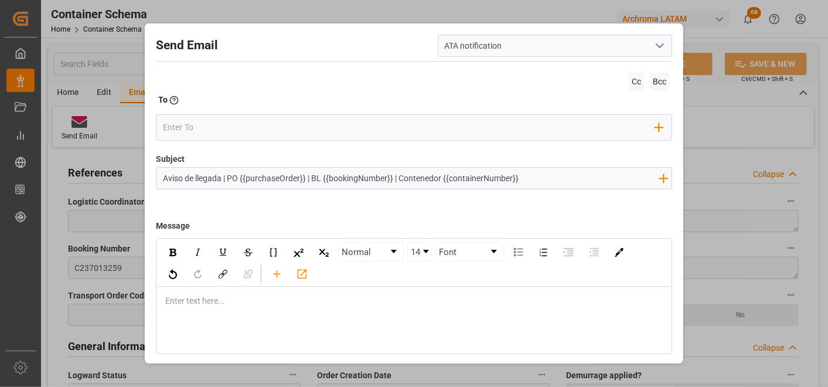
type input "ATA notification"
type input "Aviso de llegada | PO {{purchaseOrder}} | BL {{bookingNumber}} | Contenedor {{c…"
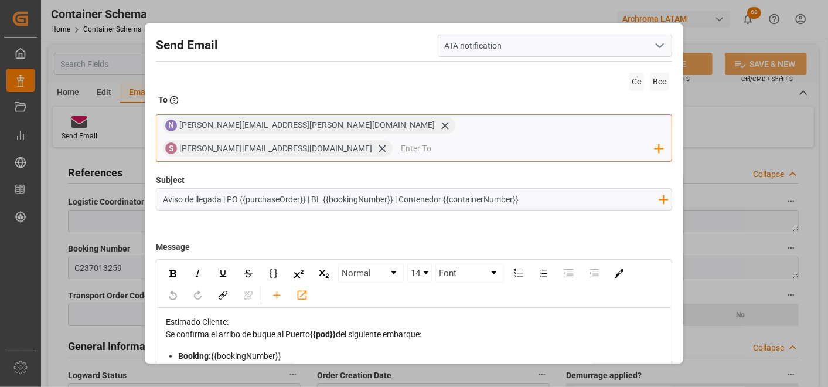
click at [300, 128] on div "[PERSON_NAME][EMAIL_ADDRESS][PERSON_NAME][DOMAIN_NAME]" at bounding box center [317, 125] width 276 height 13
click at [439, 126] on icon at bounding box center [445, 125] width 12 height 12
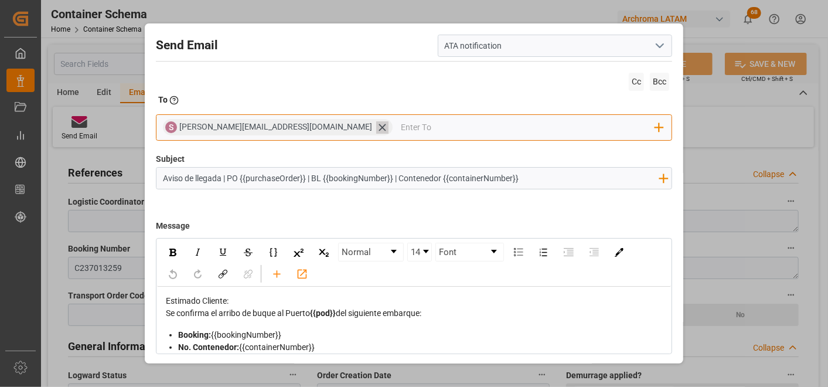
click at [378, 127] on icon at bounding box center [381, 127] width 7 height 7
click at [293, 131] on input "email" at bounding box center [409, 127] width 492 height 18
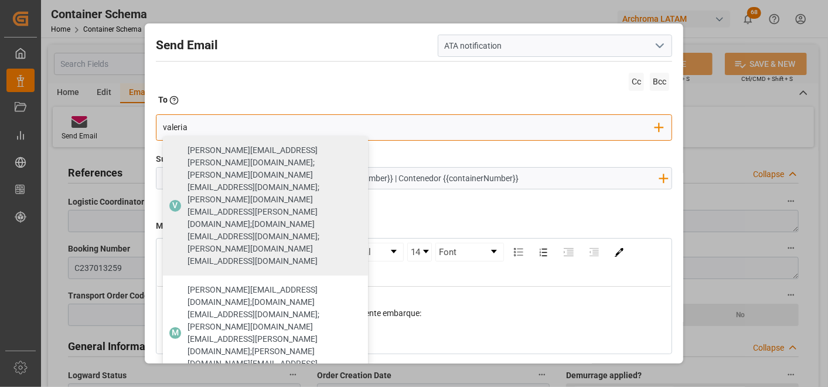
type input "valeria"
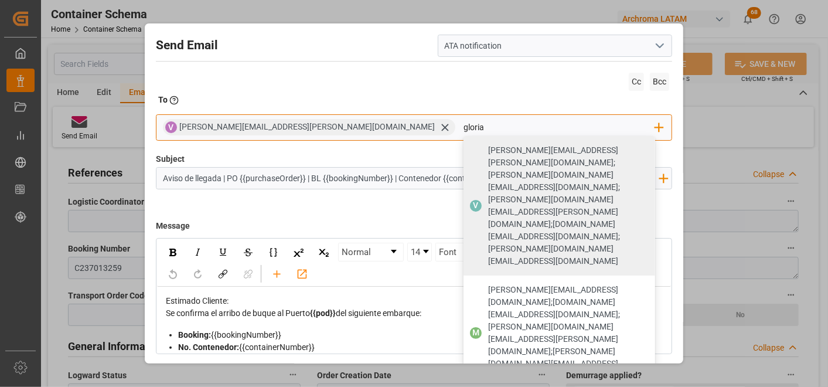
type input "gloria"
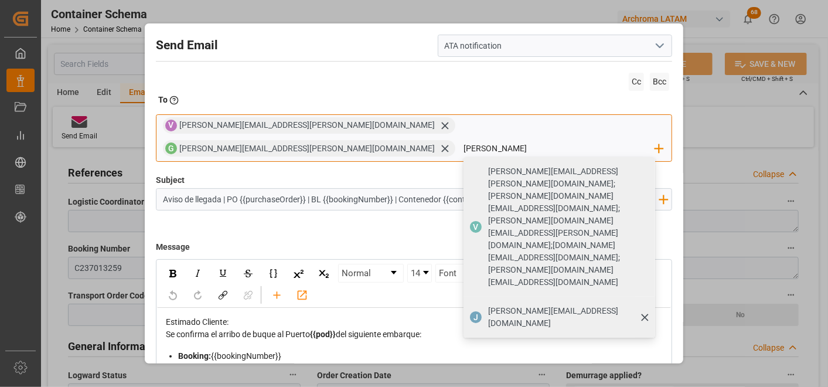
type input "[PERSON_NAME][EMAIL_ADDRESS][DOMAIN_NAME]"
click at [529, 305] on span "[PERSON_NAME][EMAIL_ADDRESS][DOMAIN_NAME]" at bounding box center [567, 317] width 159 height 25
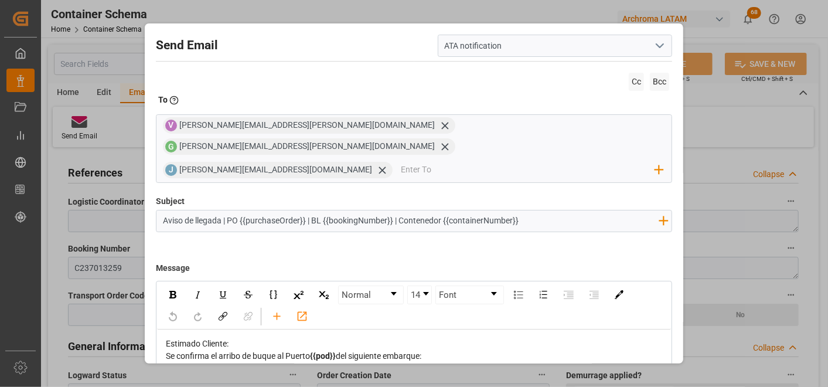
click at [559, 210] on input "Aviso de llegada | PO {{purchaseOrder}} | BL {{bookingNumber}} | Contenedor {{c…" at bounding box center [409, 220] width 507 height 20
paste input "| Bodega 2901 || SEA LCL"
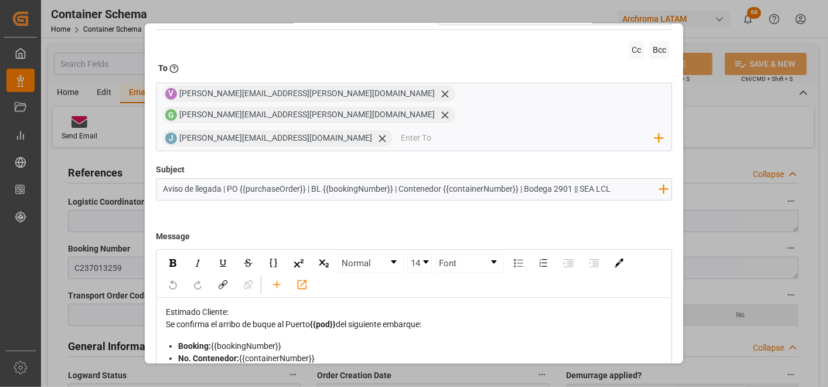
scroll to position [61, 0]
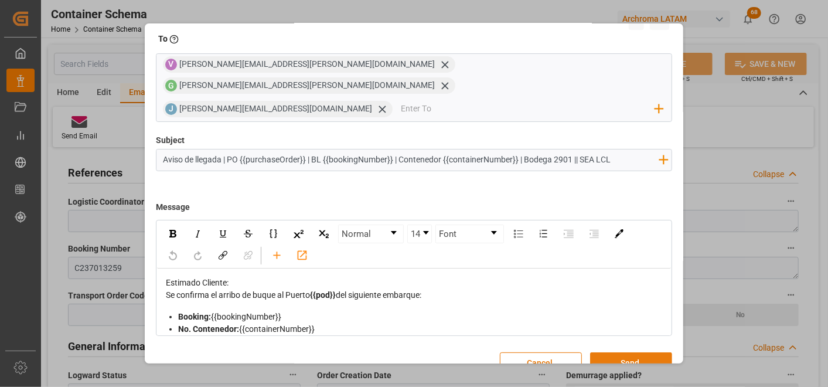
type input "Aviso de llegada | PO {{purchaseOrder}} | BL {{bookingNumber}} | Contenedor {{c…"
click at [637, 352] on button "Send" at bounding box center [631, 363] width 82 height 22
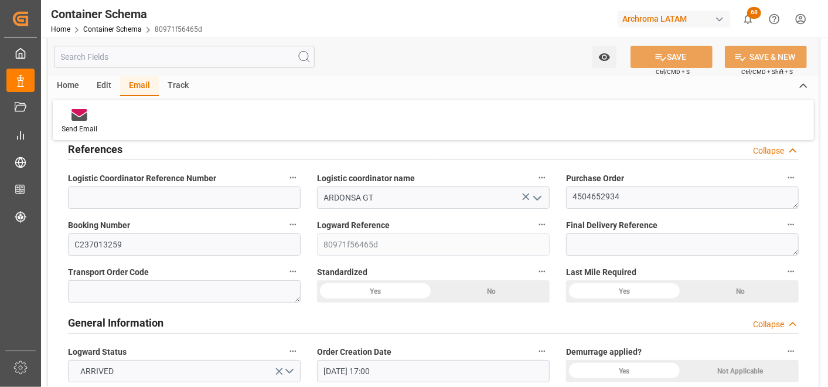
scroll to position [0, 0]
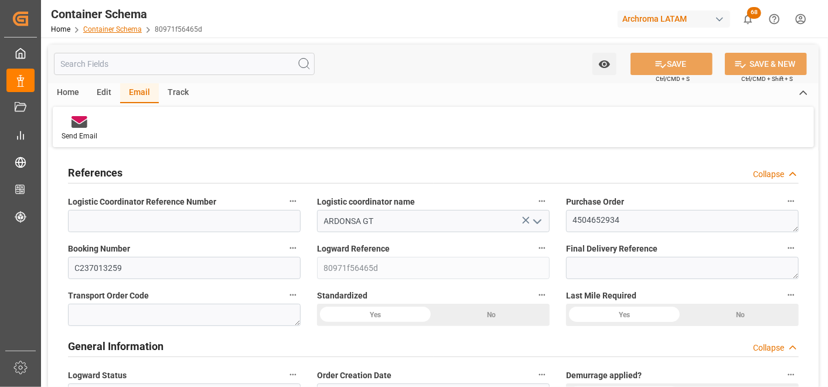
click at [127, 28] on link "Container Schema" at bounding box center [112, 29] width 59 height 8
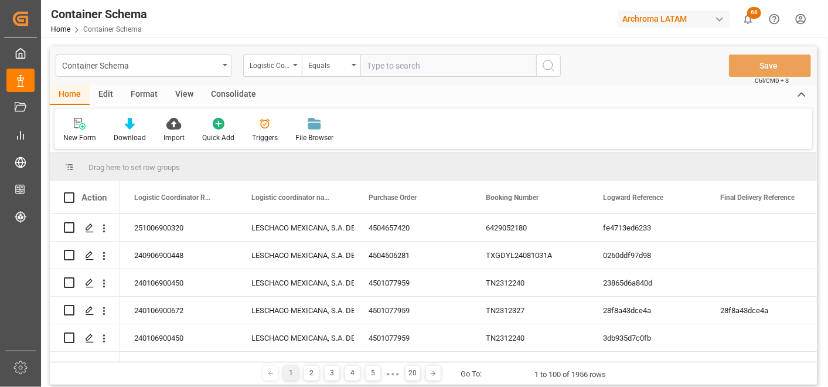
click at [221, 68] on div "Container Schema" at bounding box center [144, 65] width 176 height 22
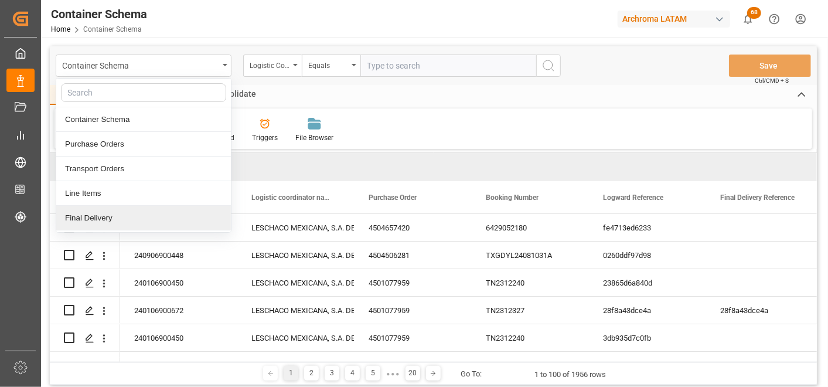
click at [128, 211] on div "Final Delivery" at bounding box center [143, 218] width 175 height 25
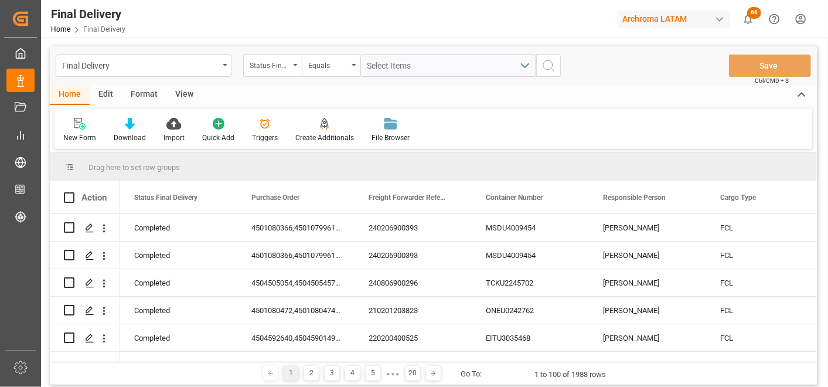
click at [290, 71] on div "Status Final Delivery" at bounding box center [272, 65] width 59 height 22
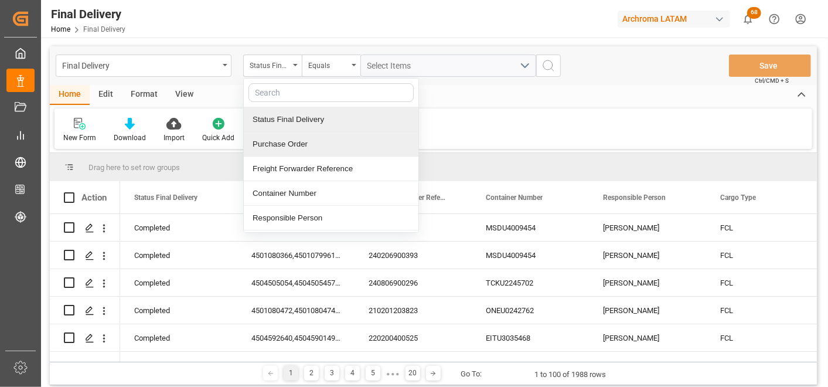
click at [294, 143] on div "Purchase Order" at bounding box center [331, 144] width 175 height 25
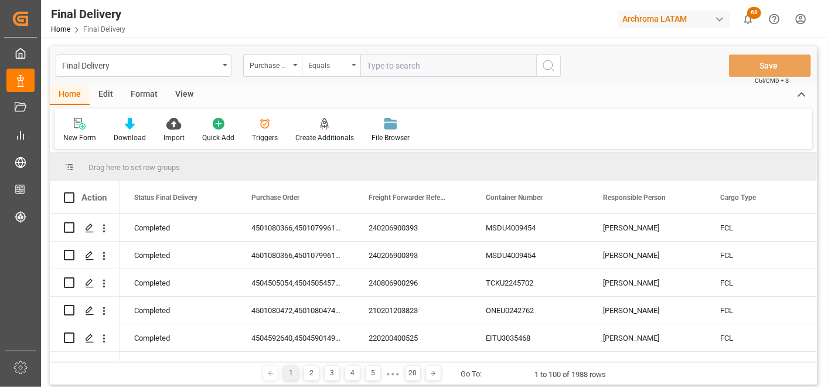
click at [335, 67] on div "Equals" at bounding box center [328, 63] width 40 height 13
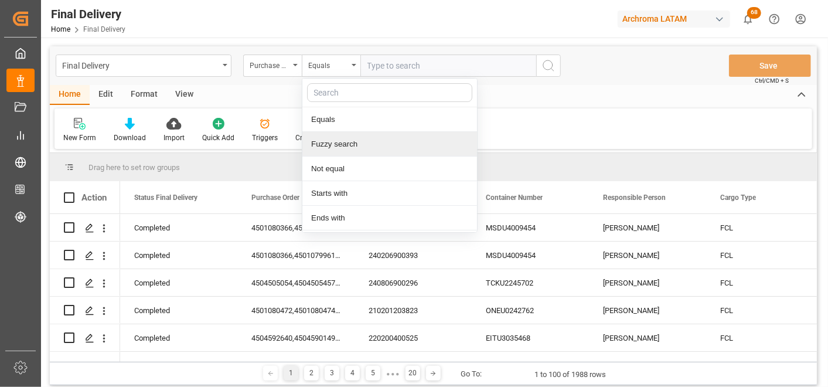
drag, startPoint x: 339, startPoint y: 139, endPoint x: 341, endPoint y: 134, distance: 6.0
click at [339, 139] on div "Fuzzy search" at bounding box center [389, 144] width 175 height 25
paste input "4504663711"
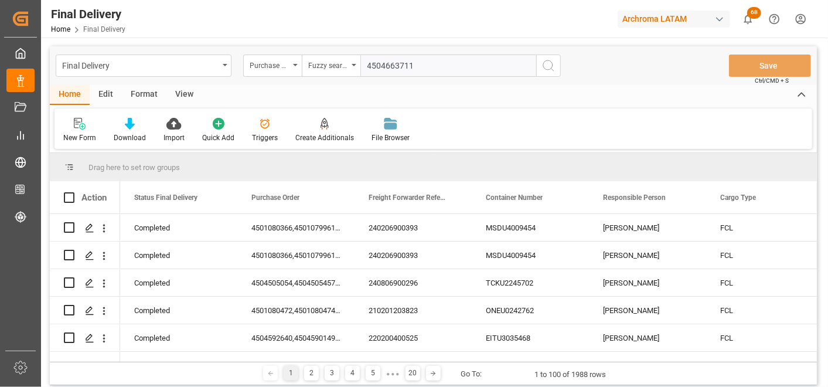
type input "4504663711"
click at [554, 66] on icon "search button" at bounding box center [548, 66] width 14 height 14
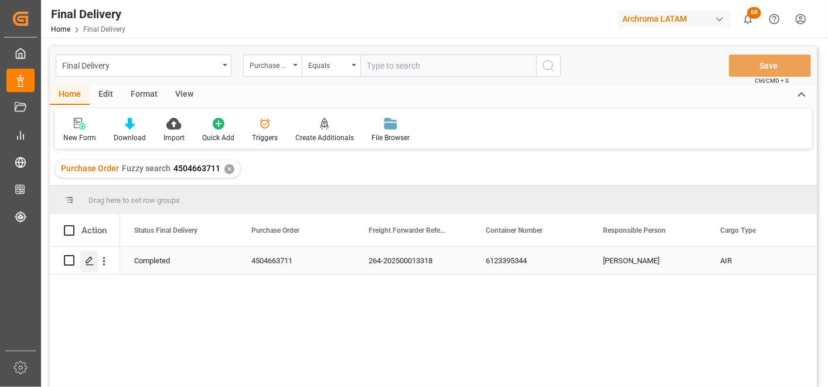
click at [84, 261] on div "Press SPACE to select this row." at bounding box center [89, 261] width 18 height 22
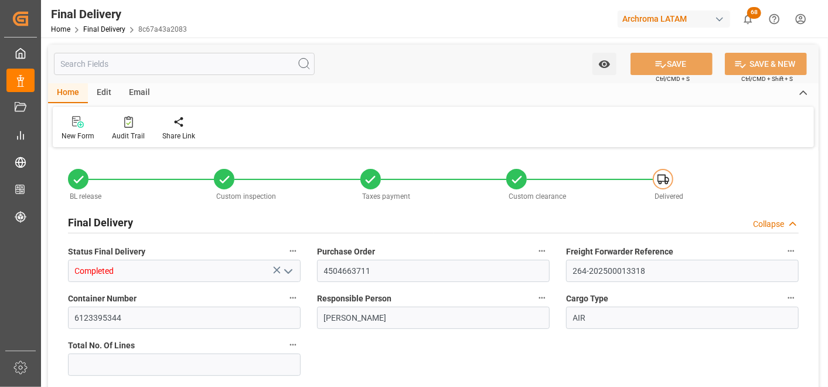
type input "1"
type input "[DATE]"
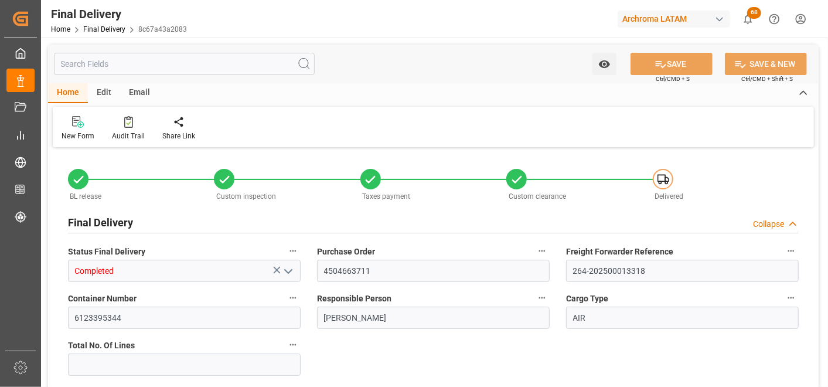
type input "[DATE]"
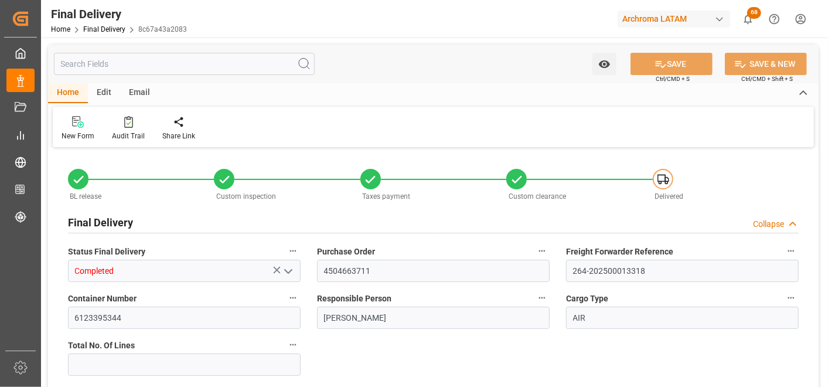
type input "[DATE]"
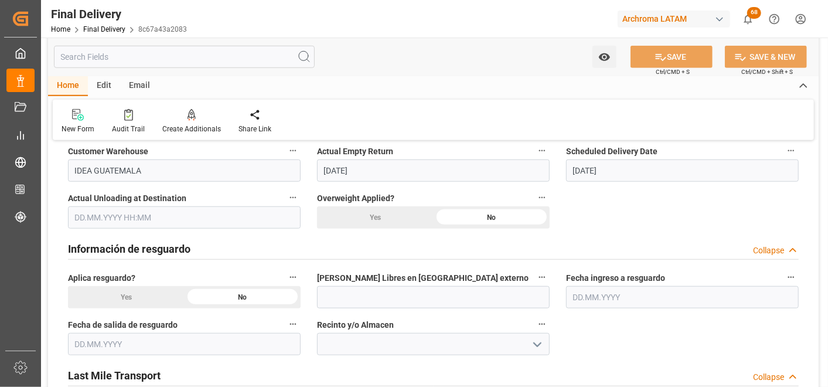
scroll to position [520, 0]
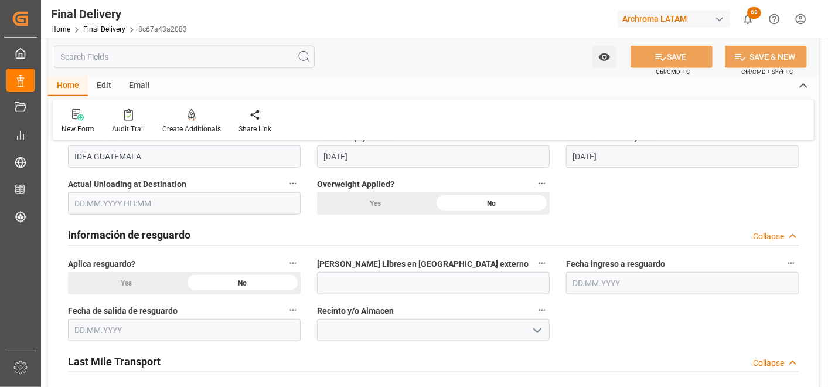
click at [128, 200] on input "text" at bounding box center [184, 203] width 233 height 22
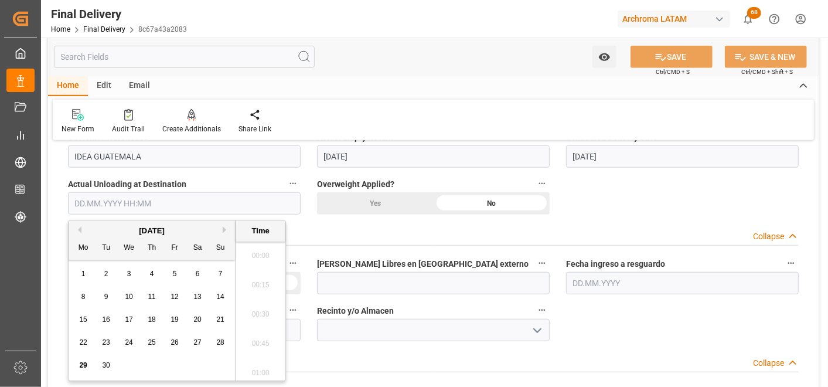
scroll to position [1087, 0]
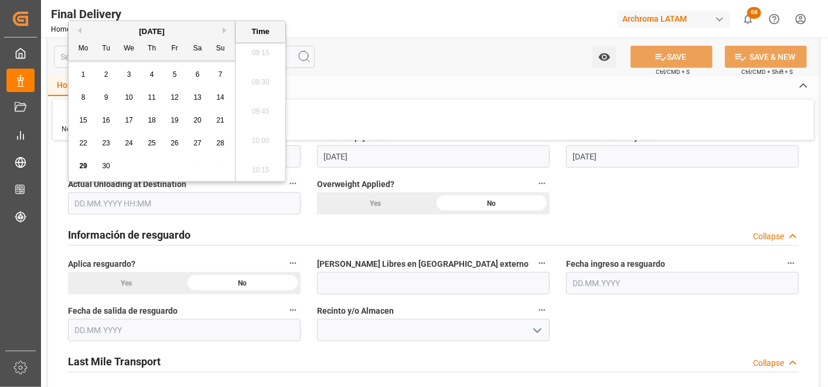
click at [155, 143] on span "25" at bounding box center [152, 143] width 8 height 8
type input "[DATE] 00:00"
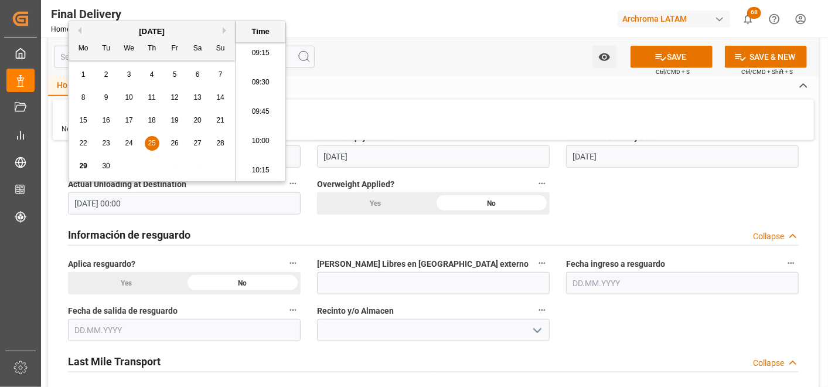
click at [661, 314] on div "BL release Custom inspection Taxes payment Custom clearance Delivered Final Del…" at bounding box center [433, 338] width 770 height 1416
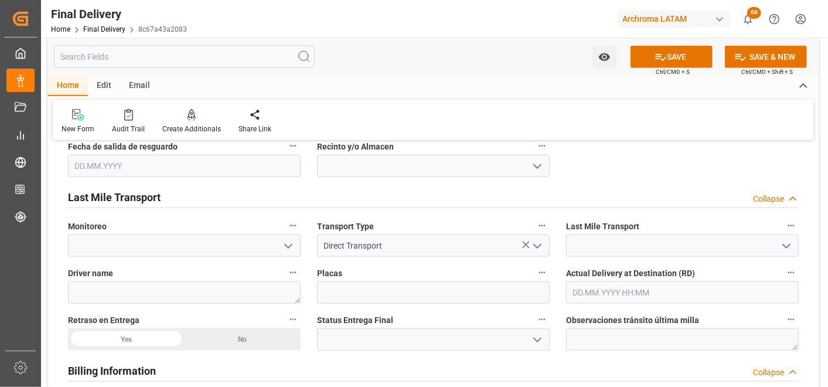
scroll to position [716, 0]
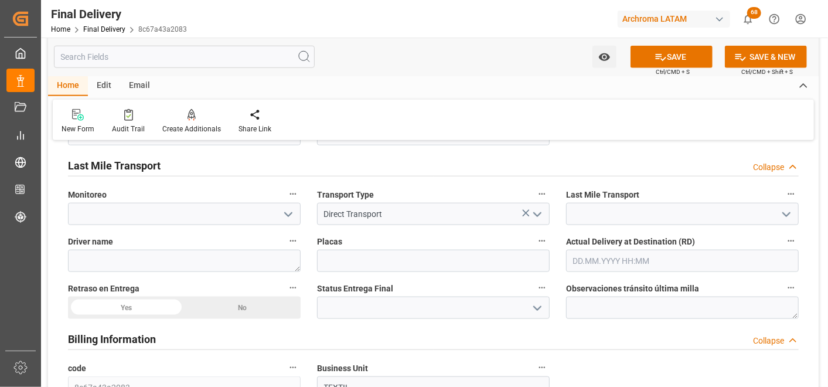
click at [782, 214] on icon "open menu" at bounding box center [786, 214] width 14 height 14
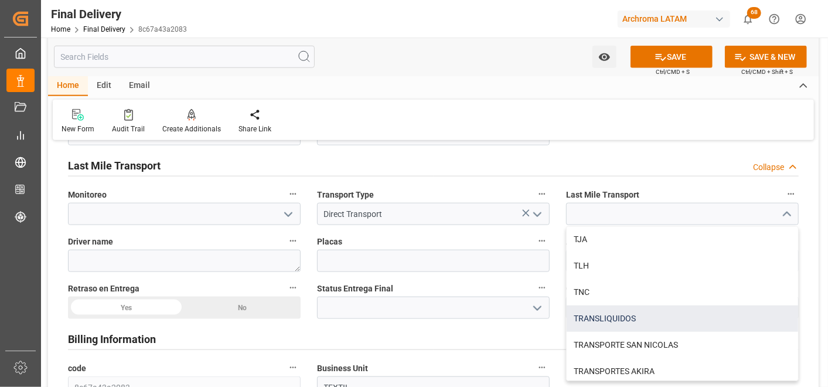
scroll to position [586, 0]
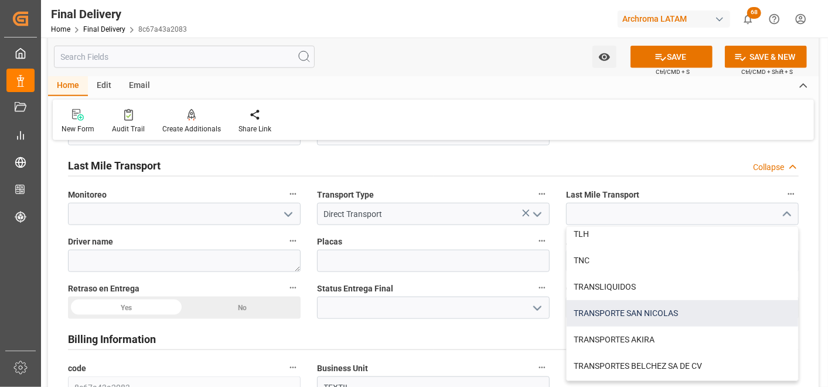
click at [596, 317] on div "TRANSPORTE SAN NICOLAS" at bounding box center [681, 313] width 231 height 26
type input "TRANSPORTE SAN NICOLAS"
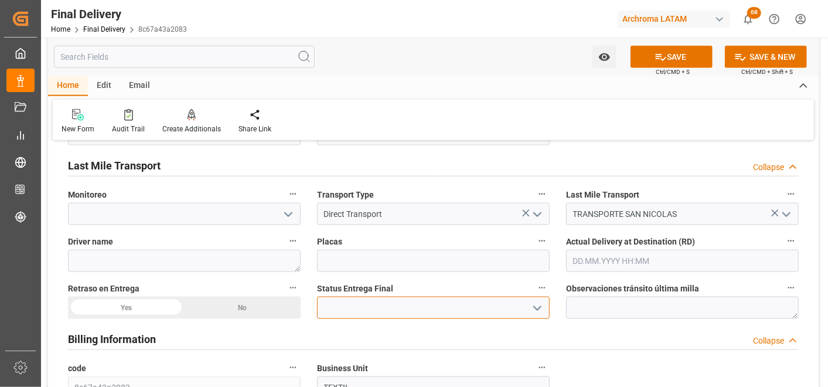
click at [524, 307] on input at bounding box center [433, 307] width 233 height 22
click at [528, 309] on button "open menu" at bounding box center [537, 308] width 18 height 18
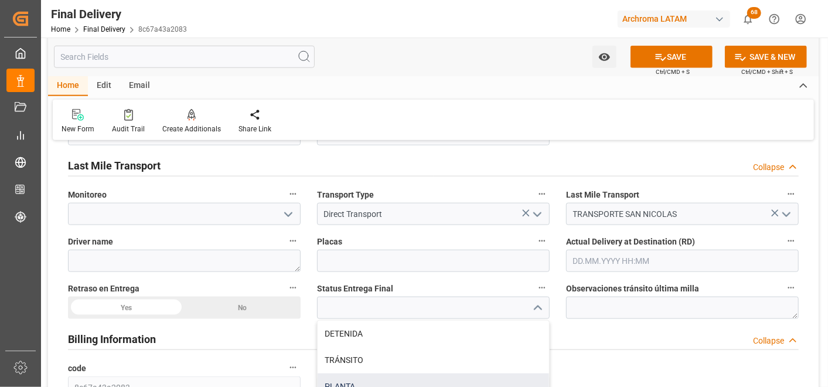
click at [404, 375] on div "PLANTA" at bounding box center [432, 386] width 231 height 26
type input "PLANTA"
click at [227, 305] on div "No" at bounding box center [242, 307] width 117 height 22
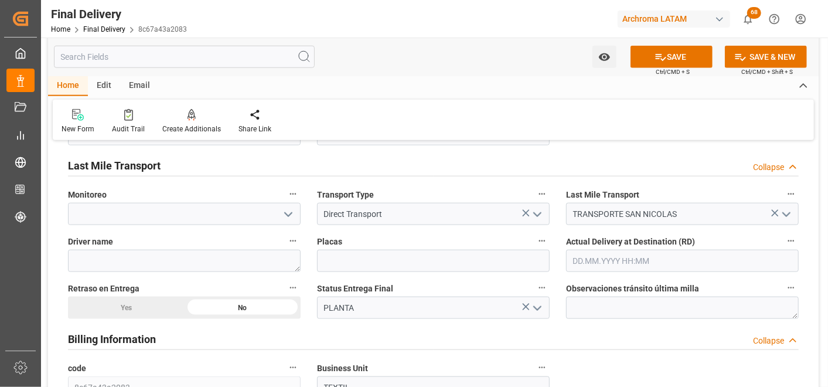
click at [609, 261] on input "text" at bounding box center [682, 261] width 233 height 22
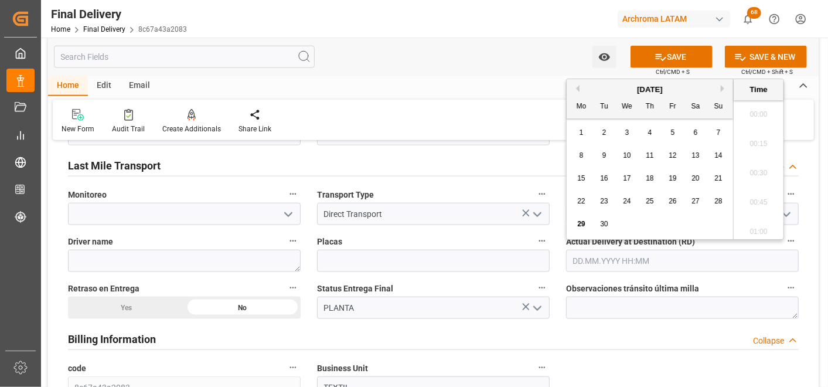
scroll to position [1087, 0]
click at [651, 201] on span "25" at bounding box center [649, 201] width 8 height 8
type input "[DATE] 00:00"
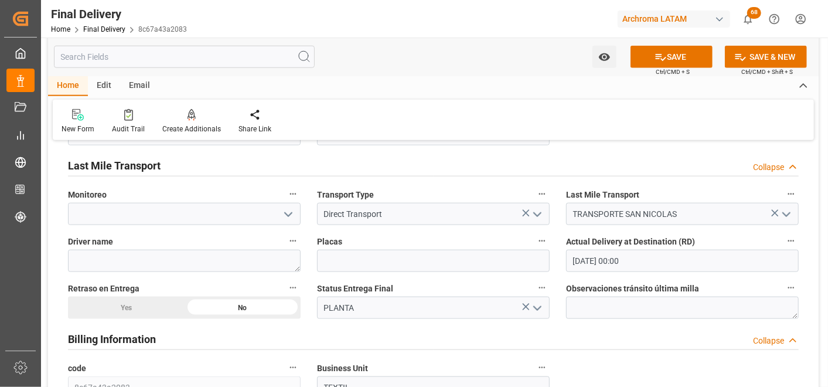
click at [814, 264] on div "BL release Custom inspection Taxes payment Custom clearance Delivered Final Del…" at bounding box center [433, 143] width 770 height 1416
click at [674, 54] on button "SAVE" at bounding box center [671, 57] width 82 height 22
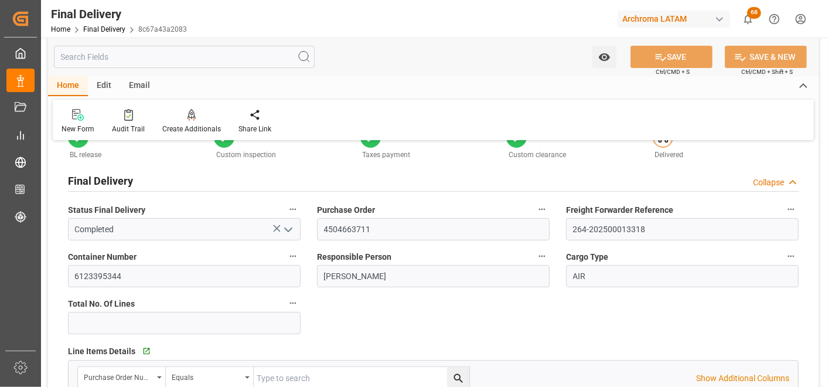
scroll to position [0, 0]
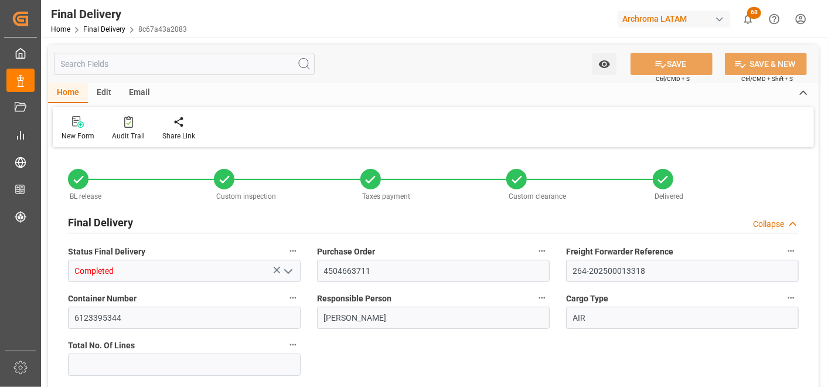
type input "1"
type input "[DATE]"
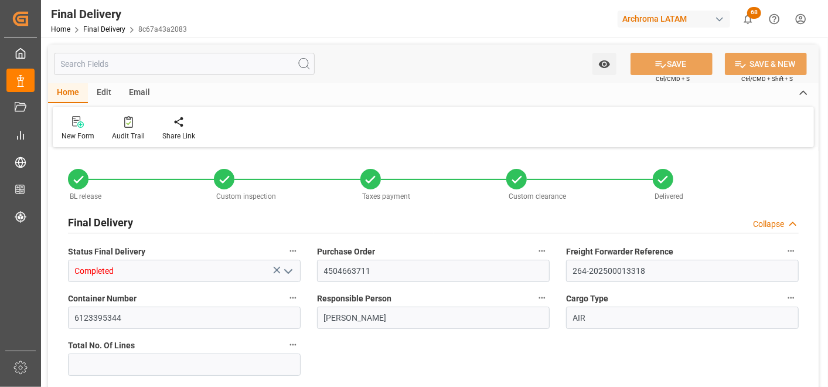
type input "[DATE]"
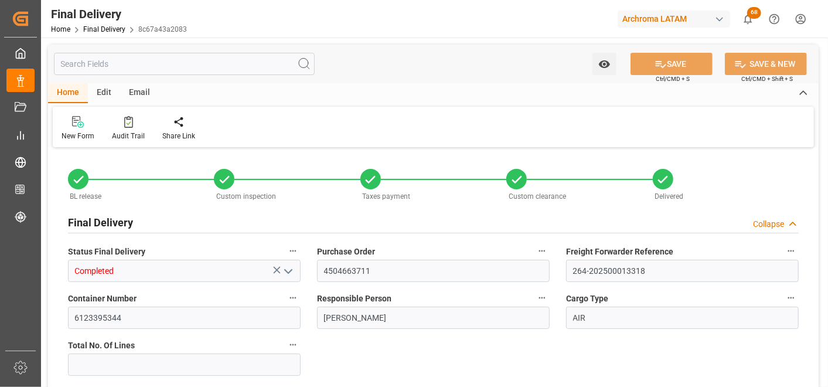
type input "[DATE] 00:00"
type input "[DATE]"
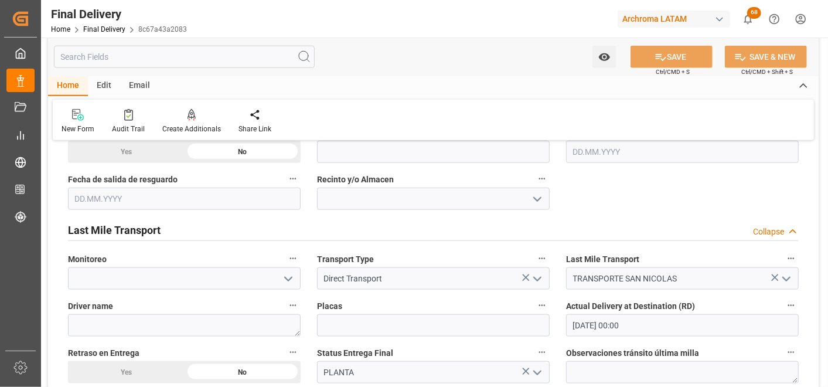
scroll to position [651, 0]
click at [95, 31] on link "Final Delivery" at bounding box center [104, 29] width 42 height 8
